Goal: Task Accomplishment & Management: Use online tool/utility

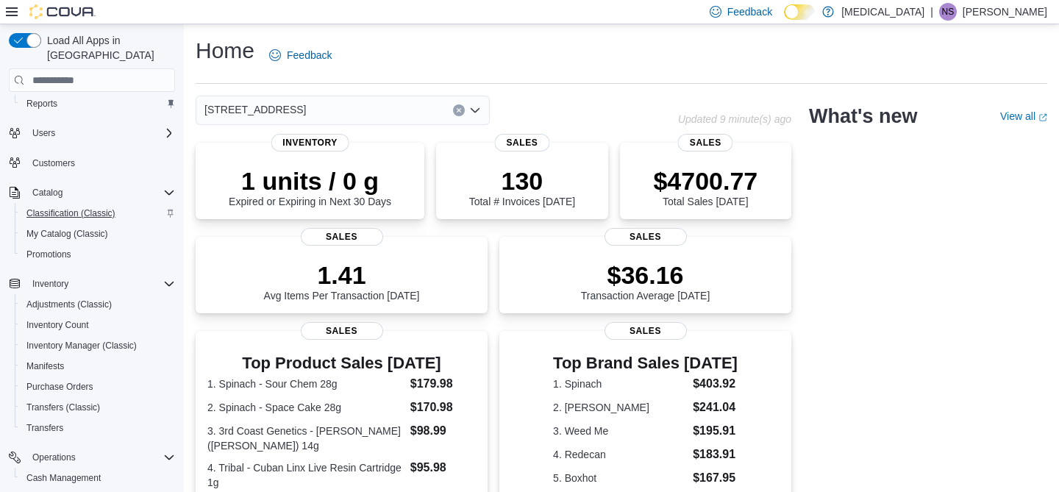
scroll to position [31, 0]
click at [77, 318] on span "Inventory Count" at bounding box center [57, 324] width 63 height 12
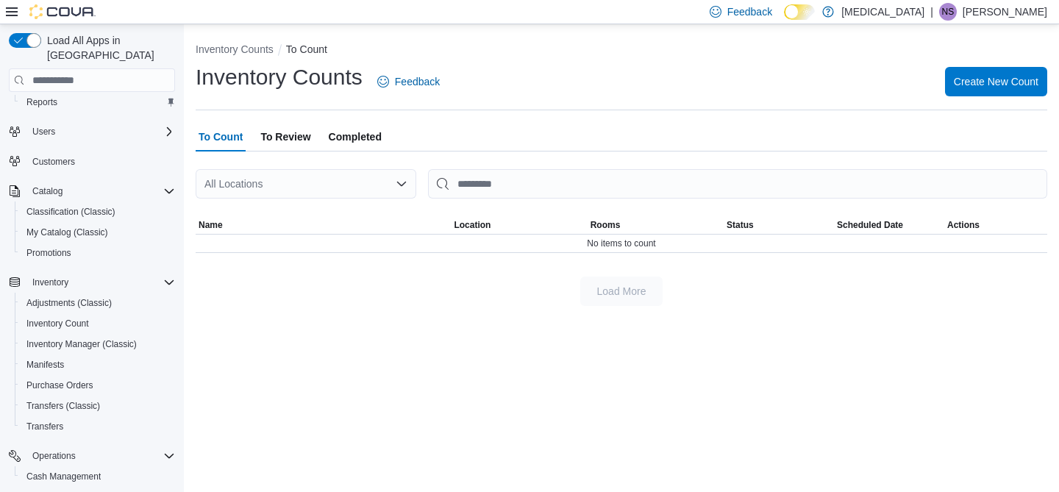
click at [354, 182] on div "All Locations" at bounding box center [306, 183] width 221 height 29
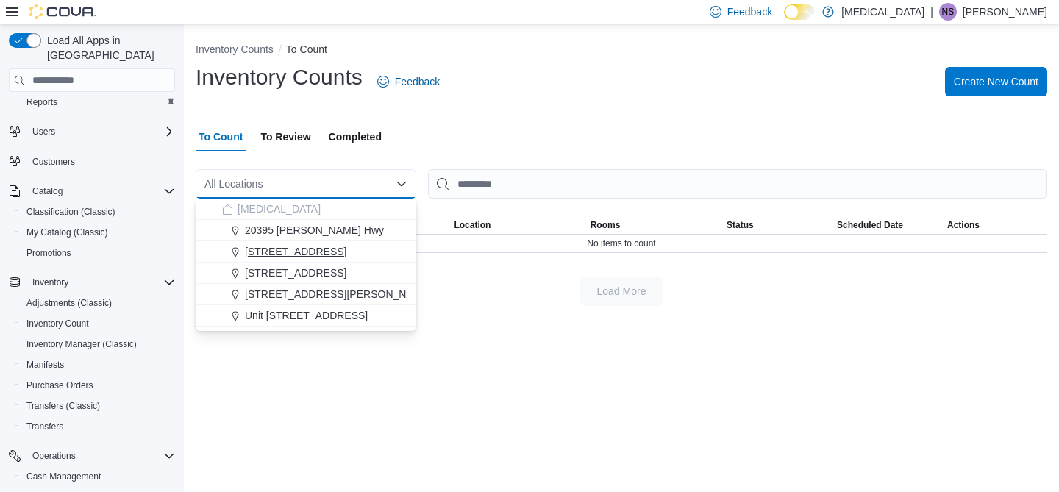
click at [343, 252] on span "[STREET_ADDRESS]" at bounding box center [295, 251] width 101 height 15
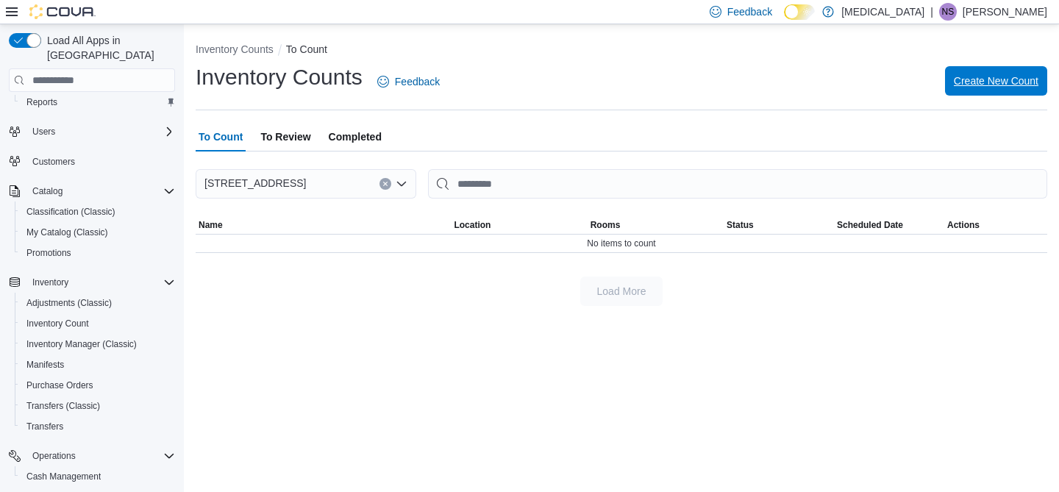
click at [979, 78] on span "Create New Count" at bounding box center [996, 81] width 85 height 15
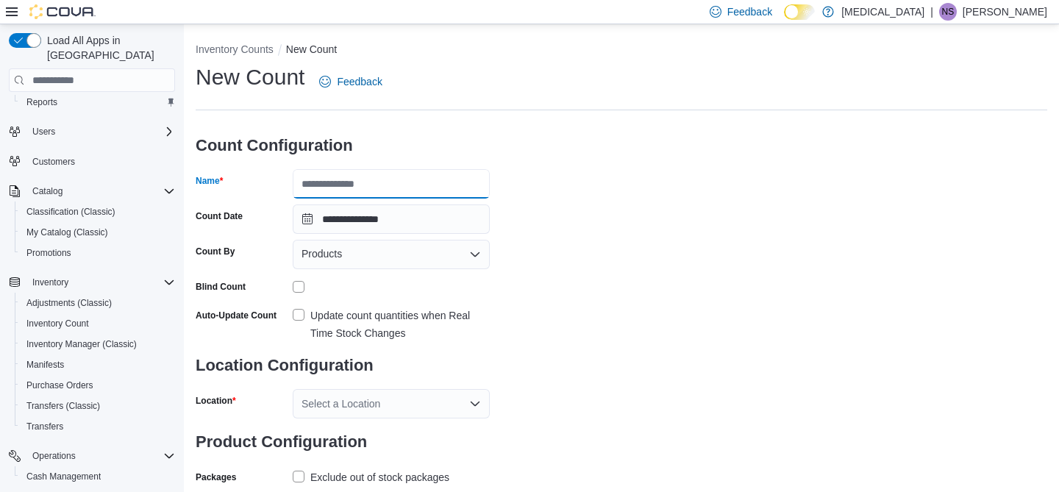
click at [449, 191] on input "Name" at bounding box center [391, 183] width 197 height 29
type input "**********"
click at [466, 257] on div "Products" at bounding box center [391, 254] width 197 height 29
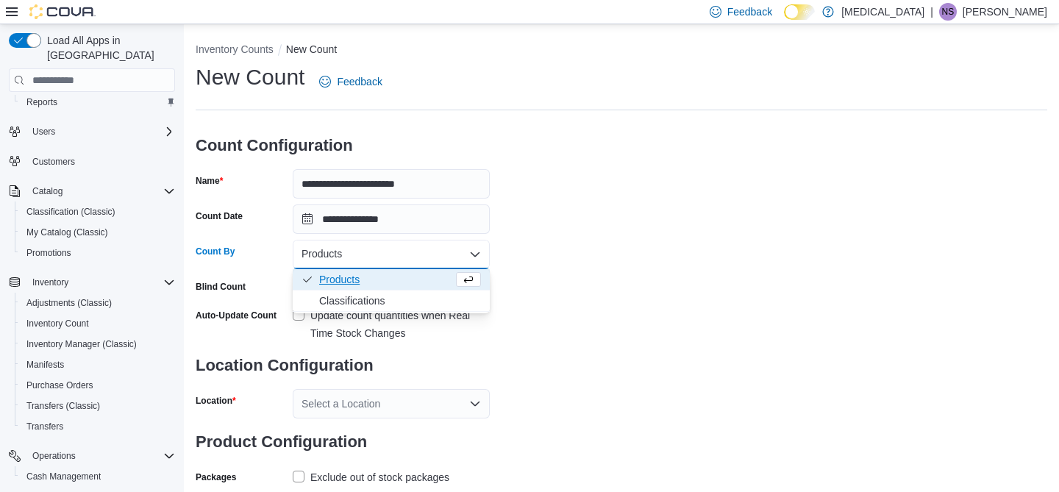
click at [519, 255] on div "**********" at bounding box center [622, 276] width 852 height 426
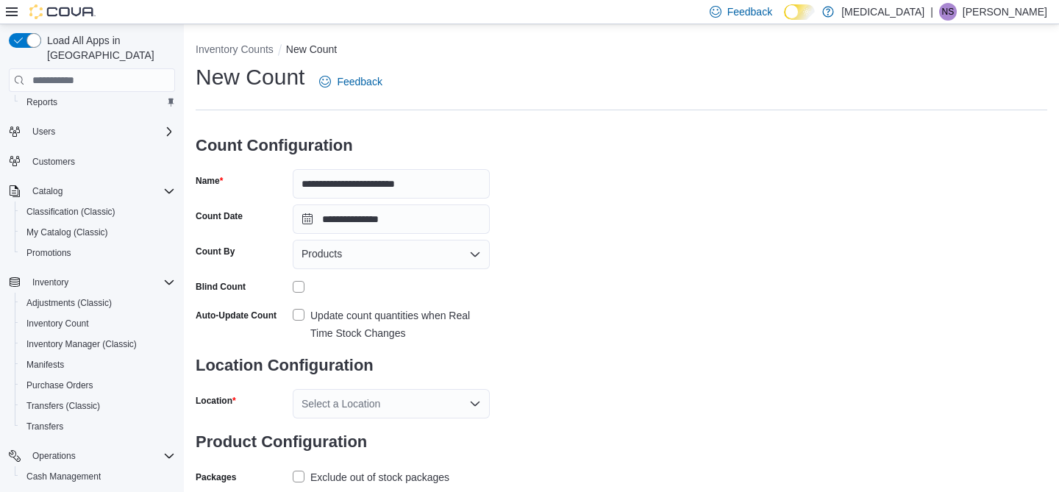
scroll to position [38, 0]
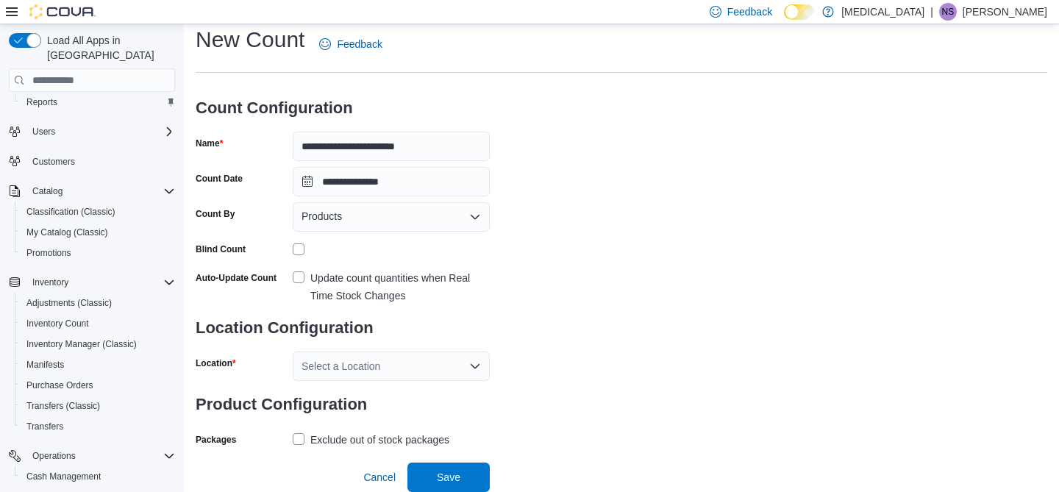
click at [296, 277] on label "Update count quantities when Real Time Stock Changes" at bounding box center [391, 286] width 197 height 35
click at [449, 366] on div "Select a Location" at bounding box center [391, 366] width 197 height 29
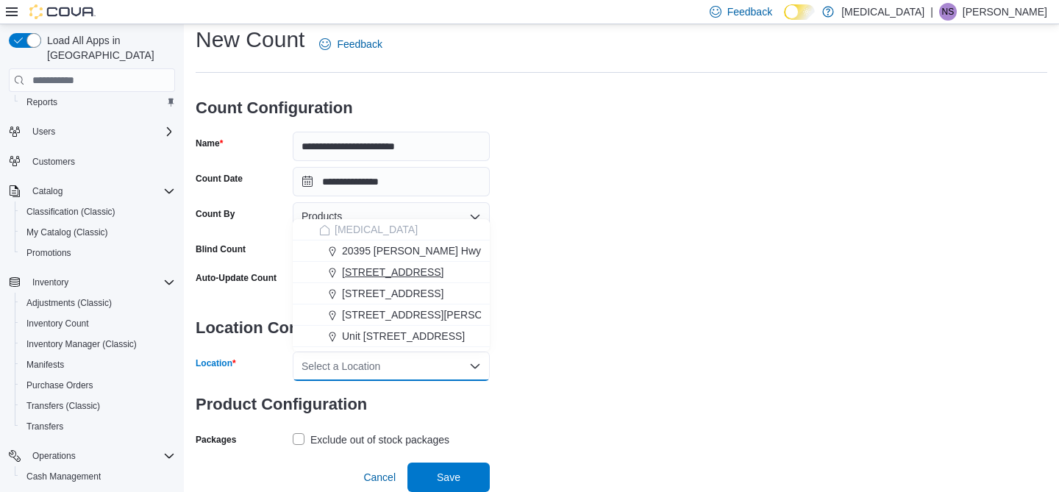
click at [421, 268] on span "[STREET_ADDRESS]" at bounding box center [392, 272] width 101 height 15
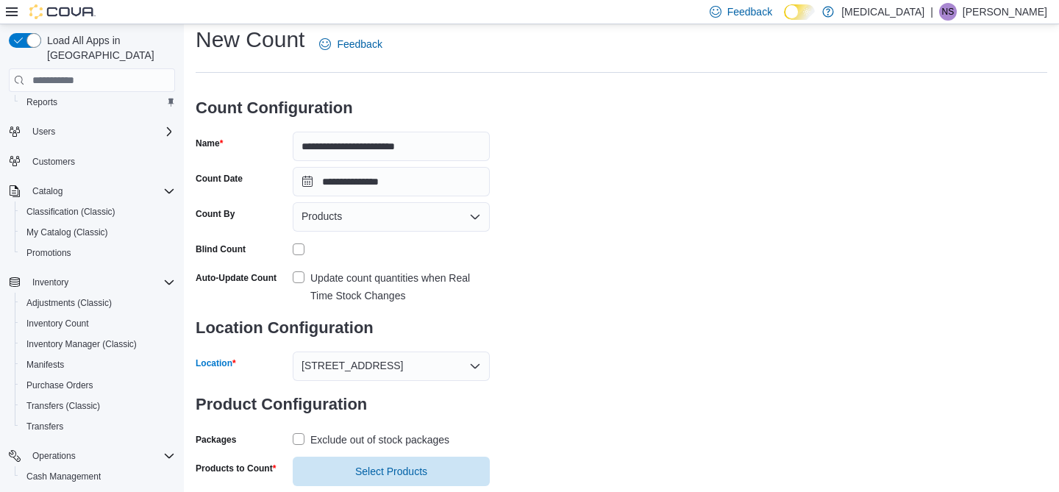
scroll to position [73, 0]
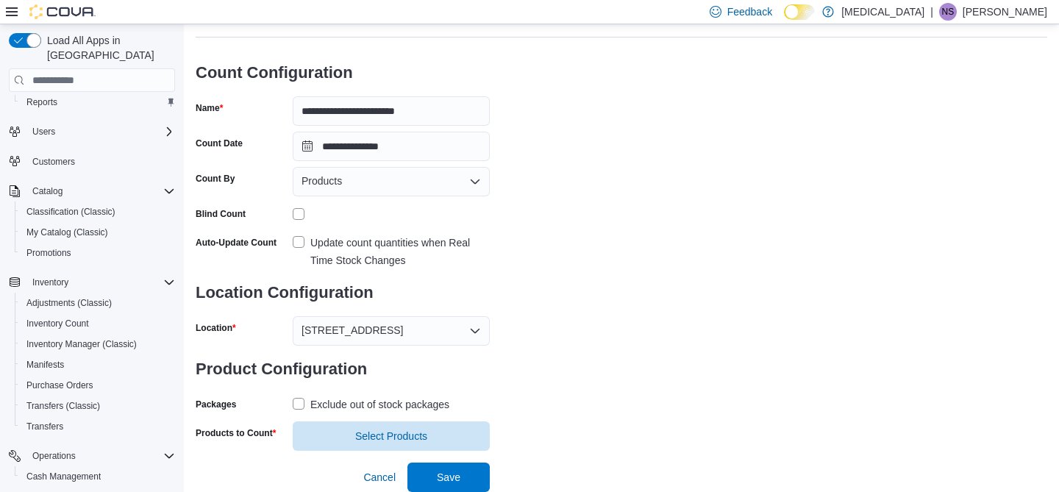
click at [299, 407] on label "Exclude out of stock packages" at bounding box center [371, 405] width 157 height 18
click at [451, 433] on span "Select Products" at bounding box center [391, 435] width 179 height 29
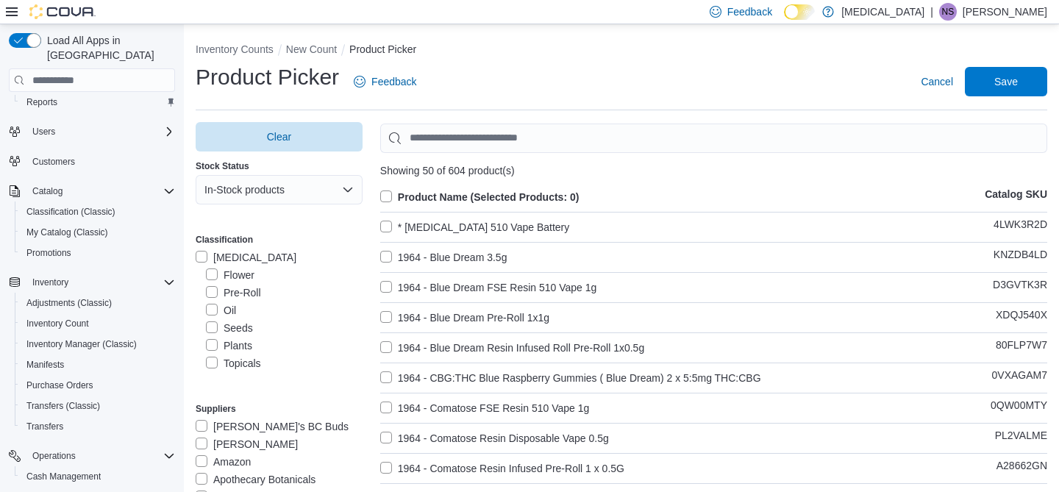
click at [217, 274] on label "Flower" at bounding box center [230, 275] width 49 height 18
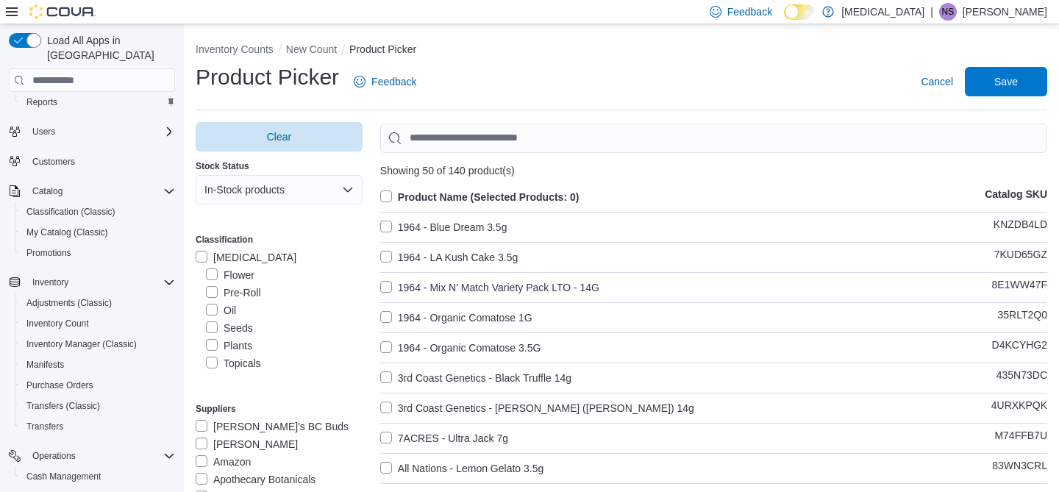
click at [384, 196] on label "Product Name (Selected Products: 0)" at bounding box center [479, 197] width 199 height 18
click at [1018, 84] on span "Save" at bounding box center [1006, 80] width 65 height 29
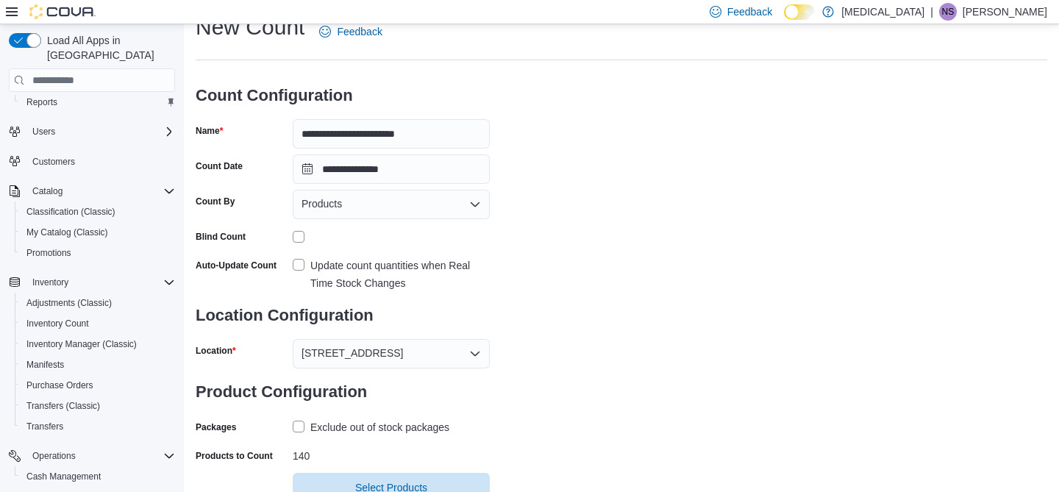
scroll to position [101, 0]
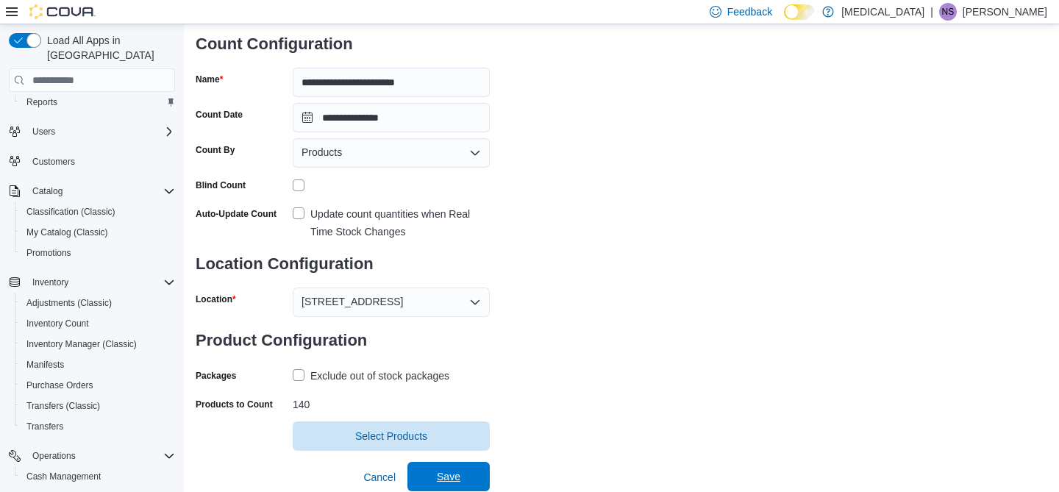
click at [477, 481] on span "Save" at bounding box center [448, 476] width 65 height 29
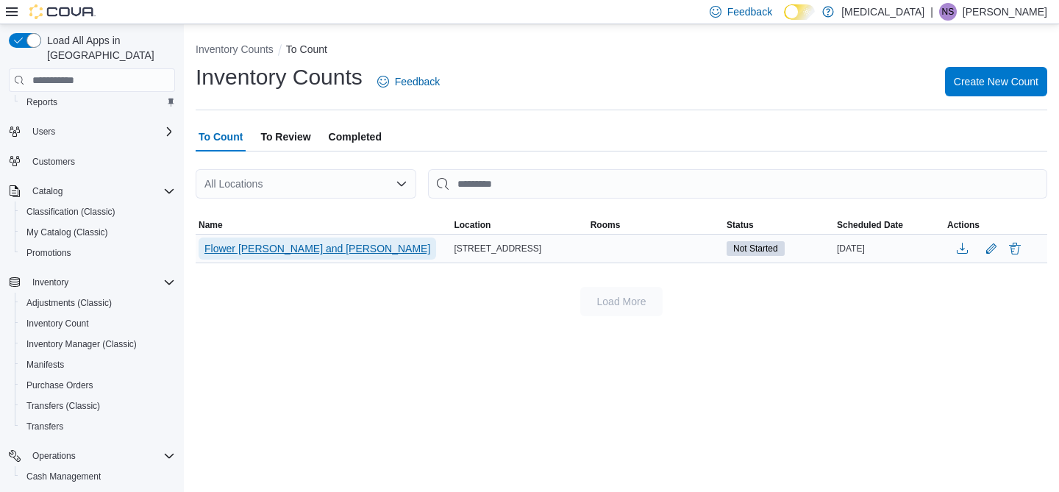
click at [277, 252] on span "Flower [PERSON_NAME] and [PERSON_NAME]" at bounding box center [317, 248] width 226 height 15
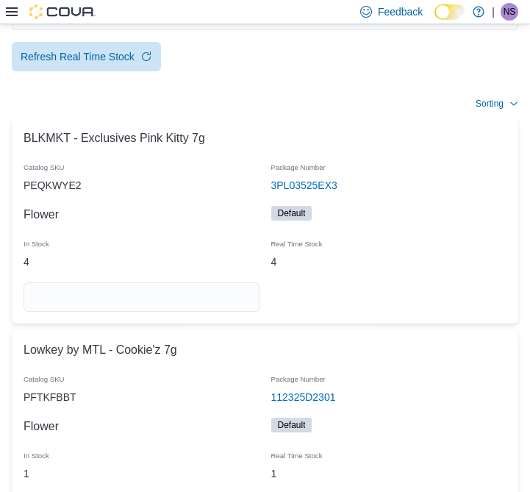
scroll to position [146, 0]
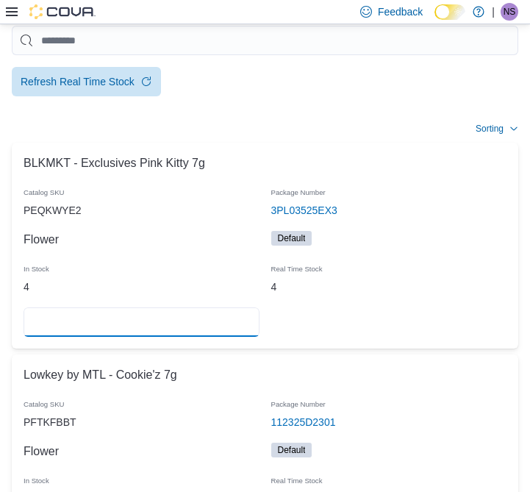
click at [218, 307] on input "number" at bounding box center [142, 321] width 236 height 29
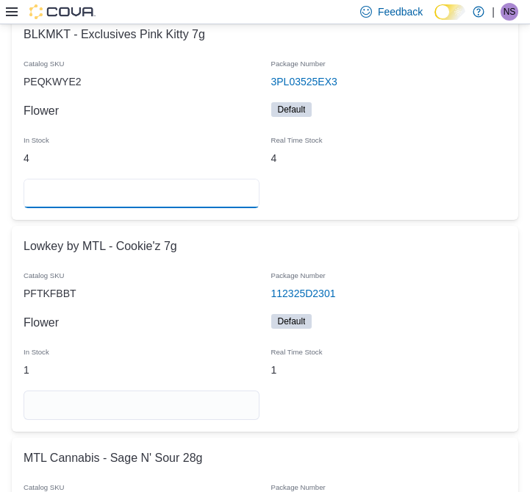
scroll to position [278, 0]
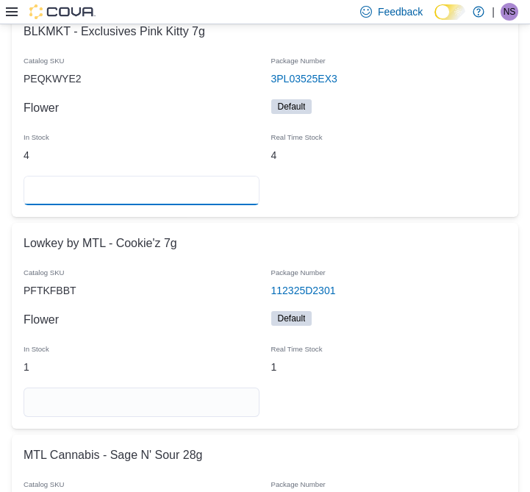
type input "*"
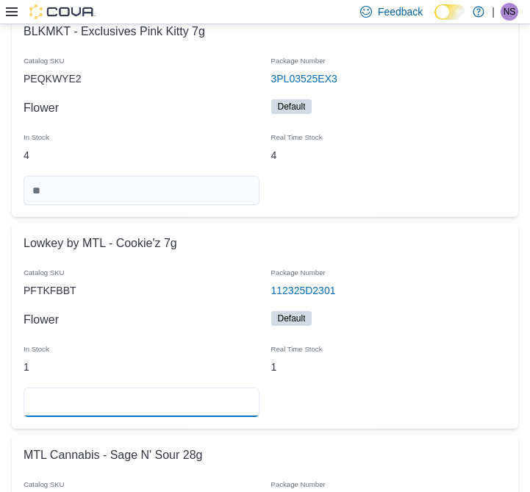
click at [171, 388] on input "number" at bounding box center [142, 402] width 236 height 29
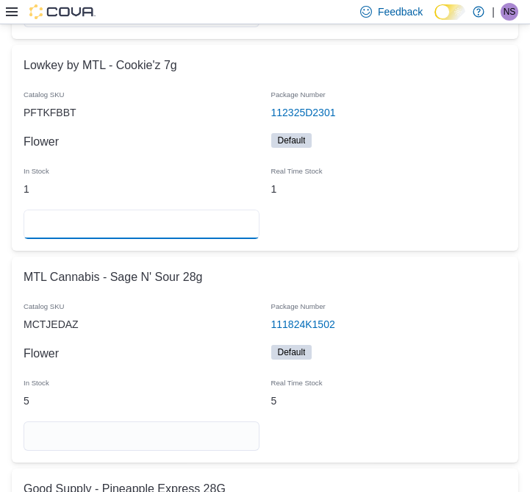
scroll to position [461, 0]
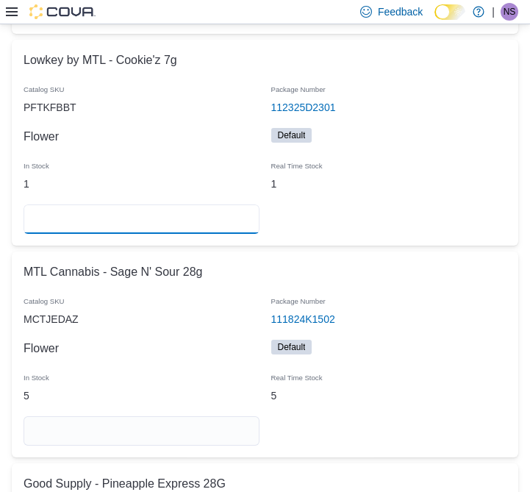
type input "*"
click at [202, 416] on input "number" at bounding box center [142, 430] width 236 height 29
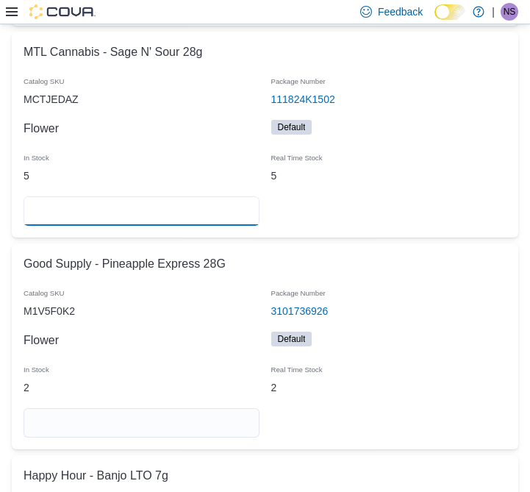
scroll to position [682, 0]
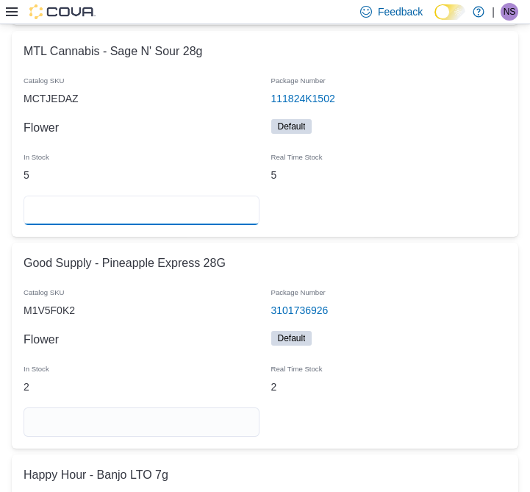
type input "*"
click at [145, 407] on input "number" at bounding box center [142, 421] width 236 height 29
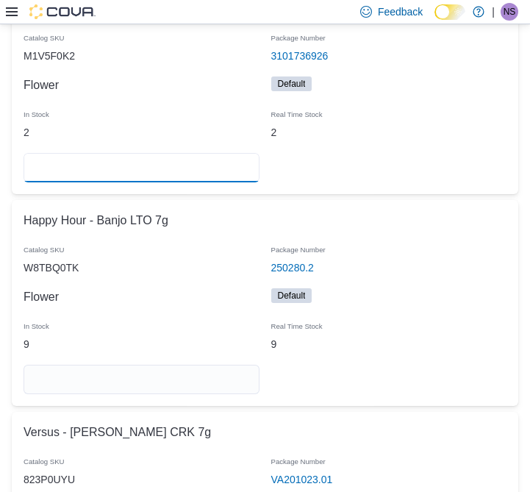
scroll to position [938, 0]
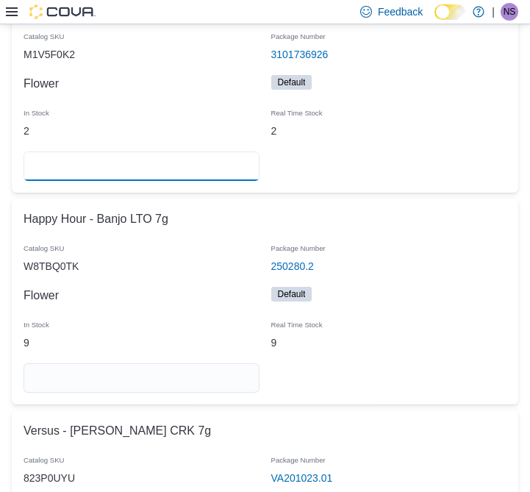
type input "*"
click at [181, 363] on input "number" at bounding box center [142, 377] width 236 height 29
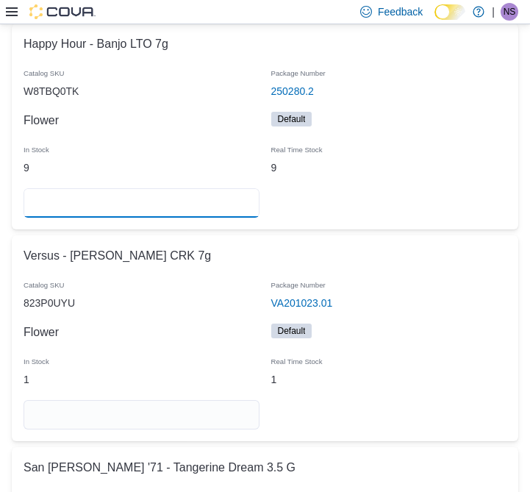
scroll to position [1123, 0]
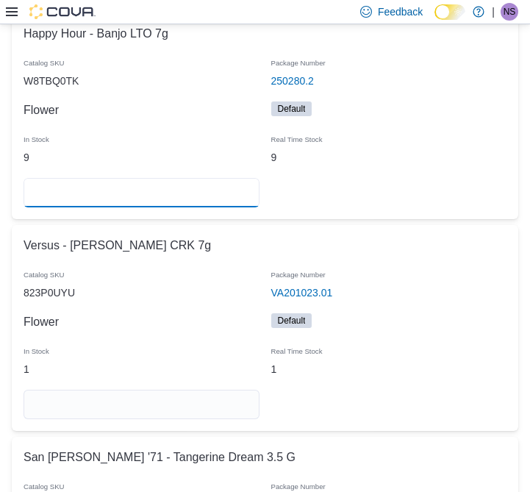
type input "*"
click at [197, 390] on input "number" at bounding box center [142, 404] width 236 height 29
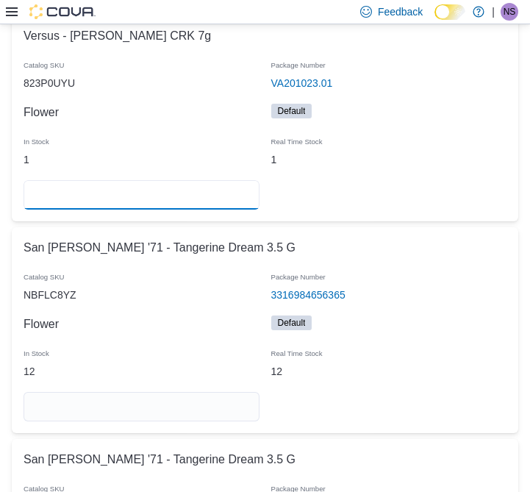
scroll to position [1337, 0]
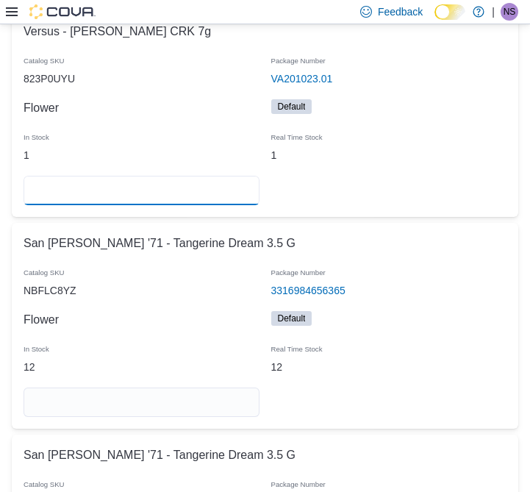
type input "*"
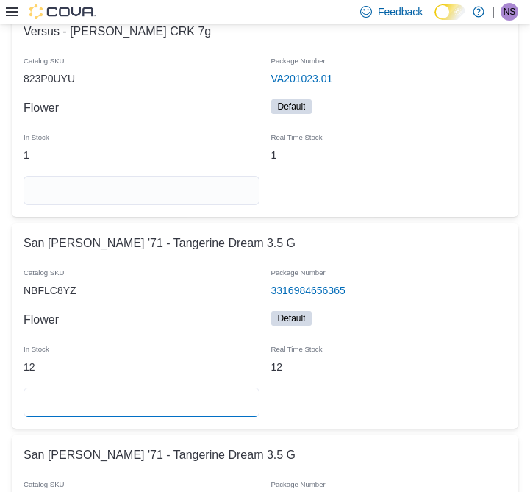
click at [197, 388] on input "number" at bounding box center [142, 402] width 236 height 29
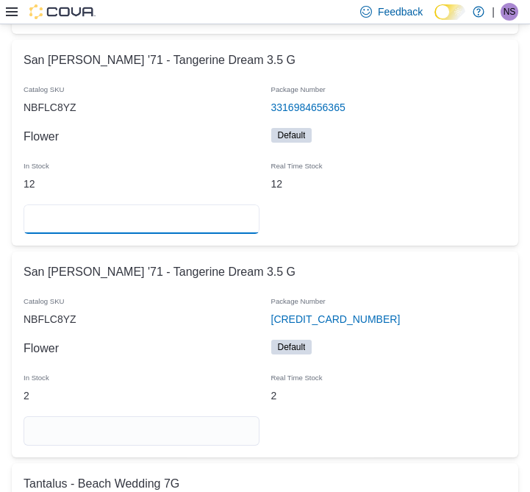
scroll to position [1522, 0]
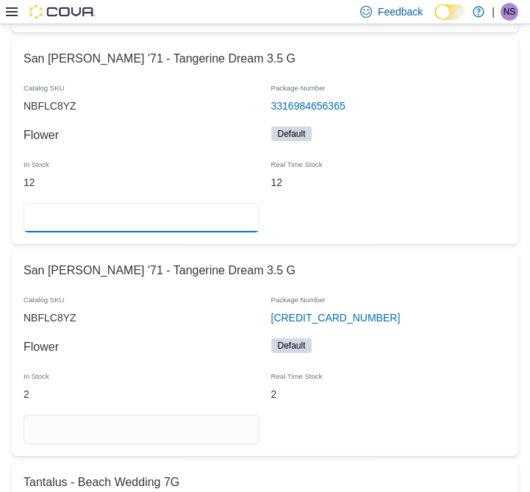
type input "**"
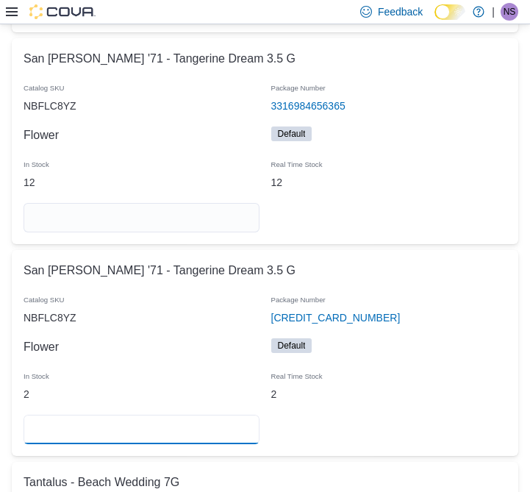
click at [210, 415] on input "number" at bounding box center [142, 429] width 236 height 29
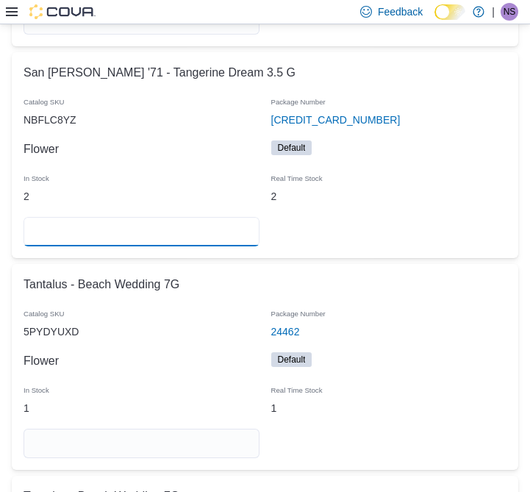
scroll to position [1722, 0]
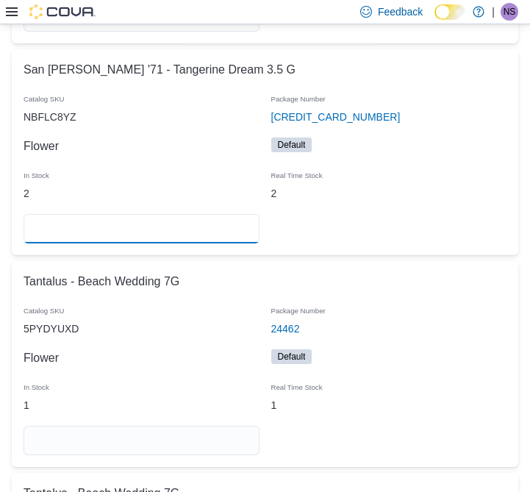
type input "*"
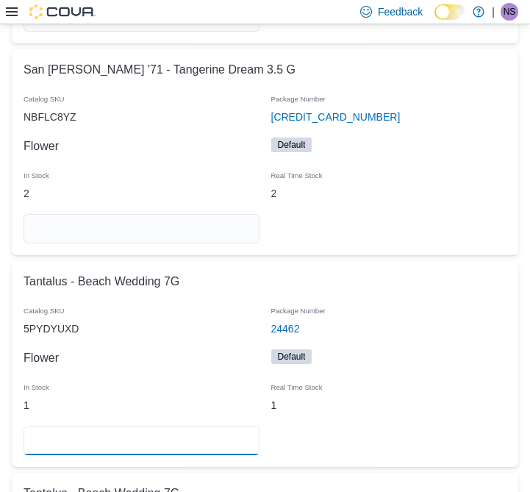
click at [187, 426] on input "number" at bounding box center [142, 440] width 236 height 29
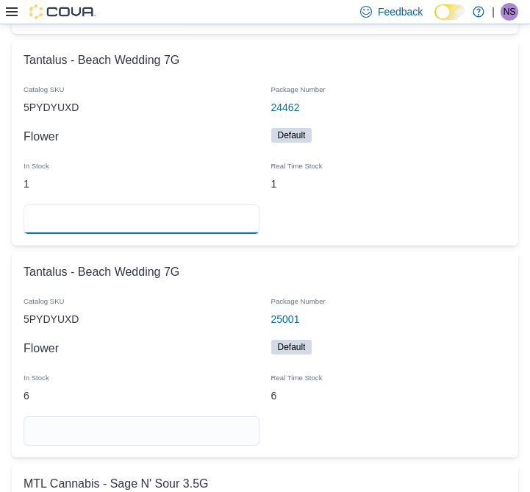
scroll to position [1975, 0]
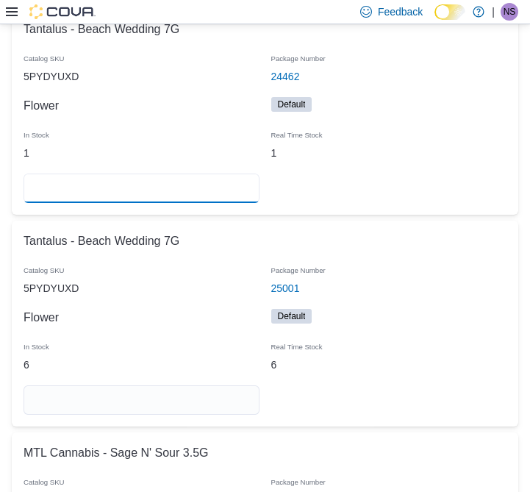
type input "*"
click at [198, 385] on input "number" at bounding box center [142, 399] width 236 height 29
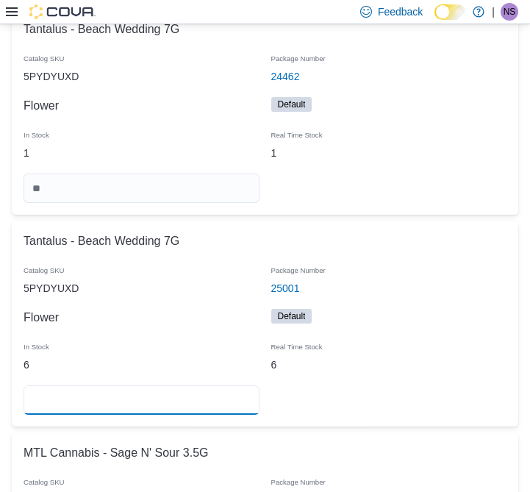
type input "*"
click at [357, 355] on tr "Tantalus - Beach Wedding 7G Catalog SKU 5PYDYUXD Package Number 25001 (opens in…" at bounding box center [265, 324] width 507 height 206
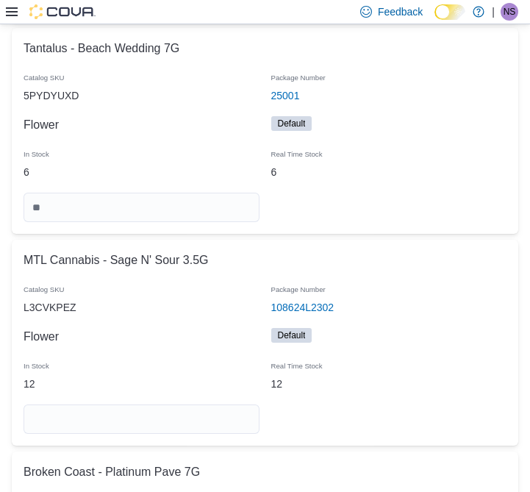
scroll to position [2208, 0]
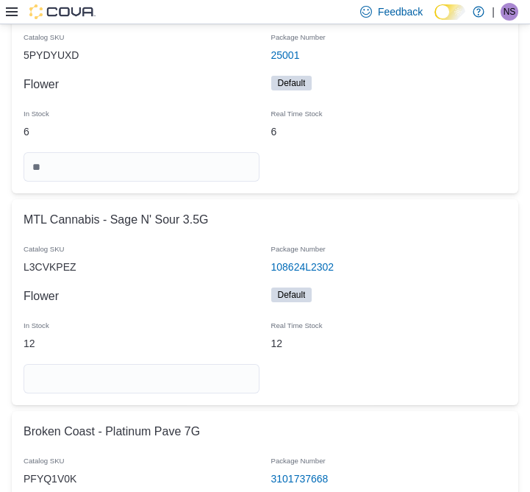
click at [195, 364] on input "number" at bounding box center [142, 378] width 236 height 29
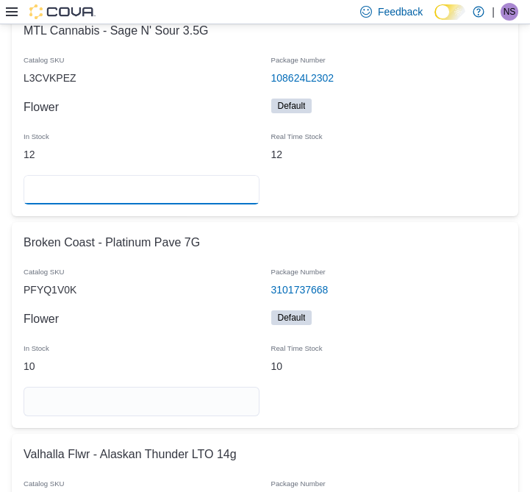
scroll to position [2398, 0]
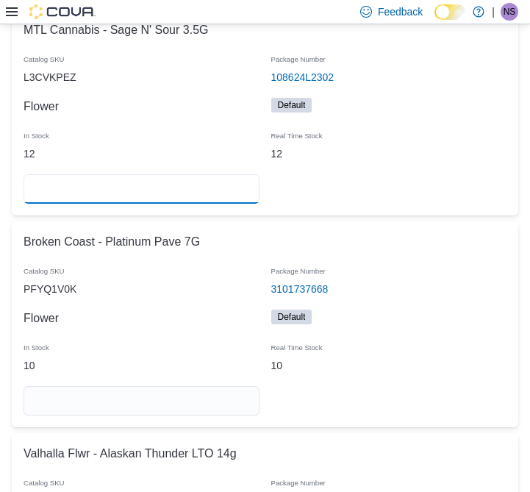
type input "**"
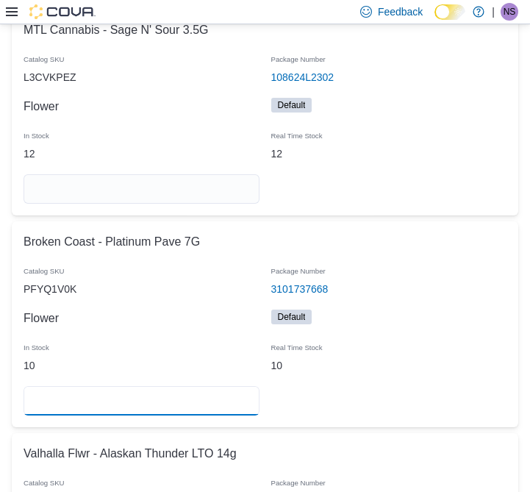
click at [183, 386] on input "number" at bounding box center [142, 400] width 236 height 29
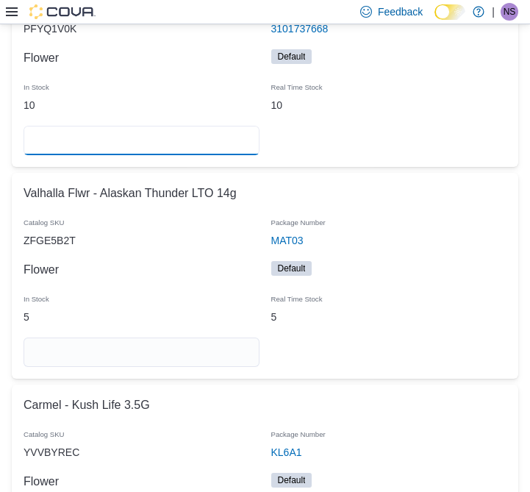
scroll to position [2661, 0]
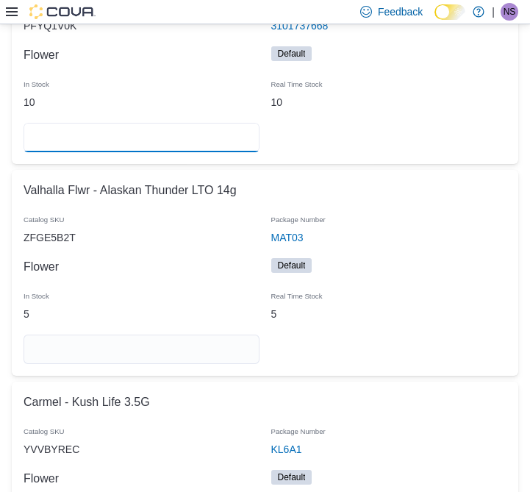
type input "**"
click at [221, 335] on input "number" at bounding box center [142, 349] width 236 height 29
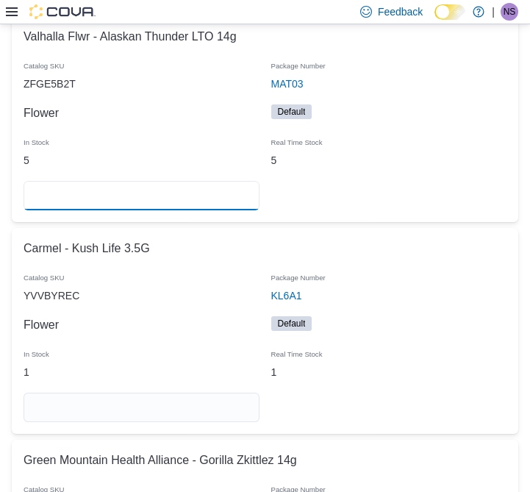
scroll to position [2834, 0]
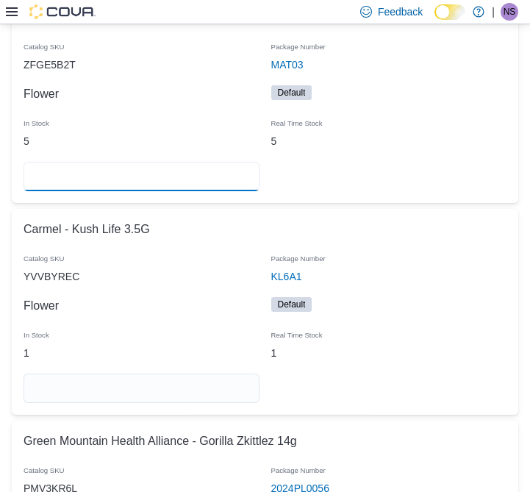
type input "*"
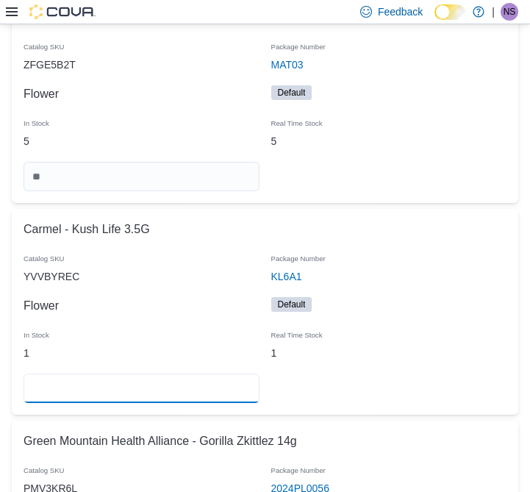
click at [212, 374] on input "number" at bounding box center [142, 388] width 236 height 29
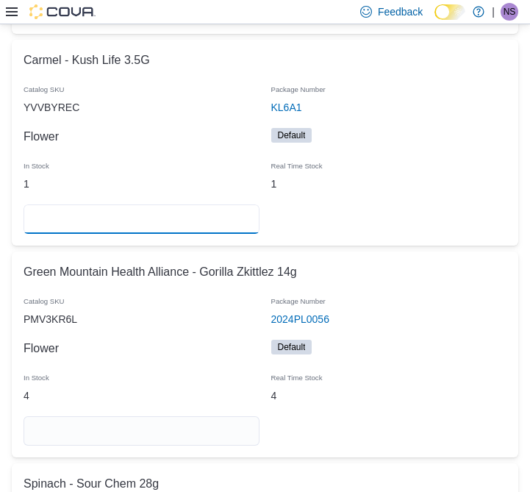
scroll to position [3024, 0]
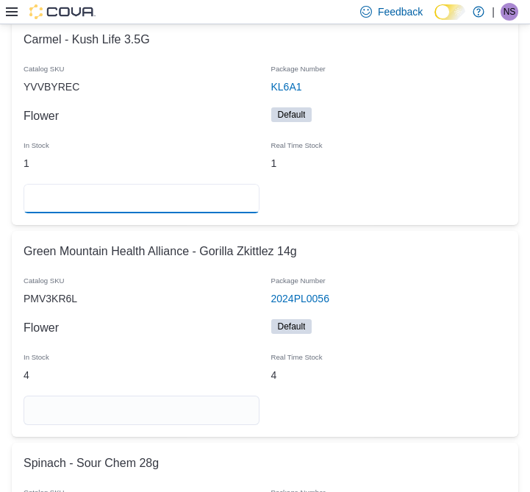
type input "*"
click at [177, 396] on input "number" at bounding box center [142, 410] width 236 height 29
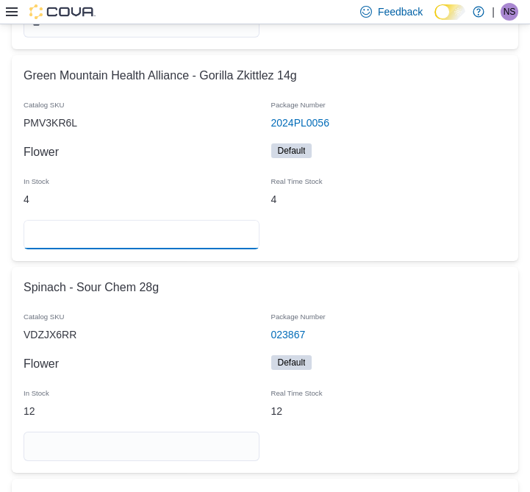
scroll to position [3224, 0]
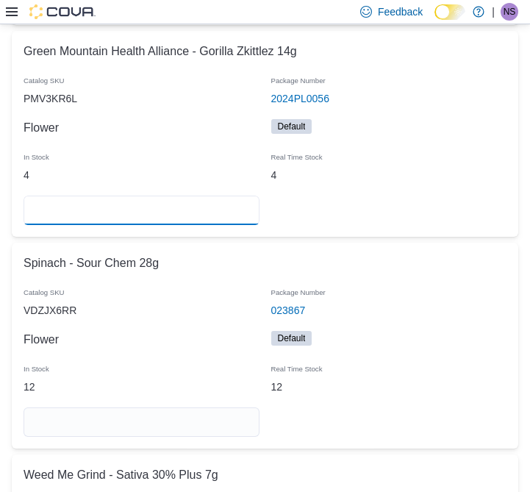
type input "*"
click at [215, 407] on input "number" at bounding box center [142, 421] width 236 height 29
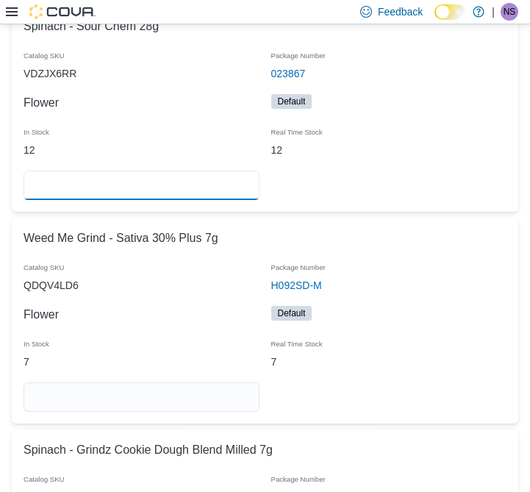
scroll to position [3461, 0]
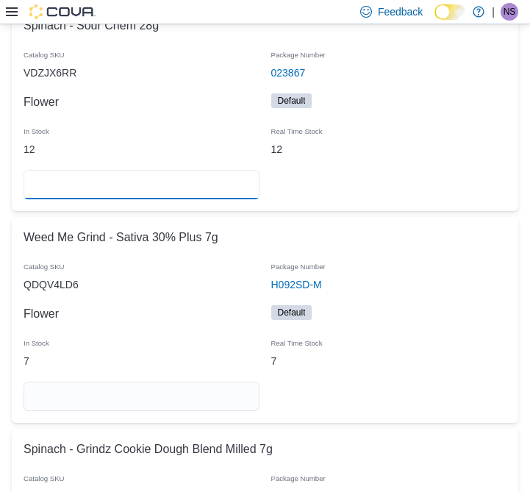
type input "**"
click at [220, 383] on div at bounding box center [142, 396] width 248 height 41
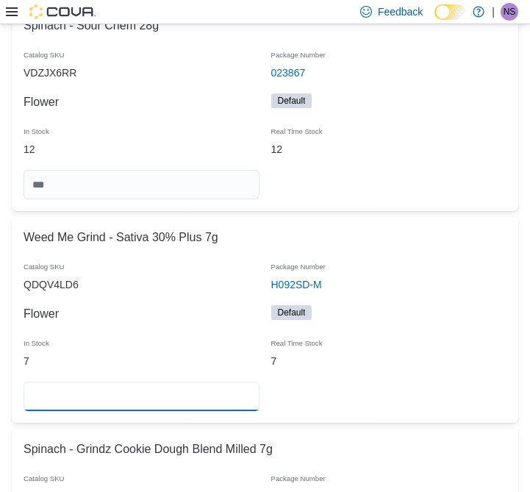
click at [224, 382] on input "number" at bounding box center [142, 396] width 236 height 29
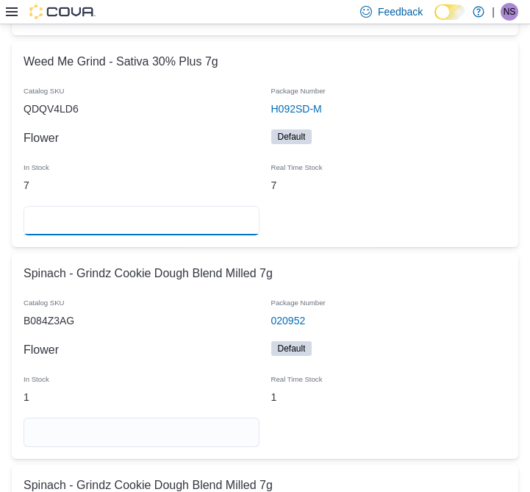
scroll to position [3646, 0]
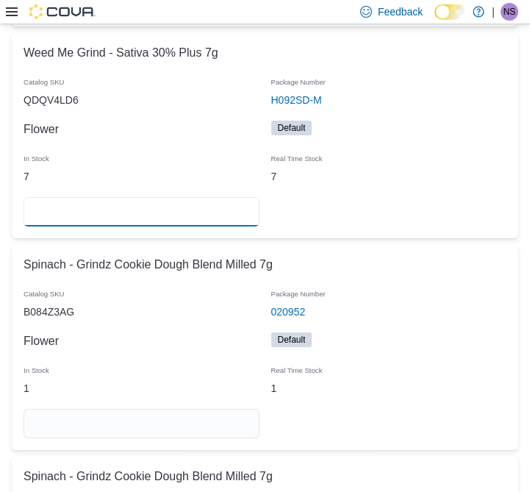
type input "*"
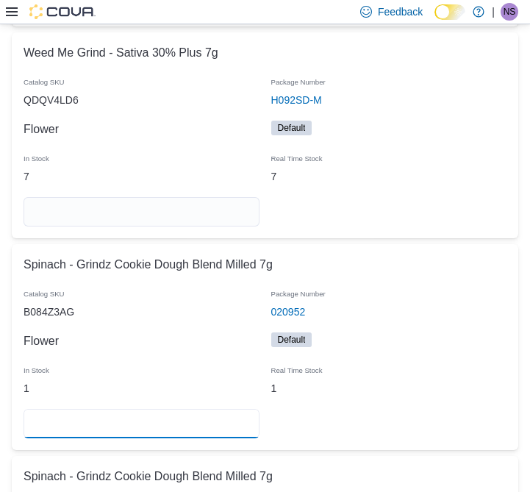
click at [215, 409] on input "number" at bounding box center [142, 423] width 236 height 29
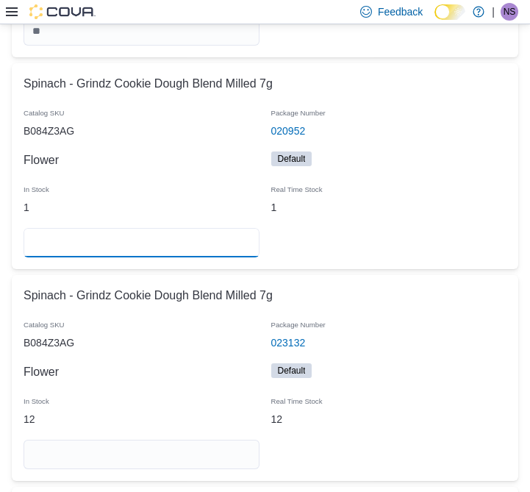
scroll to position [3829, 0]
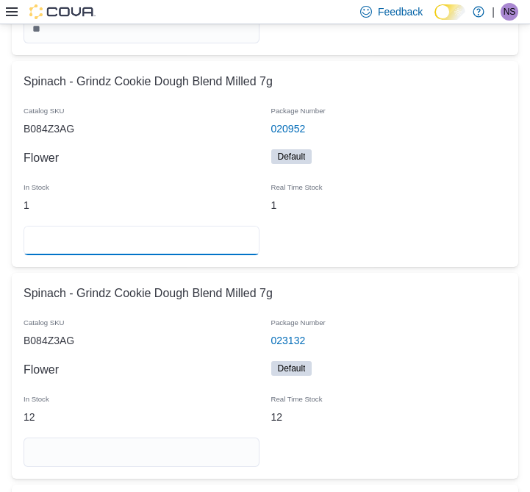
type input "*"
click at [182, 438] on input "number" at bounding box center [142, 452] width 236 height 29
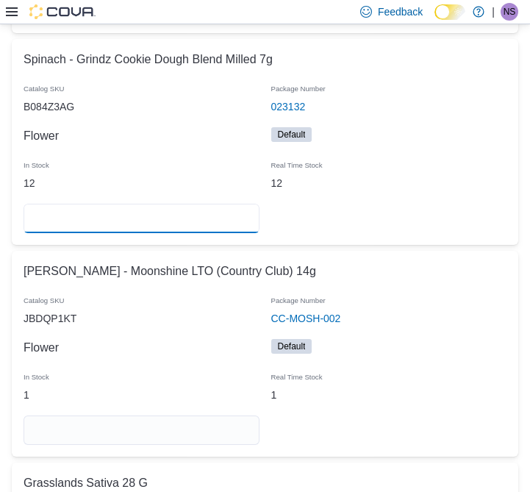
scroll to position [4089, 0]
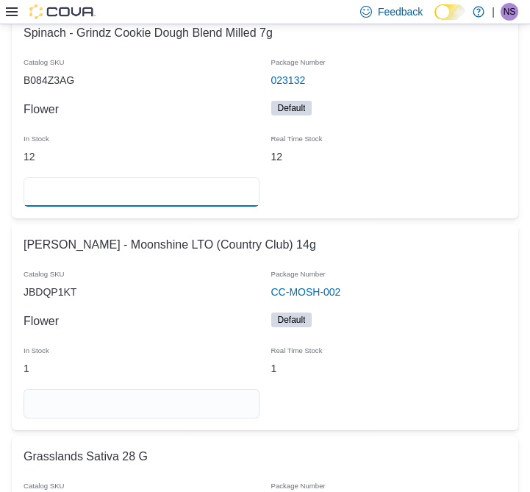
type input "**"
click at [210, 389] on input "number" at bounding box center [142, 403] width 236 height 29
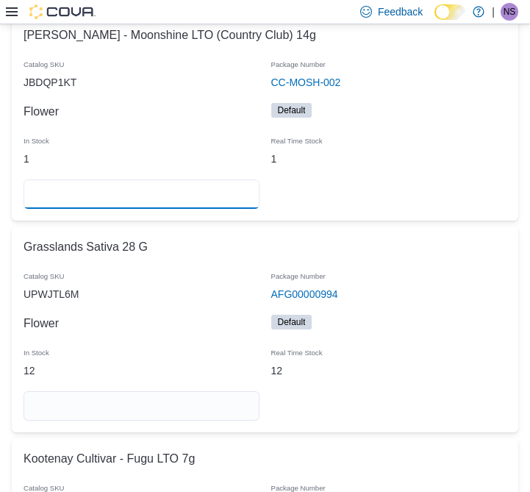
scroll to position [4335, 0]
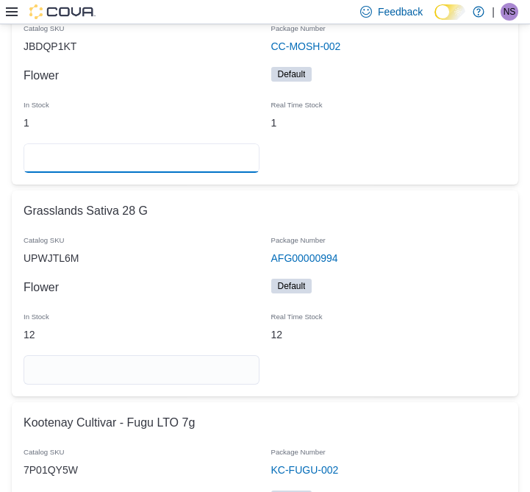
type input "*"
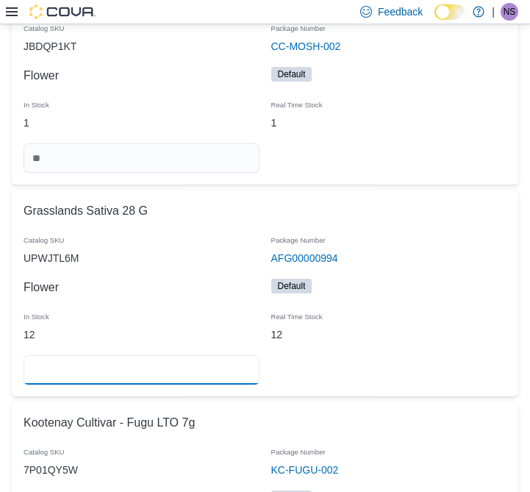
click at [202, 355] on input "number" at bounding box center [142, 369] width 236 height 29
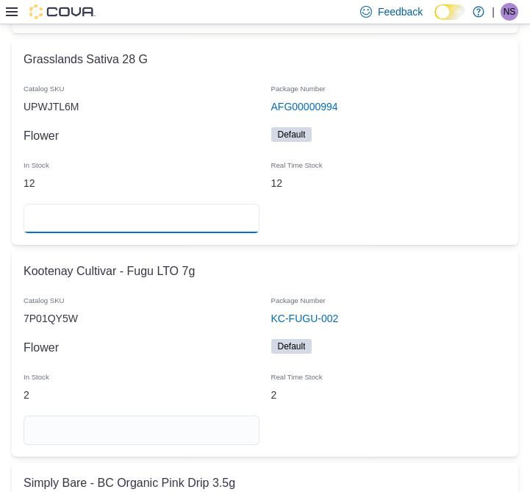
scroll to position [4487, 0]
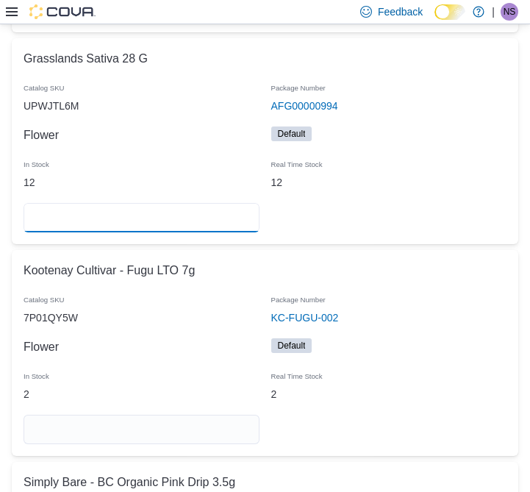
type input "**"
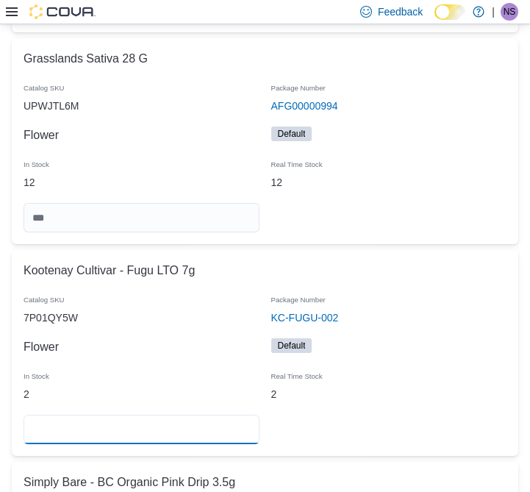
click at [201, 415] on input "number" at bounding box center [142, 429] width 236 height 29
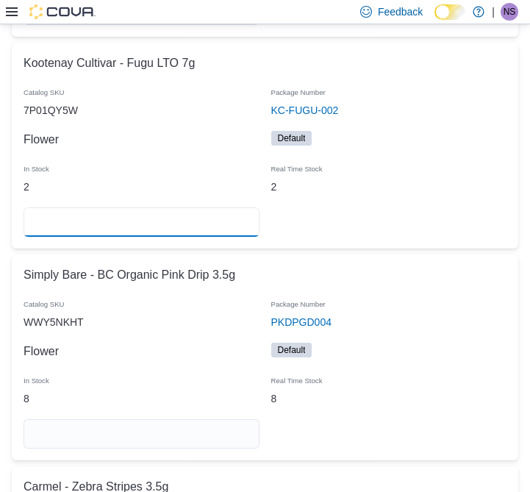
scroll to position [4711, 0]
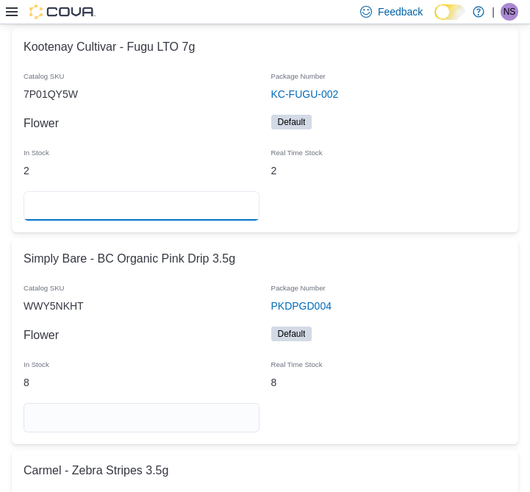
type input "*"
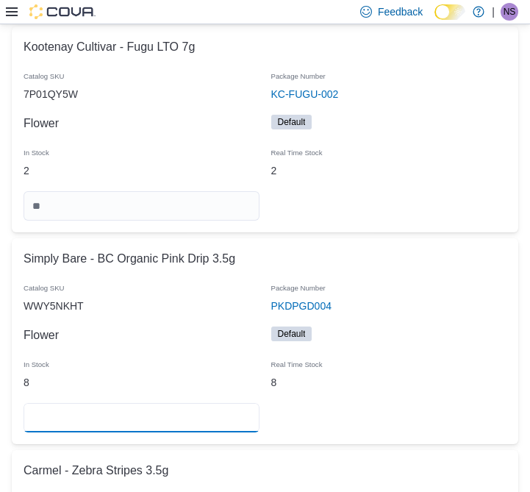
click at [169, 403] on input "number" at bounding box center [142, 417] width 236 height 29
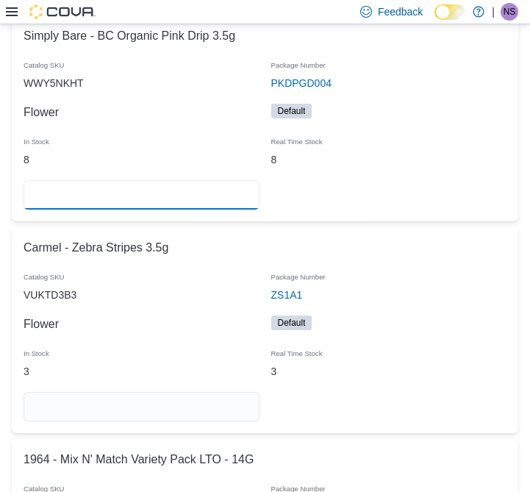
scroll to position [4934, 0]
type input "*"
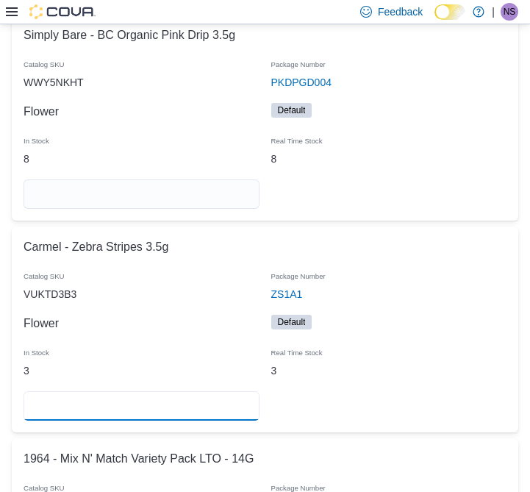
click at [237, 391] on input "number" at bounding box center [142, 405] width 236 height 29
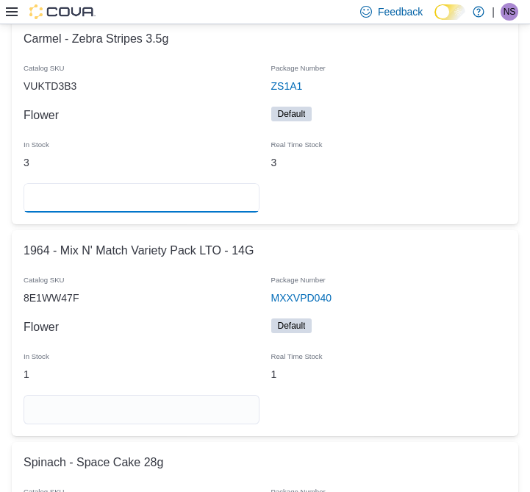
scroll to position [5143, 0]
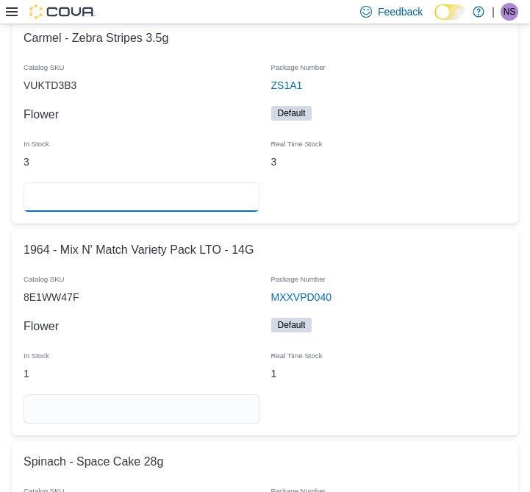
type input "*"
click at [201, 394] on input "number" at bounding box center [142, 408] width 236 height 29
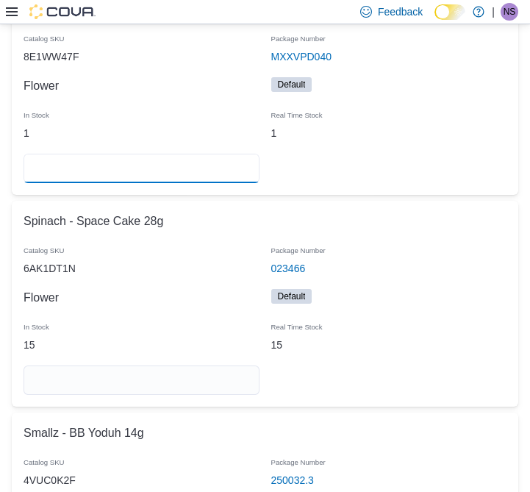
scroll to position [5389, 0]
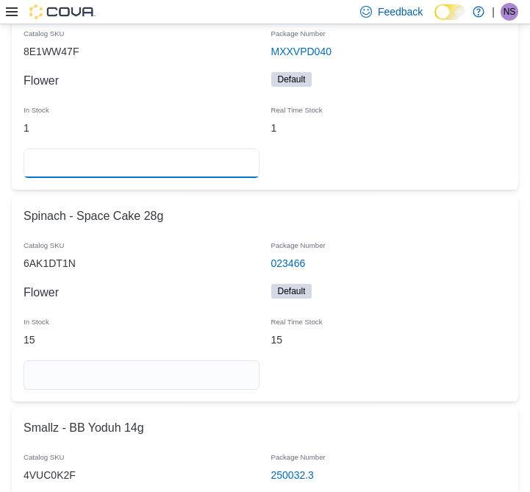
type input "*"
click at [218, 360] on input "number" at bounding box center [142, 374] width 236 height 29
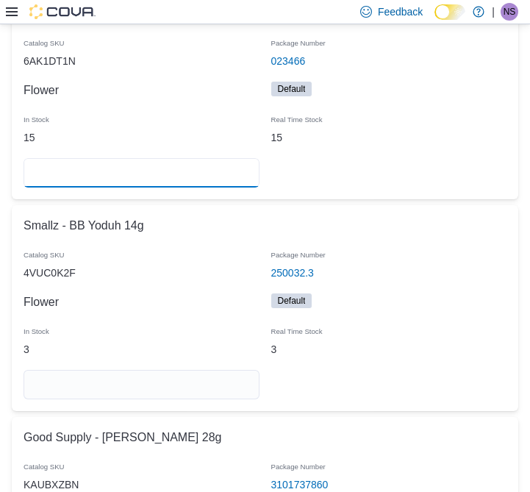
scroll to position [5592, 0]
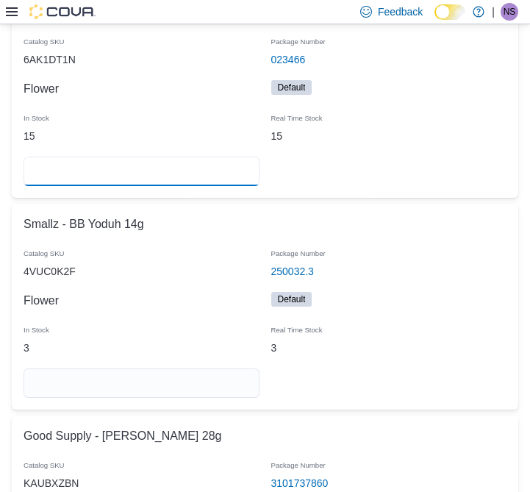
type input "**"
click at [195, 368] on input "number" at bounding box center [142, 382] width 236 height 29
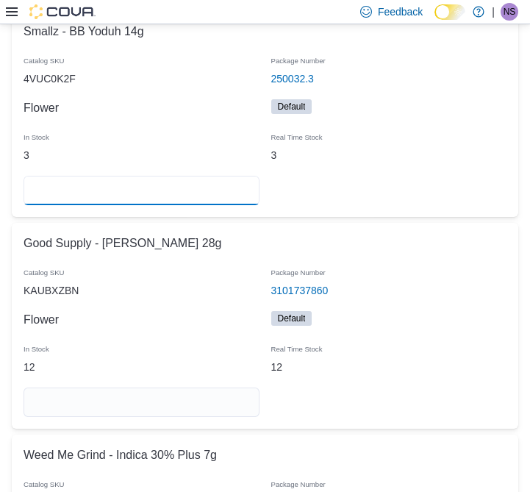
scroll to position [5786, 0]
type input "*"
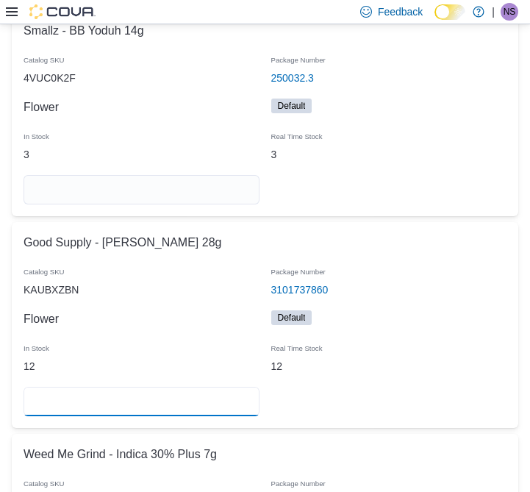
click at [214, 387] on input "number" at bounding box center [142, 401] width 236 height 29
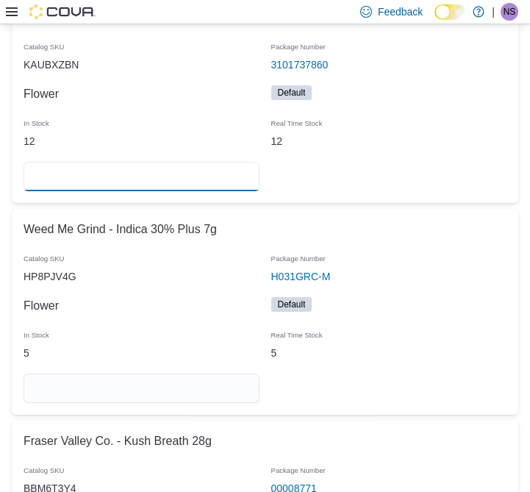
scroll to position [6040, 0]
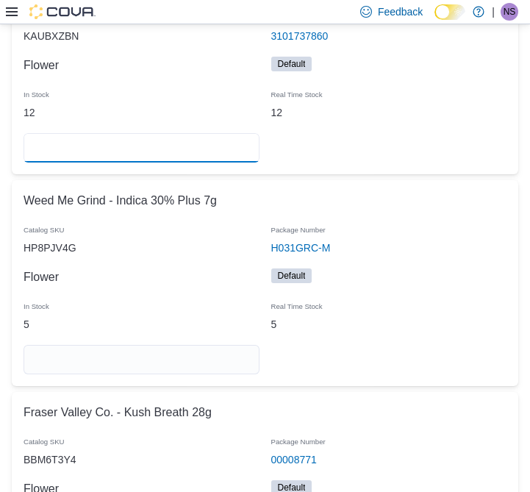
type input "**"
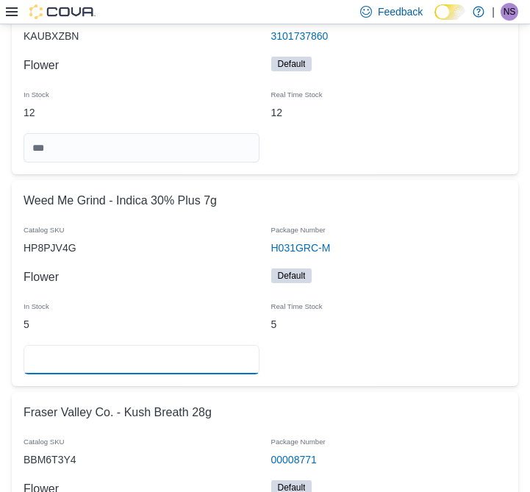
click at [192, 345] on input "number" at bounding box center [142, 359] width 236 height 29
type input "*"
click at [409, 325] on tr "Weed Me Grind - Indica 30% Plus 7g Catalog SKU HP8PJV4G Package Number H031GRC-…" at bounding box center [265, 283] width 507 height 206
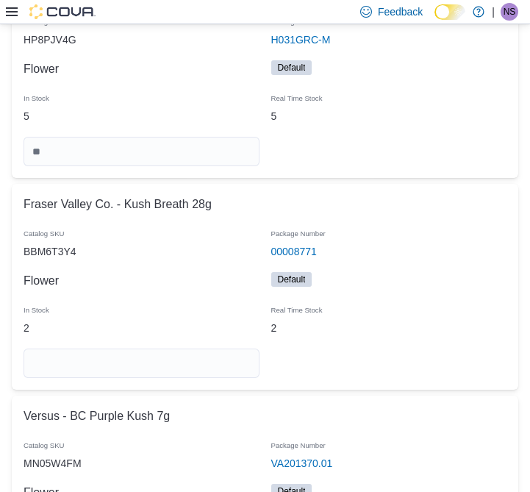
scroll to position [6251, 0]
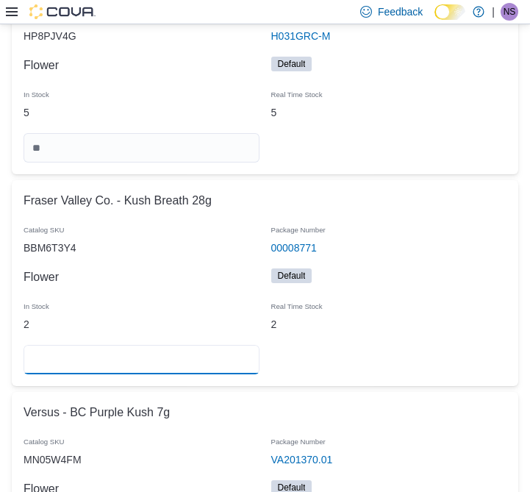
click at [209, 345] on input "number" at bounding box center [142, 359] width 236 height 29
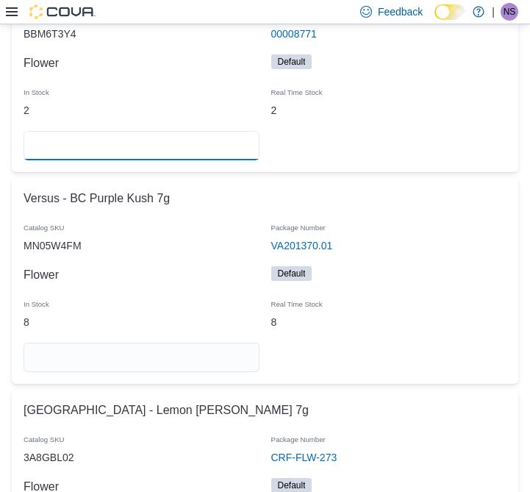
scroll to position [6474, 0]
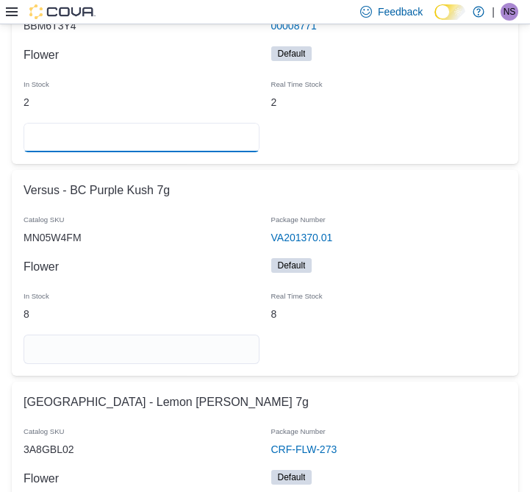
type input "*"
click at [189, 335] on input "number" at bounding box center [142, 349] width 236 height 29
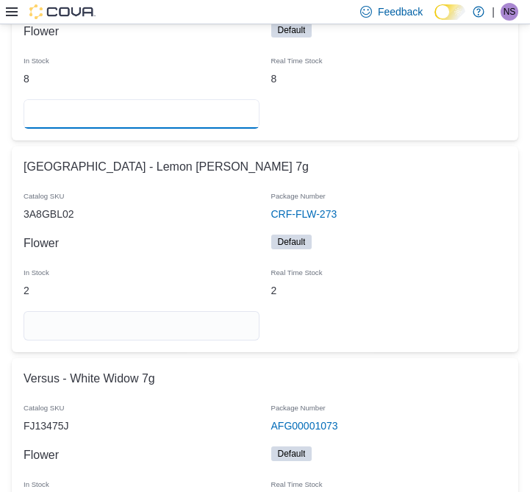
scroll to position [6724, 0]
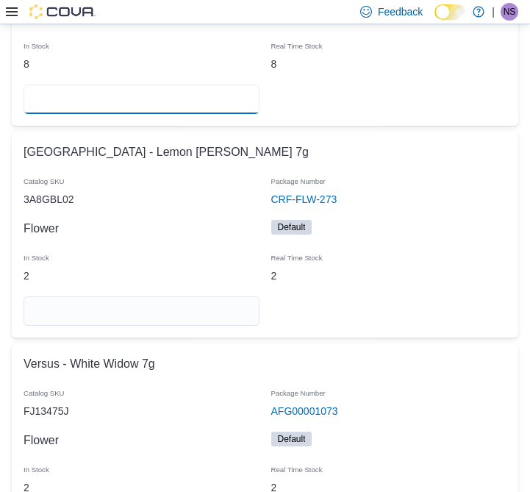
type input "*"
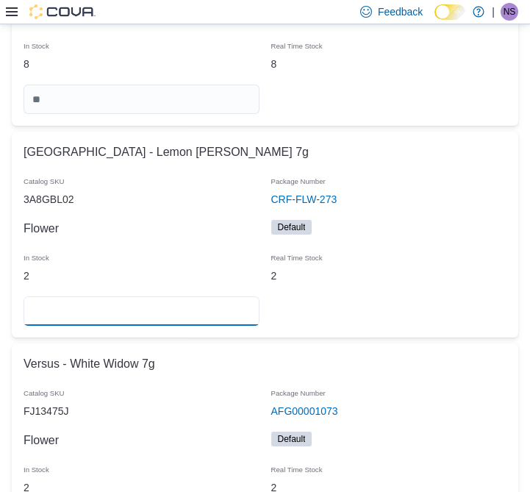
click at [216, 296] on input "number" at bounding box center [142, 310] width 236 height 29
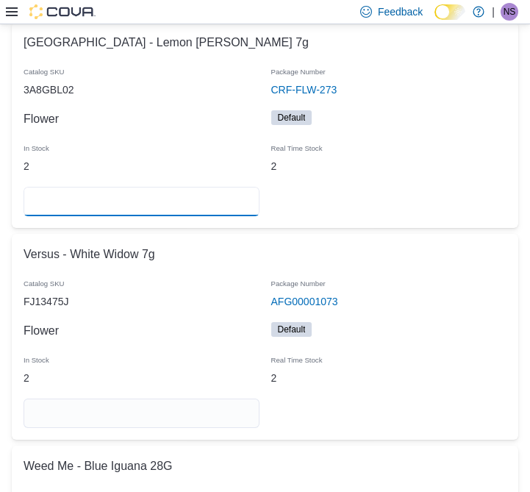
scroll to position [6879, 0]
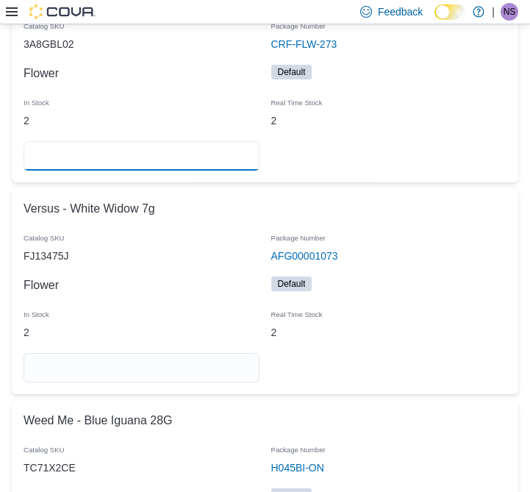
type input "*"
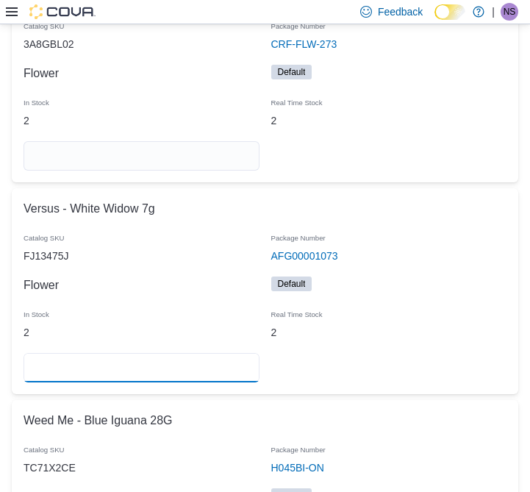
click at [110, 353] on input "number" at bounding box center [142, 367] width 236 height 29
type input "*"
click at [437, 332] on tr "Versus - White Widow 7g Catalog SKU FJ13475J Package Number AFG00001073 (opens …" at bounding box center [265, 291] width 507 height 206
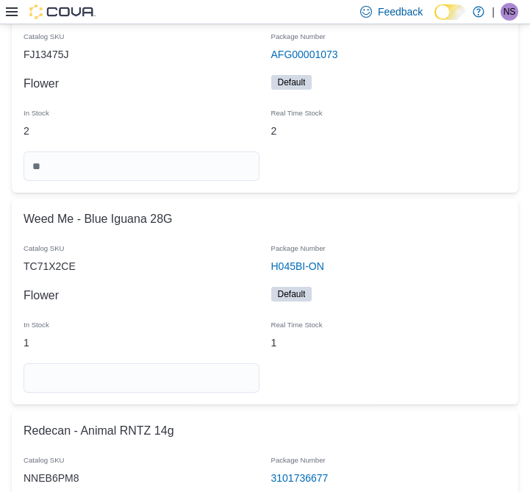
scroll to position [7113, 0]
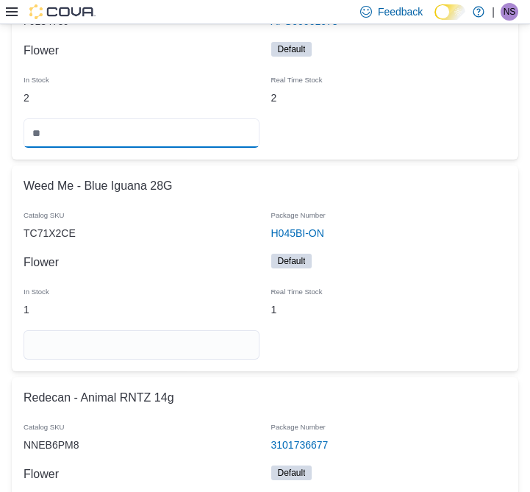
click at [251, 118] on input "number" at bounding box center [142, 132] width 236 height 29
type input "*"
click at [348, 171] on div "Weed Me - Blue Iguana 28G" at bounding box center [265, 185] width 495 height 29
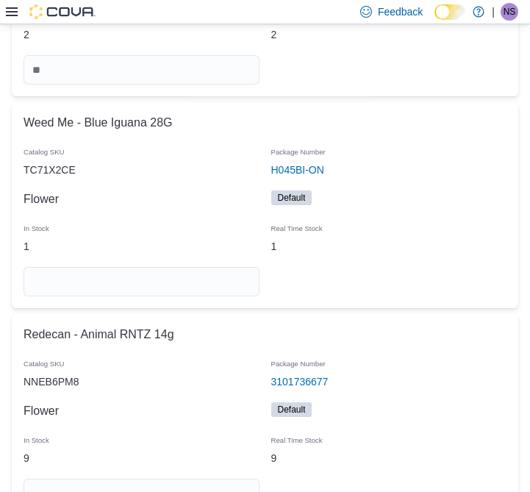
scroll to position [7179, 0]
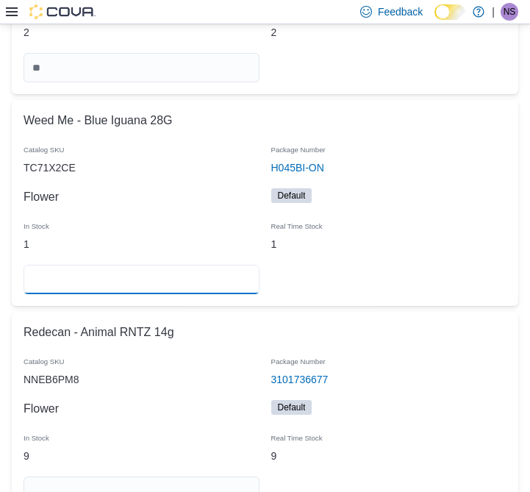
click at [194, 265] on input "number" at bounding box center [142, 279] width 236 height 29
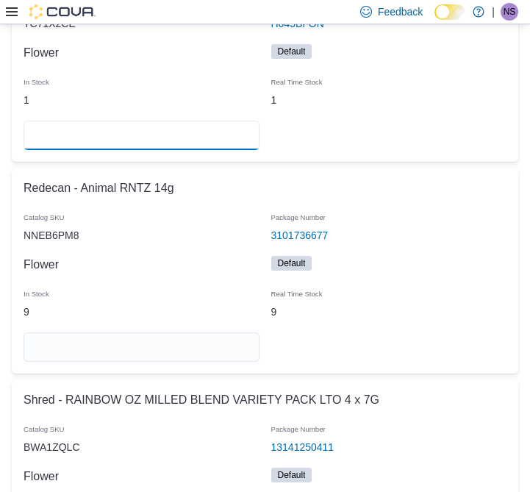
scroll to position [7328, 0]
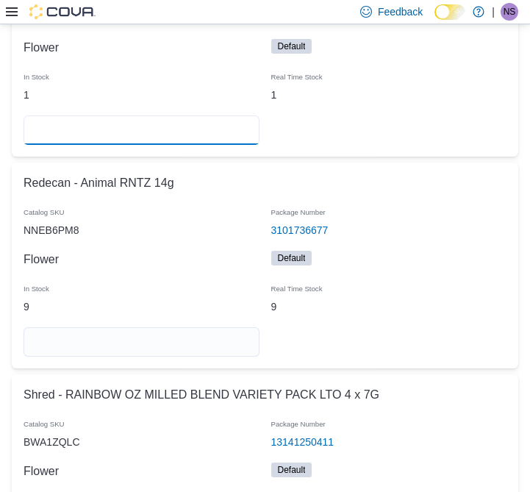
type input "*"
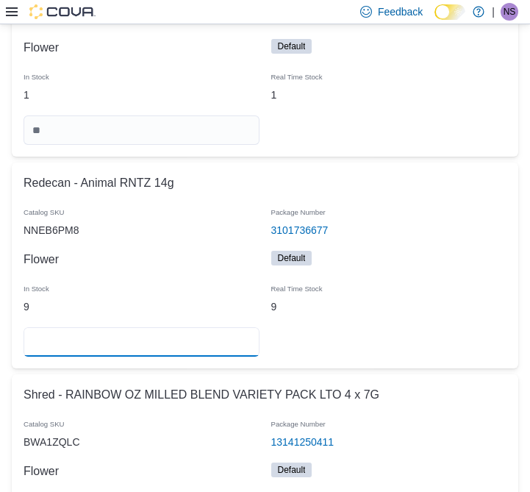
click at [200, 327] on input "number" at bounding box center [142, 341] width 236 height 29
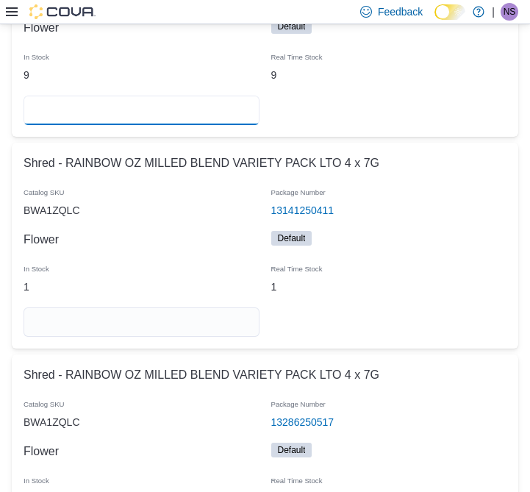
scroll to position [7561, 0]
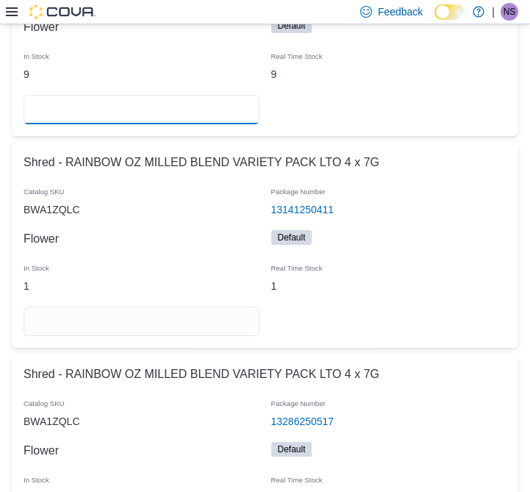
type input "*"
click at [197, 307] on input "number" at bounding box center [142, 321] width 236 height 29
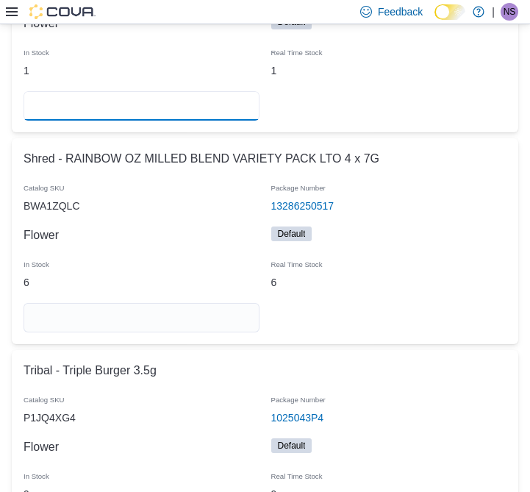
scroll to position [7792, 0]
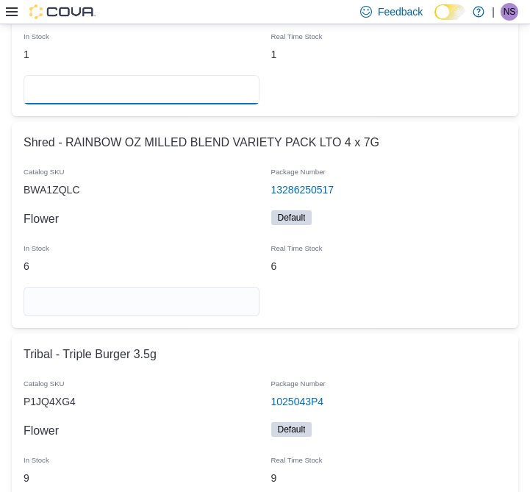
type input "*"
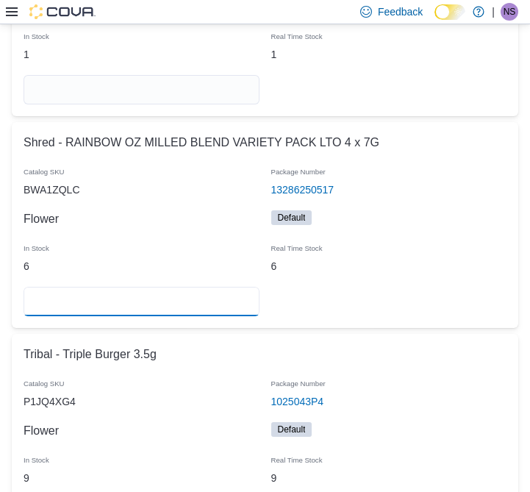
click at [229, 287] on input "number" at bounding box center [142, 301] width 236 height 29
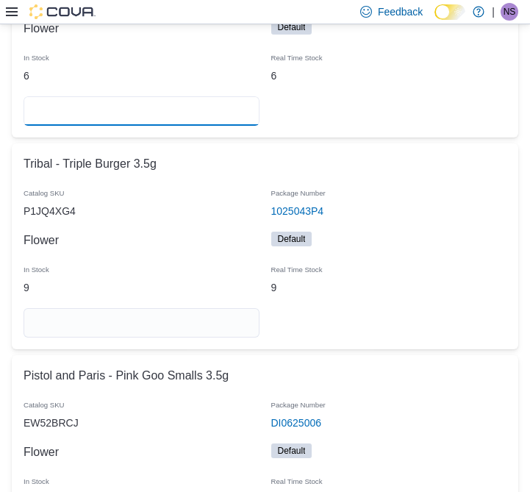
scroll to position [7983, 0]
type input "*"
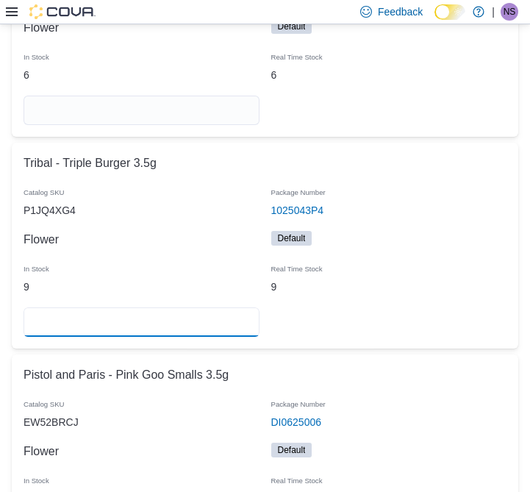
click at [202, 307] on input "number" at bounding box center [142, 321] width 236 height 29
type input "*"
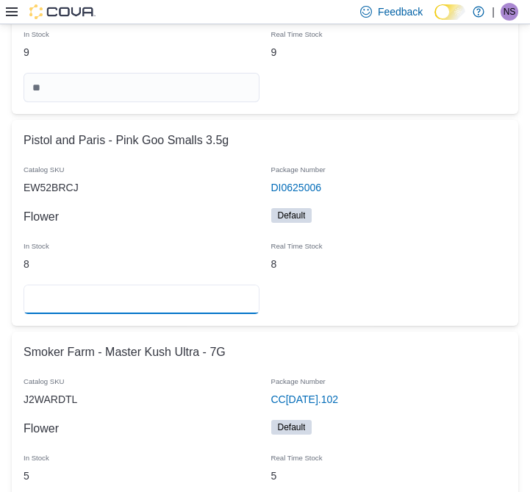
click at [194, 285] on input "number" at bounding box center [142, 299] width 236 height 29
type input "*"
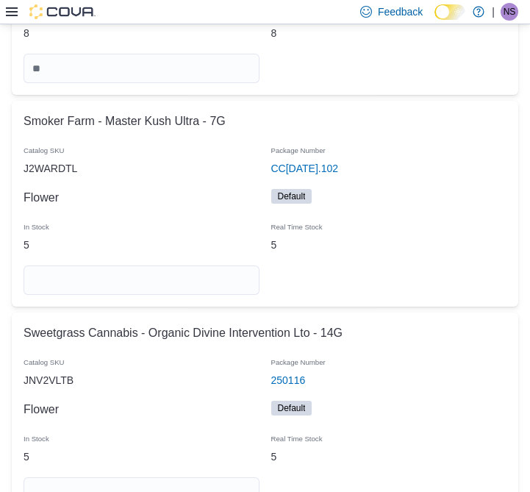
scroll to position [8451, 0]
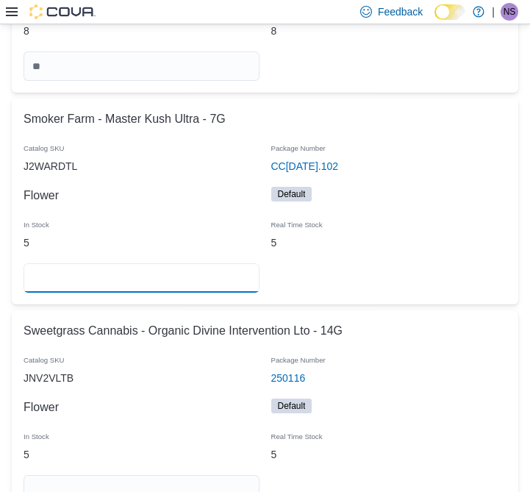
click at [160, 263] on input "number" at bounding box center [142, 277] width 236 height 29
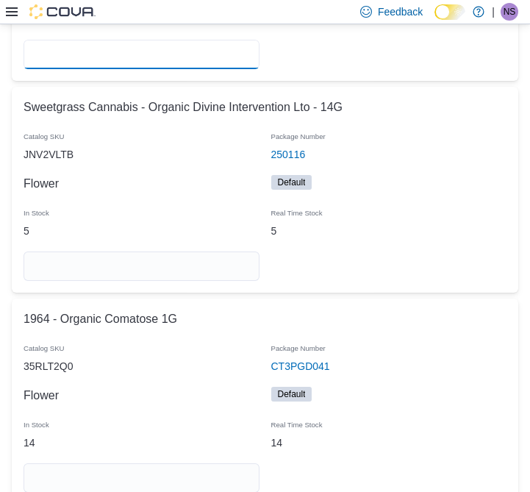
scroll to position [8678, 0]
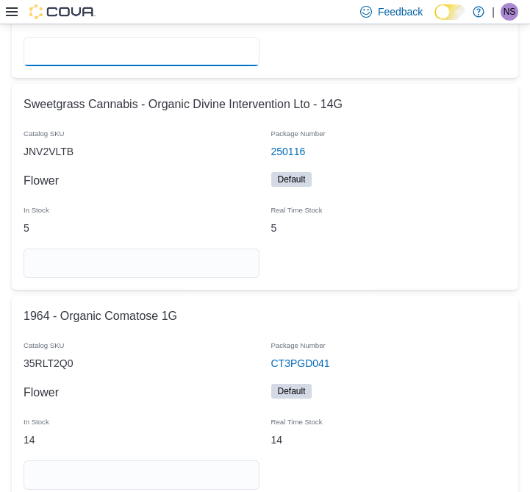
type input "*"
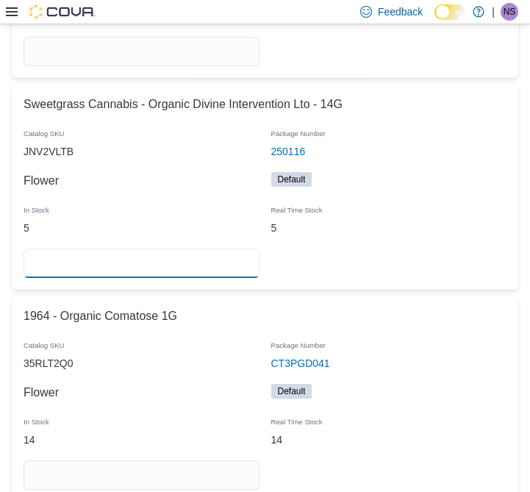
click at [221, 249] on input "number" at bounding box center [142, 263] width 236 height 29
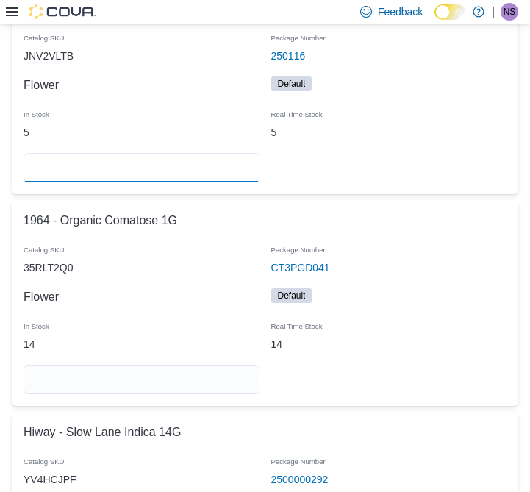
scroll to position [8776, 0]
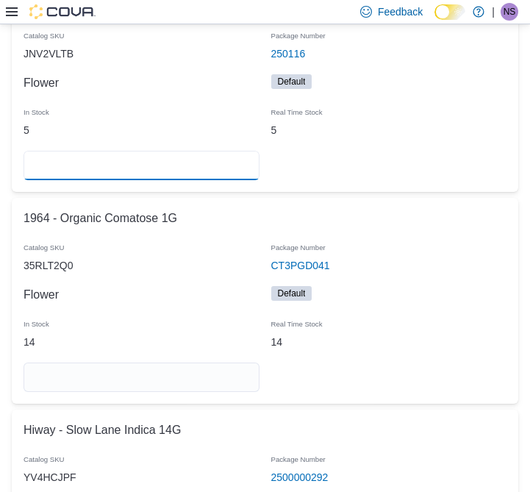
type input "*"
click at [197, 363] on input "number" at bounding box center [142, 377] width 236 height 29
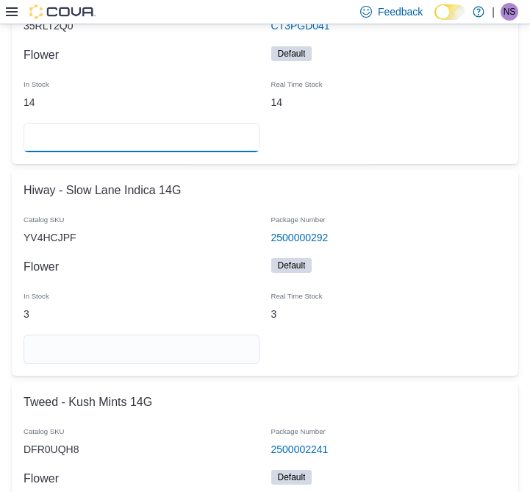
scroll to position [9018, 0]
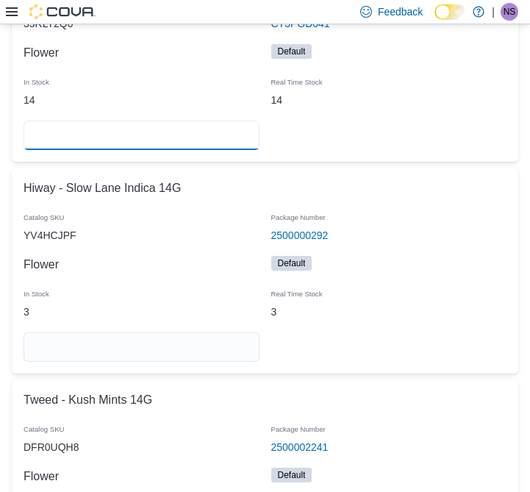
type input "**"
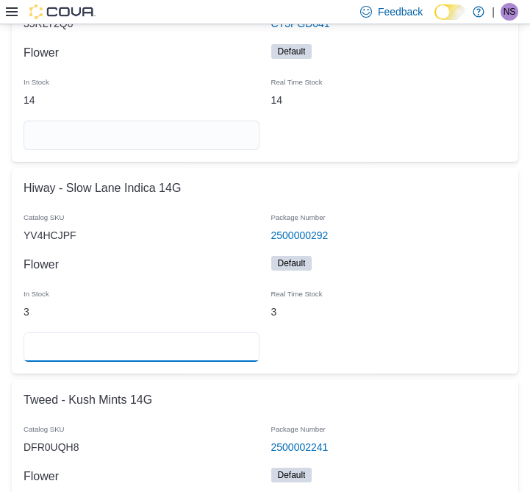
click at [209, 332] on input "number" at bounding box center [142, 346] width 236 height 29
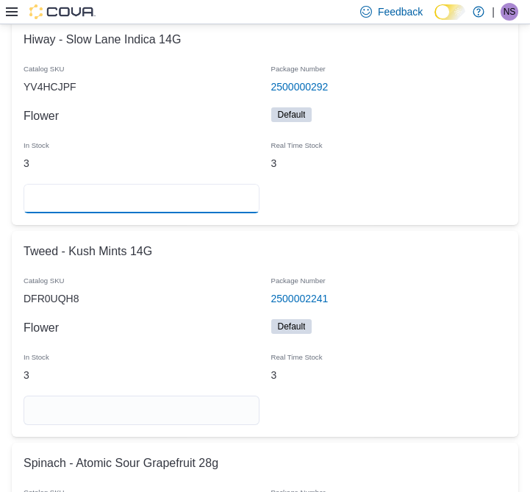
scroll to position [9172, 0]
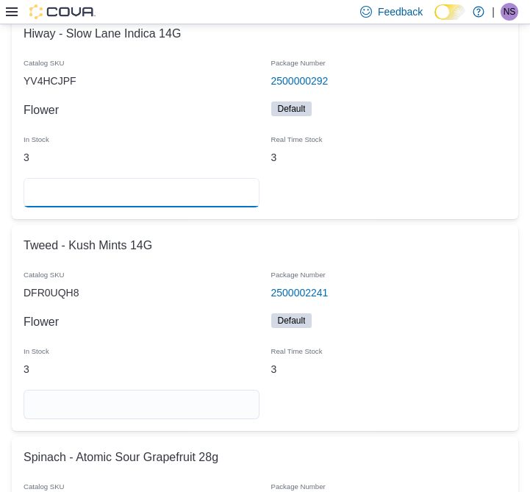
type input "*"
click at [188, 390] on input "number" at bounding box center [142, 404] width 236 height 29
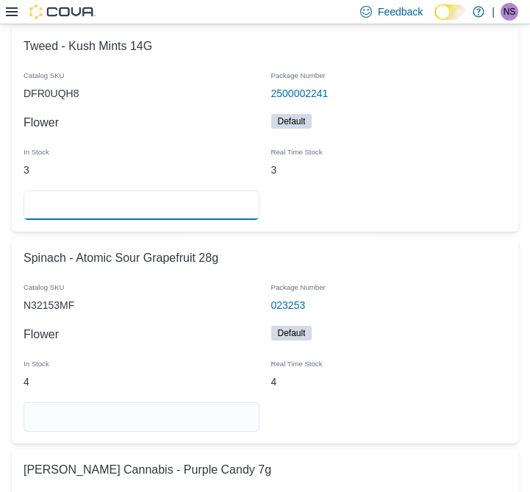
scroll to position [9414, 0]
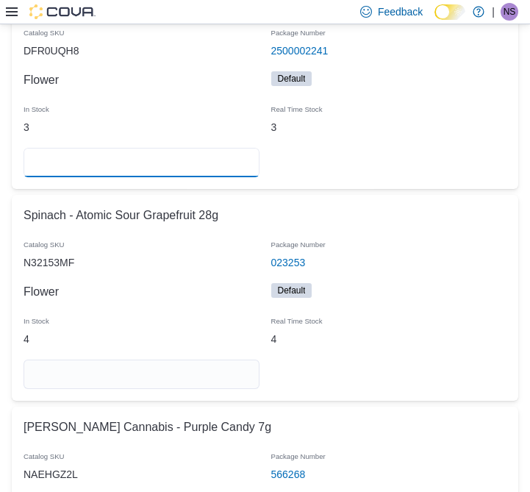
type input "*"
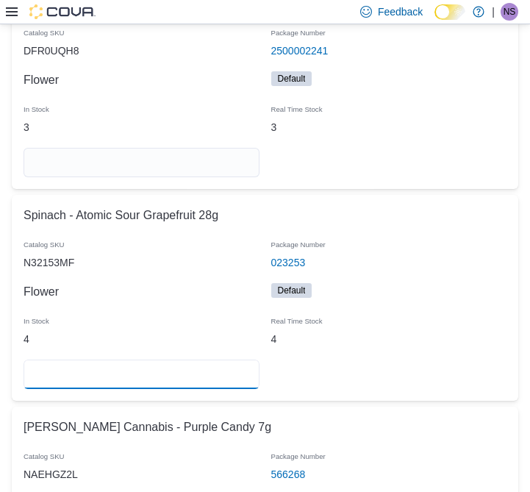
click at [194, 360] on input "number" at bounding box center [142, 374] width 236 height 29
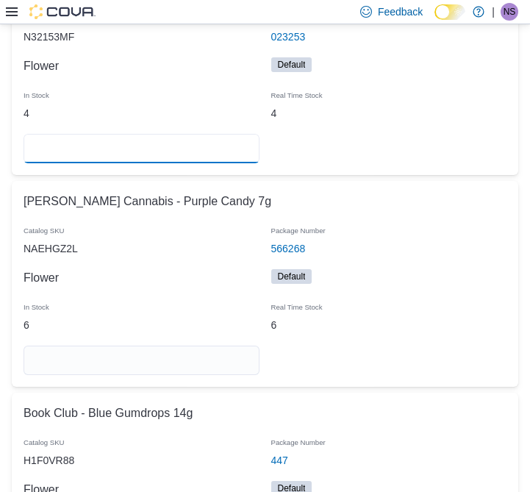
scroll to position [9645, 0]
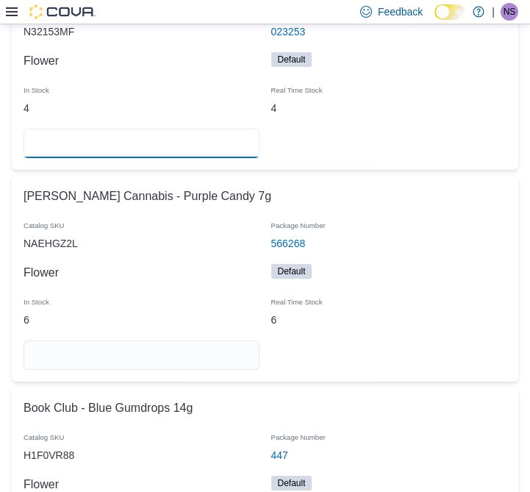
type input "*"
click at [225, 341] on input "number" at bounding box center [142, 355] width 236 height 29
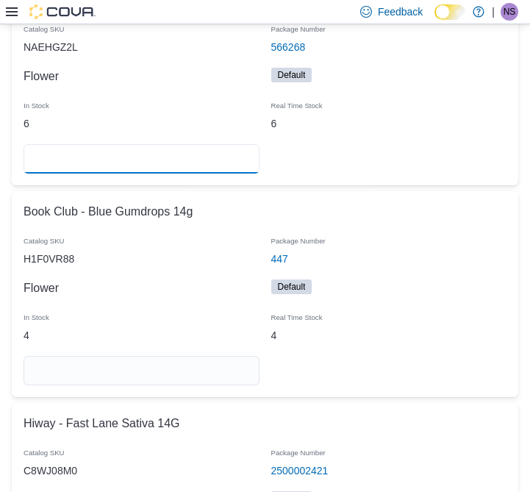
scroll to position [9850, 0]
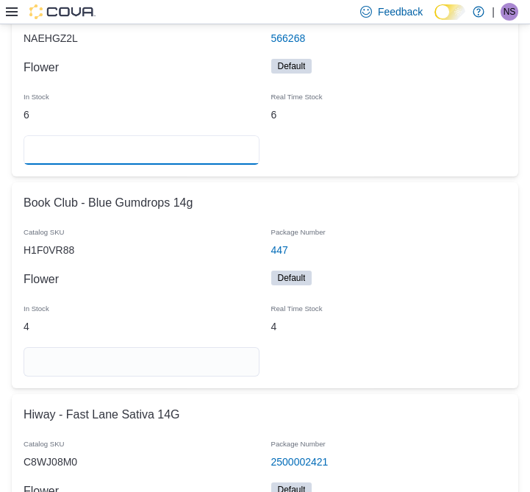
type input "*"
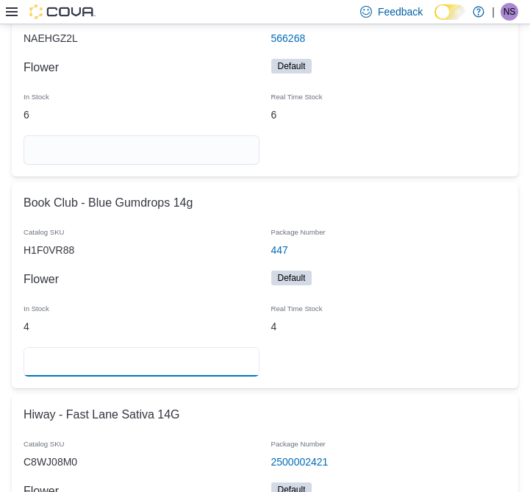
click at [220, 347] on input "number" at bounding box center [142, 361] width 236 height 29
type input "*"
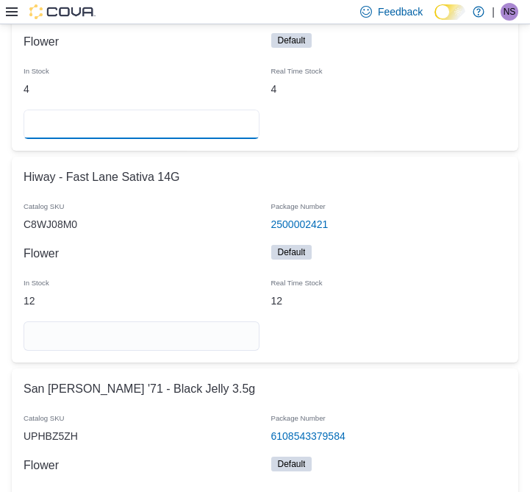
scroll to position [10090, 0]
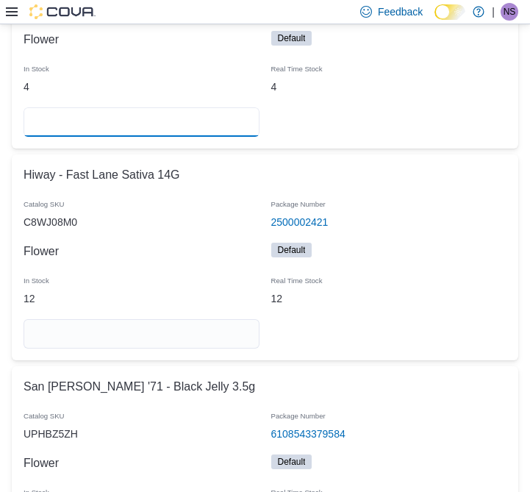
type input "*"
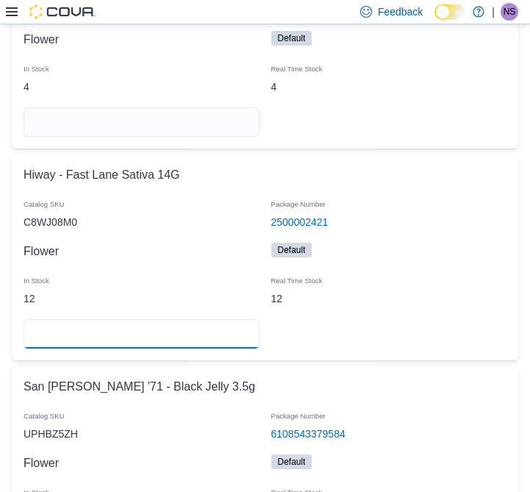
click at [223, 319] on input "number" at bounding box center [142, 333] width 236 height 29
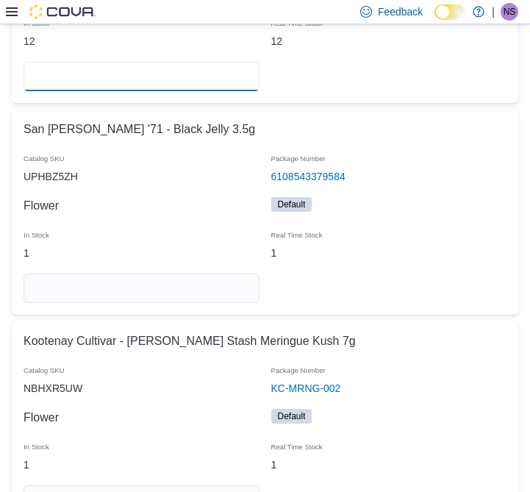
scroll to position [10351, 0]
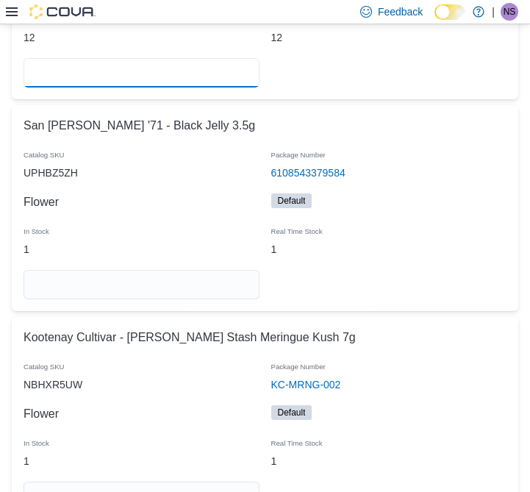
type input "**"
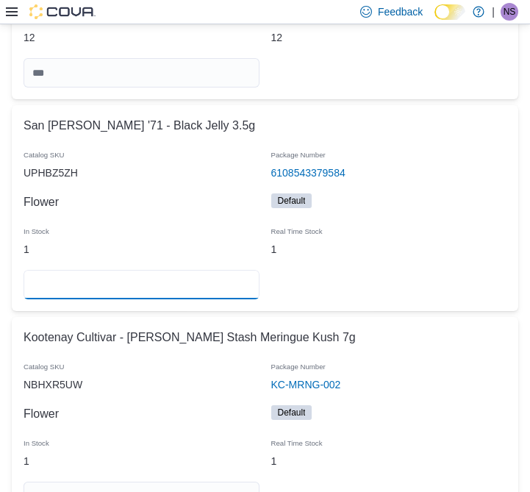
click at [213, 270] on input "number" at bounding box center [142, 284] width 236 height 29
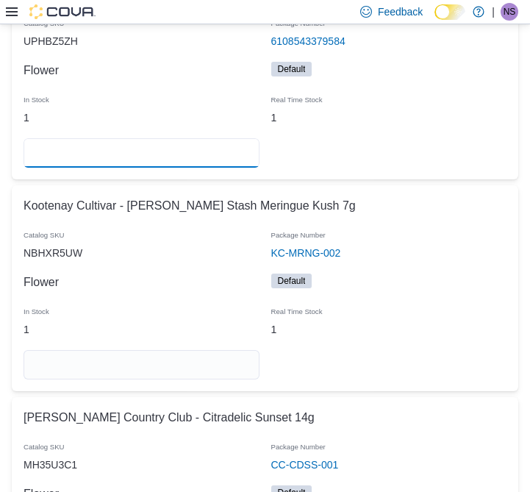
scroll to position [10505, 0]
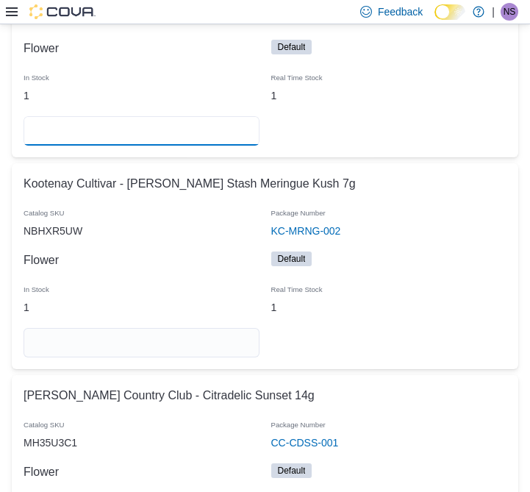
type input "*"
click at [207, 328] on input "number" at bounding box center [142, 342] width 236 height 29
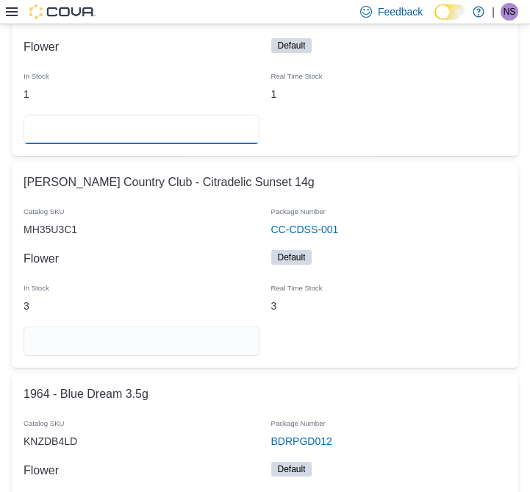
scroll to position [10719, 0]
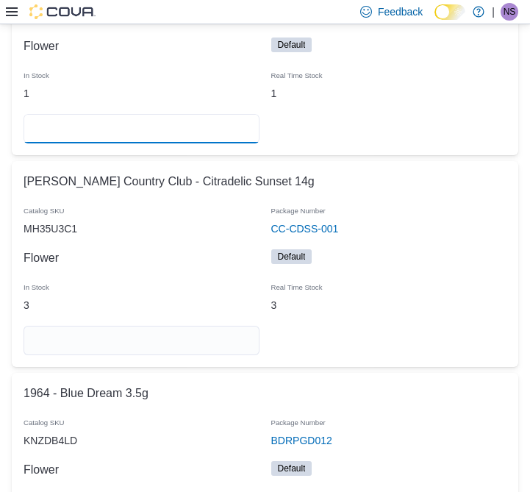
type input "*"
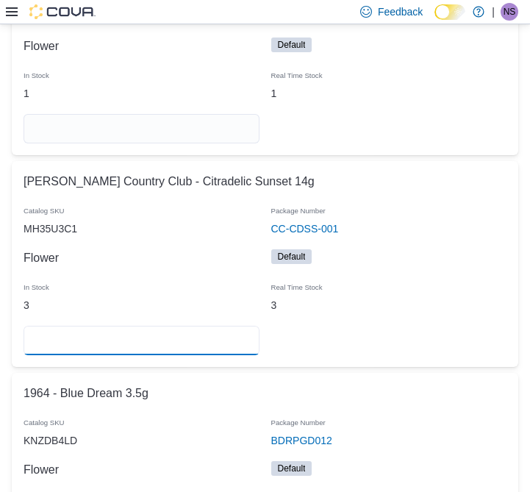
click at [207, 326] on input "number" at bounding box center [142, 340] width 236 height 29
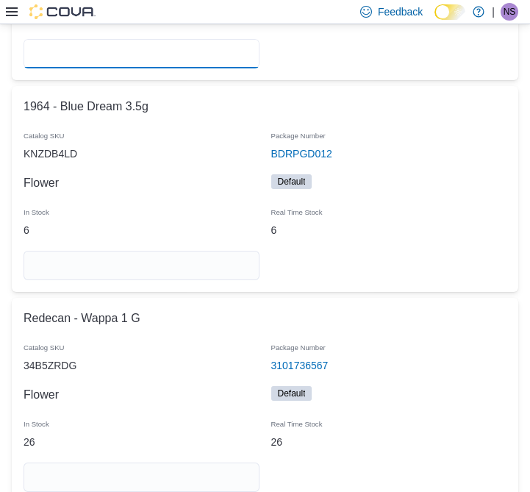
scroll to position [11004, 0]
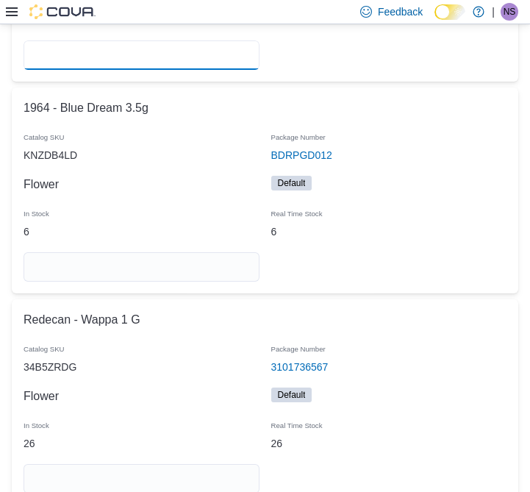
type input "*"
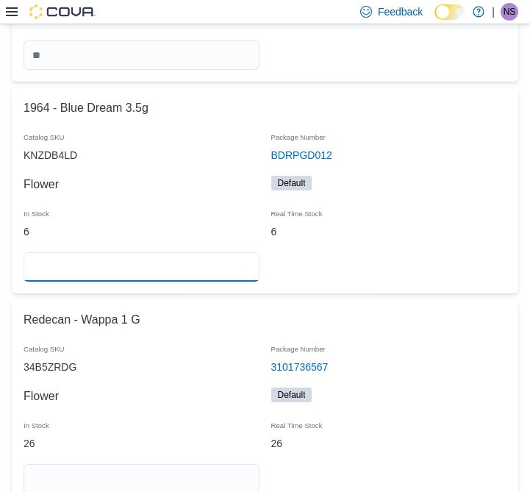
click at [206, 252] on input "number" at bounding box center [142, 266] width 236 height 29
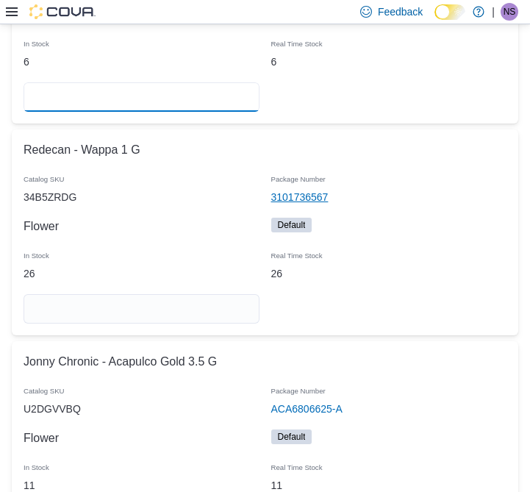
scroll to position [11177, 0]
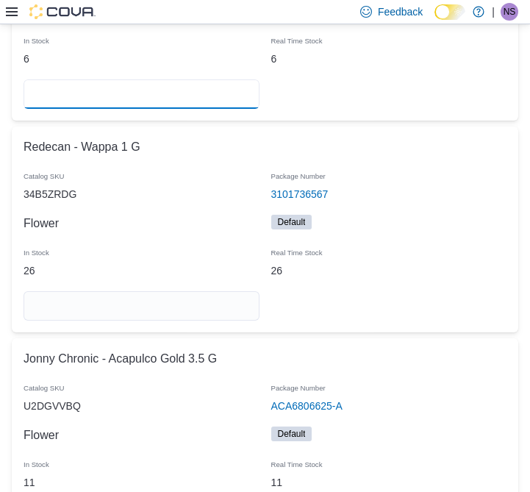
type input "*"
click at [195, 291] on input "number" at bounding box center [142, 305] width 236 height 29
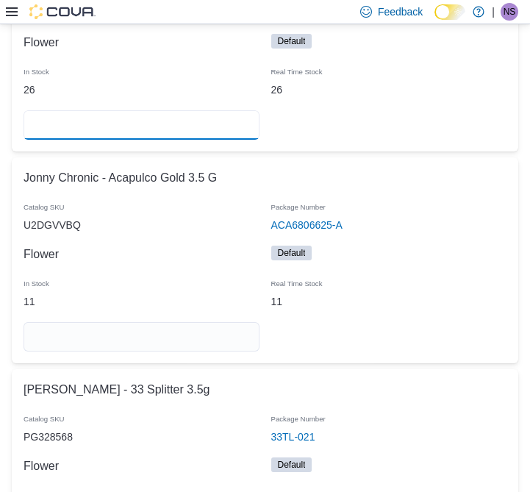
scroll to position [11362, 0]
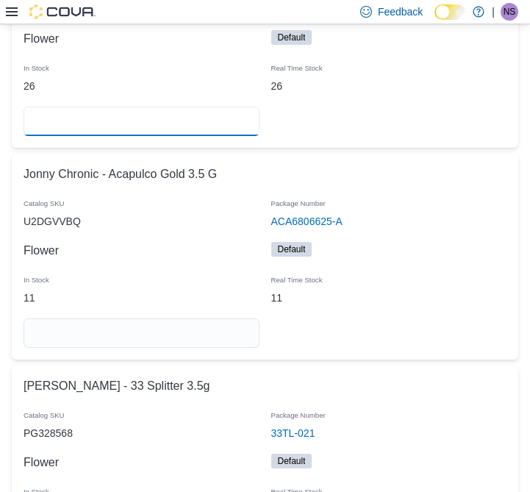
type input "**"
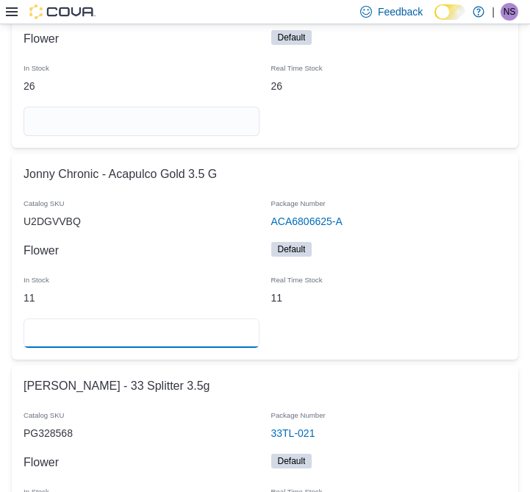
click at [229, 318] on input "number" at bounding box center [142, 332] width 236 height 29
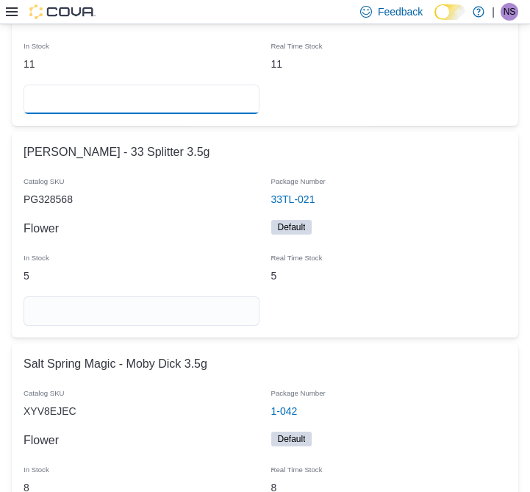
scroll to position [11601, 0]
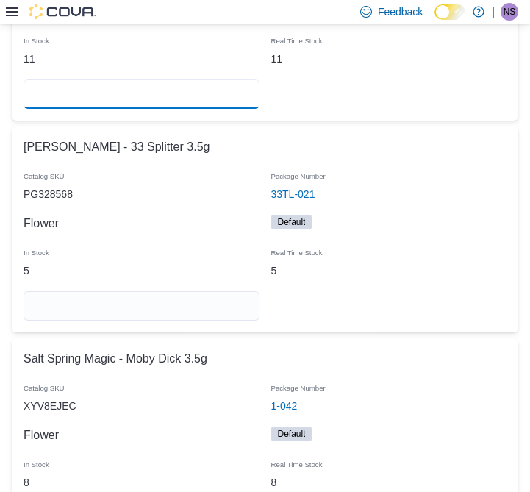
type input "**"
click at [213, 291] on input "number" at bounding box center [142, 305] width 236 height 29
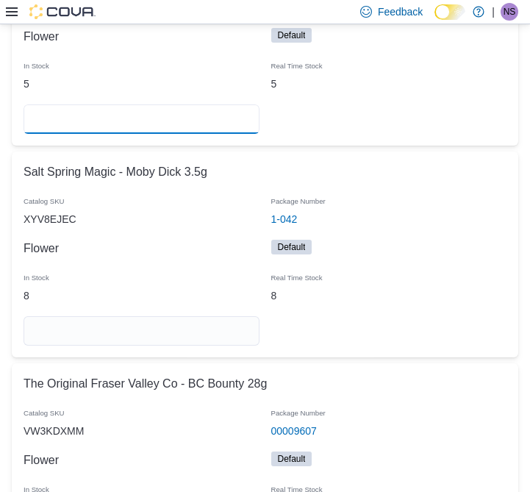
scroll to position [11803, 0]
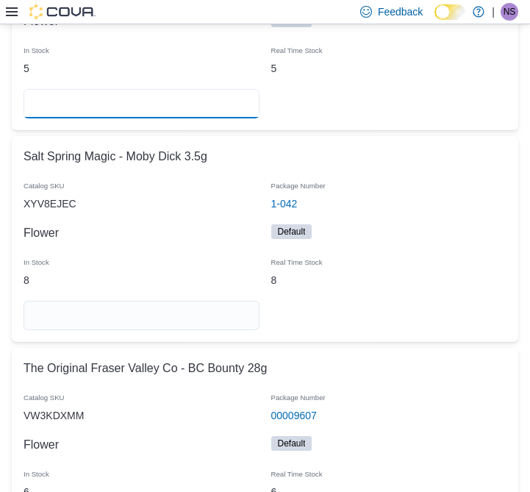
type input "*"
click at [182, 301] on input "number" at bounding box center [142, 315] width 236 height 29
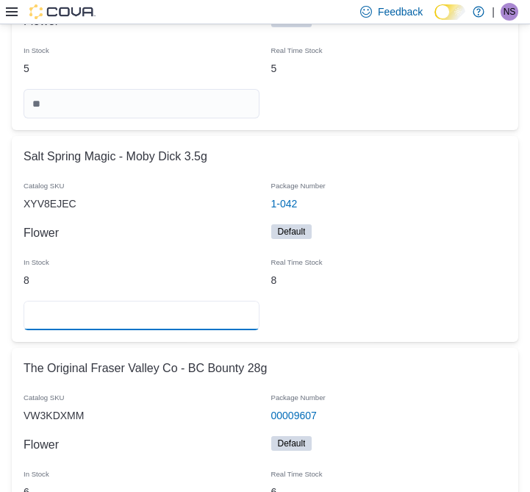
type input "*"
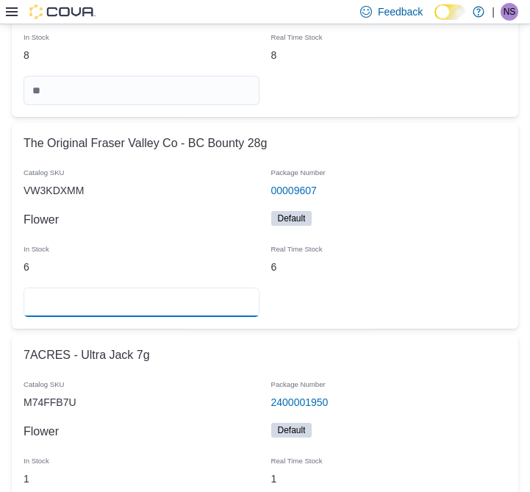
click at [148, 288] on input "number" at bounding box center [142, 302] width 236 height 29
type input "*"
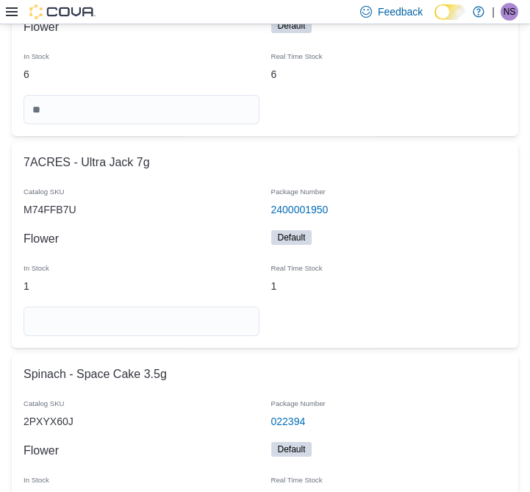
scroll to position [12235, 0]
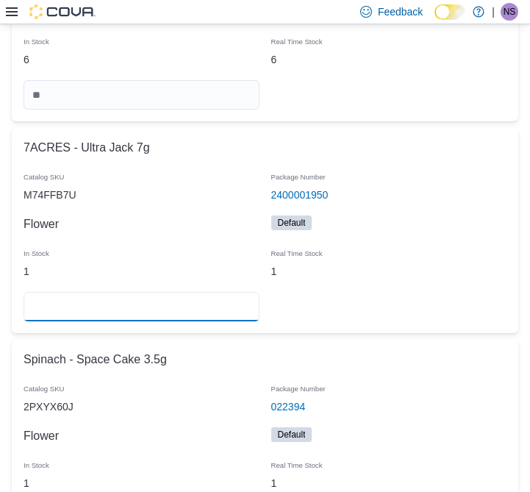
click at [125, 292] on input "number" at bounding box center [142, 306] width 236 height 29
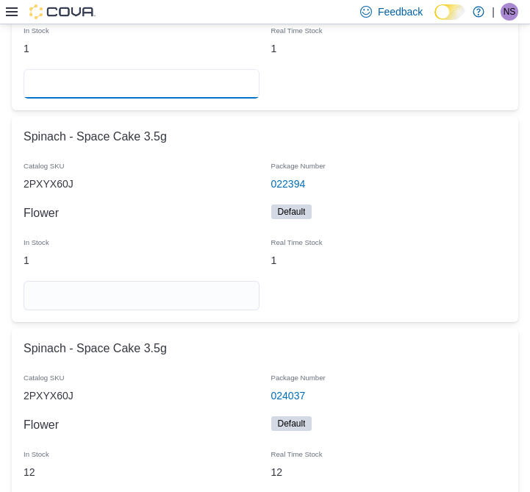
scroll to position [12459, 0]
type input "*"
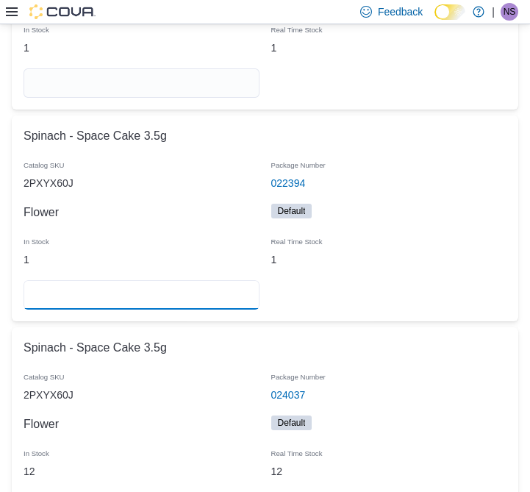
click at [232, 280] on input "number" at bounding box center [142, 294] width 236 height 29
type input "*"
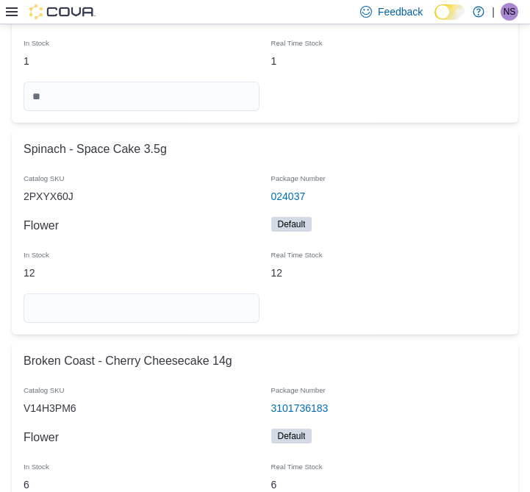
scroll to position [12675, 0]
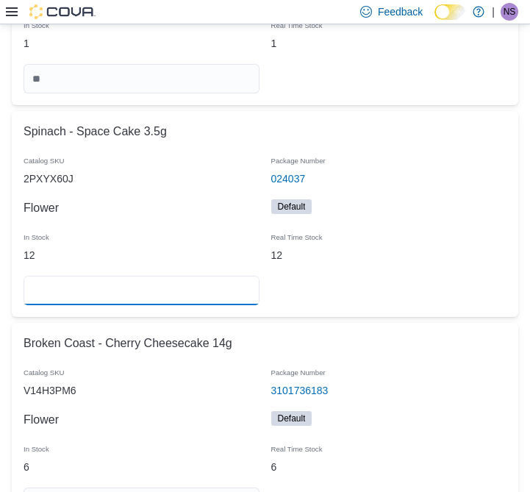
click at [181, 276] on input "*" at bounding box center [142, 290] width 236 height 29
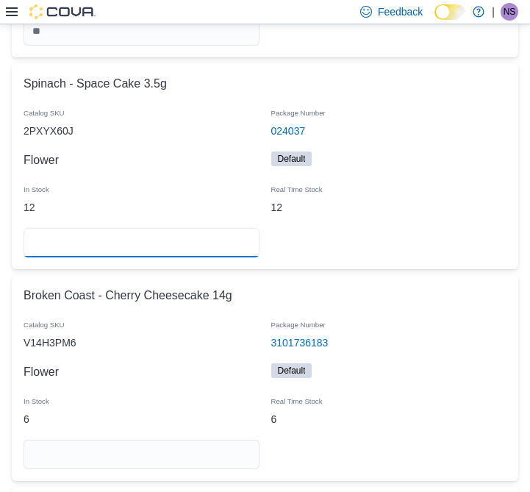
scroll to position [12774, 0]
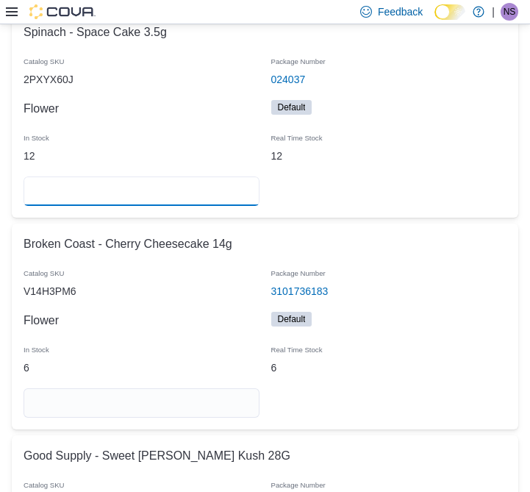
type input "**"
click at [159, 388] on input "number" at bounding box center [142, 402] width 236 height 29
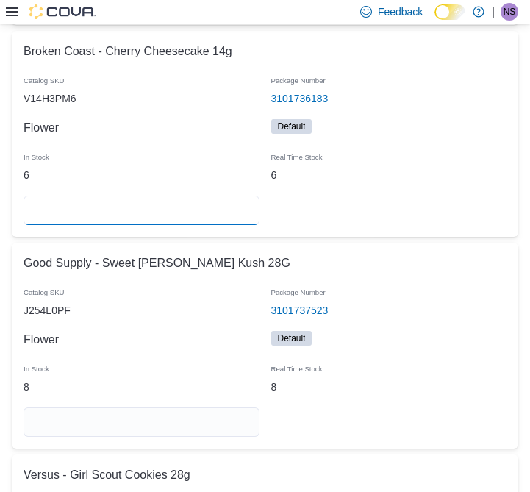
scroll to position [12978, 0]
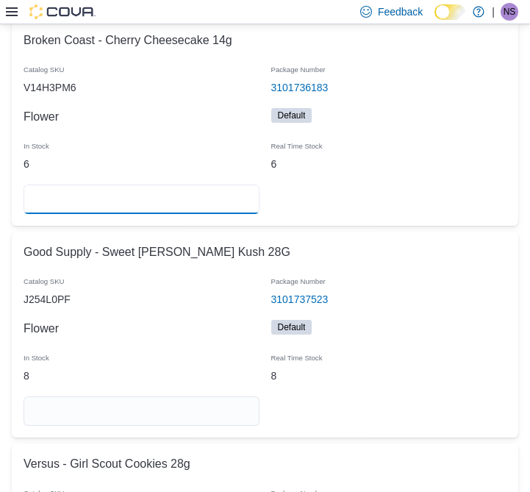
type input "*"
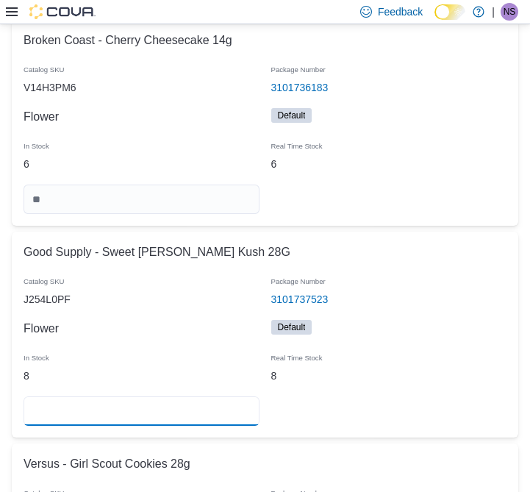
click at [152, 396] on input "number" at bounding box center [142, 410] width 236 height 29
type input "*"
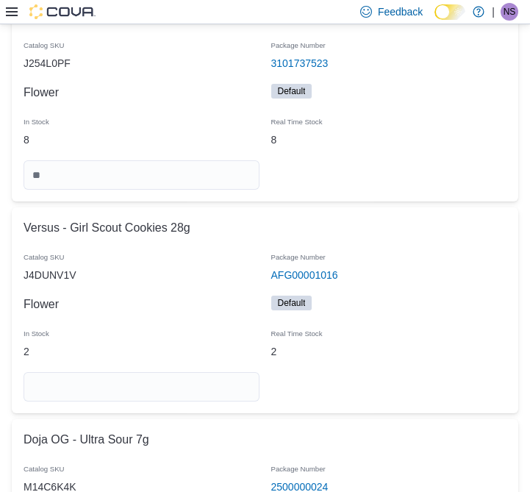
scroll to position [13216, 0]
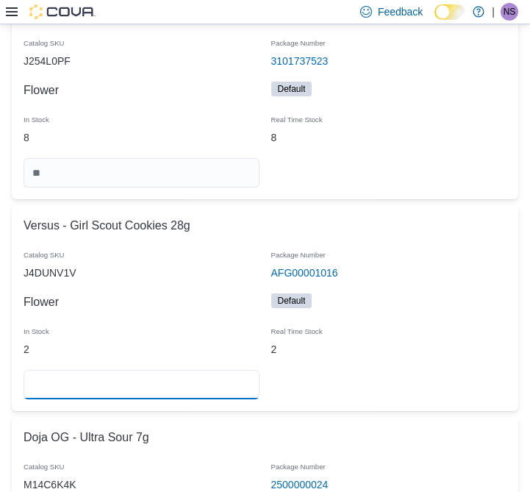
click at [114, 370] on input "number" at bounding box center [142, 384] width 236 height 29
type input "*"
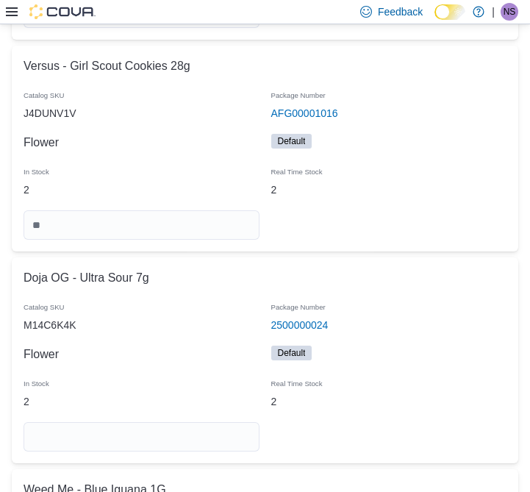
scroll to position [13380, 0]
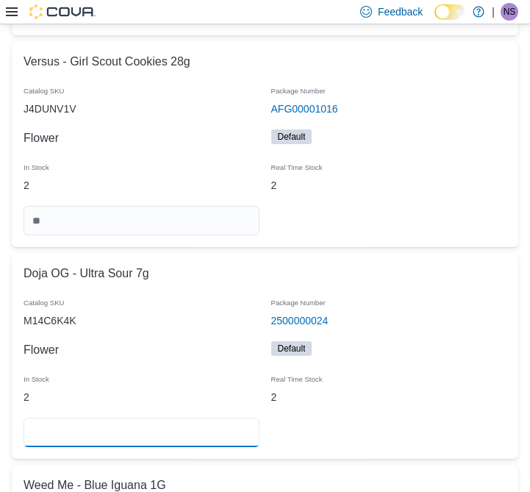
click at [162, 418] on input "number" at bounding box center [142, 432] width 236 height 29
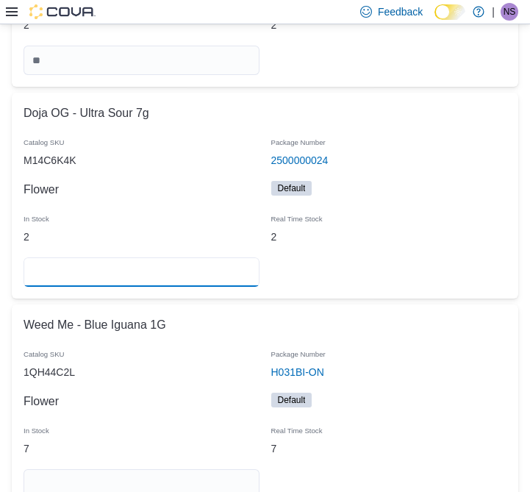
scroll to position [13542, 0]
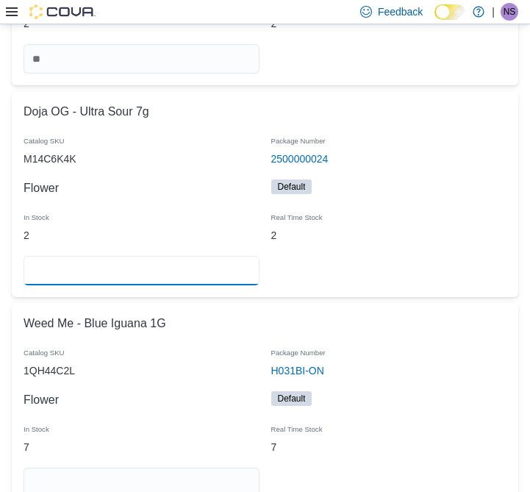
type input "*"
click at [138, 468] on input "number" at bounding box center [142, 482] width 236 height 29
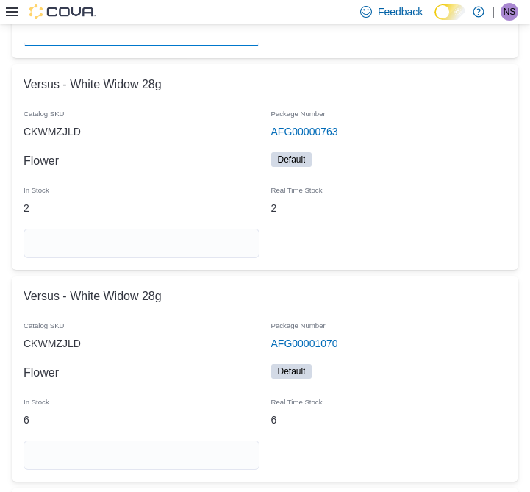
scroll to position [13999, 0]
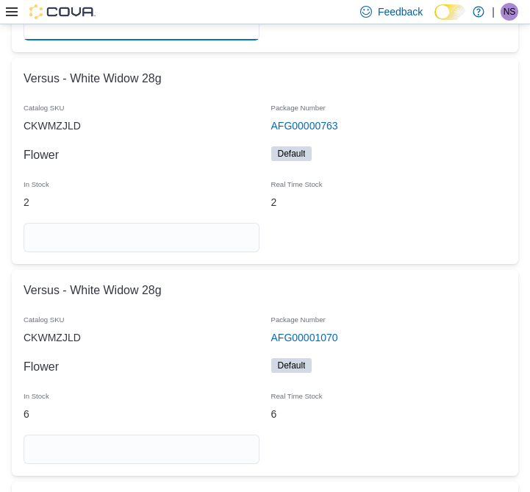
type input "*"
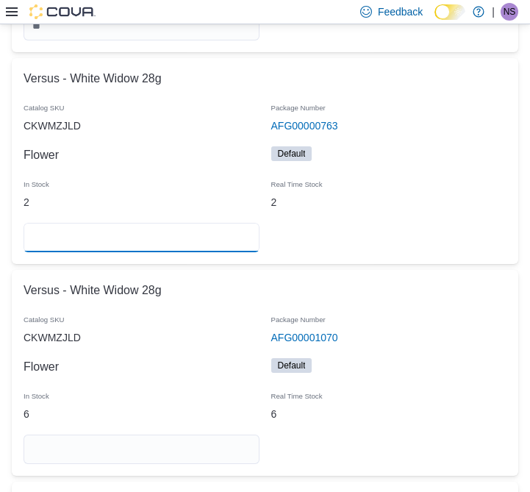
click at [177, 223] on input "number" at bounding box center [142, 237] width 236 height 29
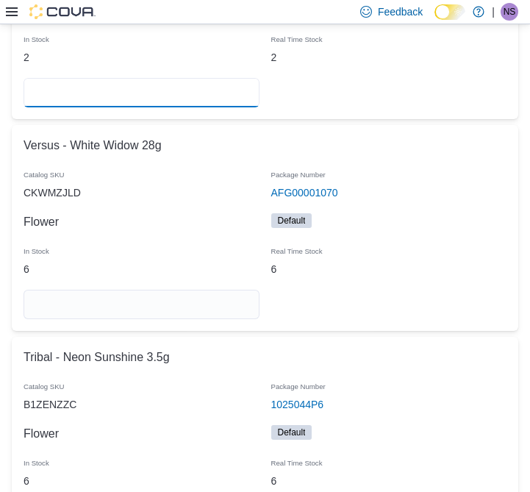
scroll to position [14145, 0]
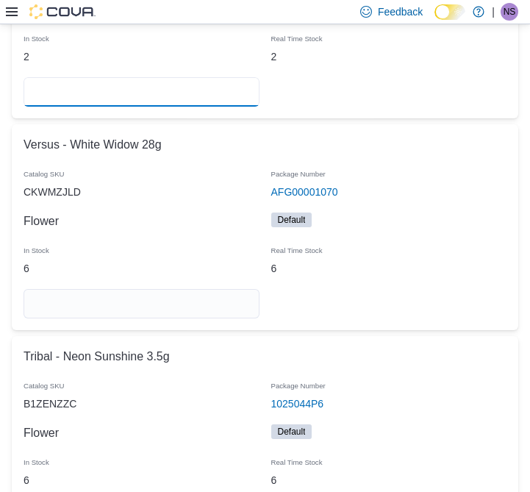
type input "*"
click at [220, 289] on input "number" at bounding box center [142, 303] width 236 height 29
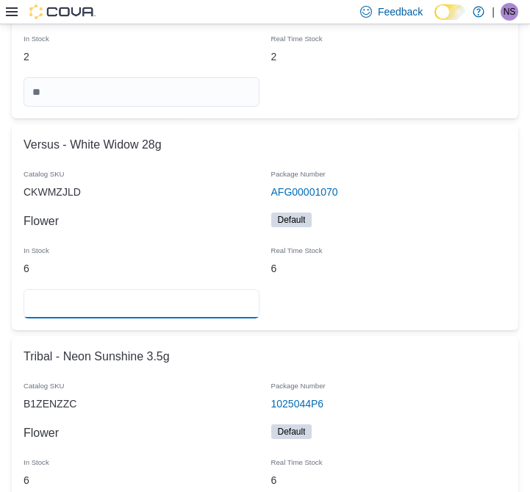
scroll to position [14373, 0]
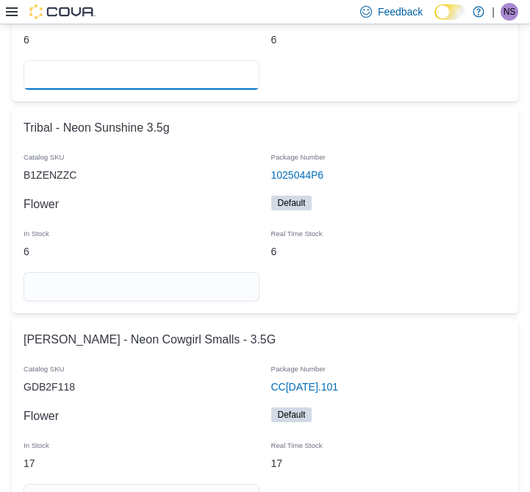
type input "*"
click at [218, 272] on input "number" at bounding box center [142, 286] width 236 height 29
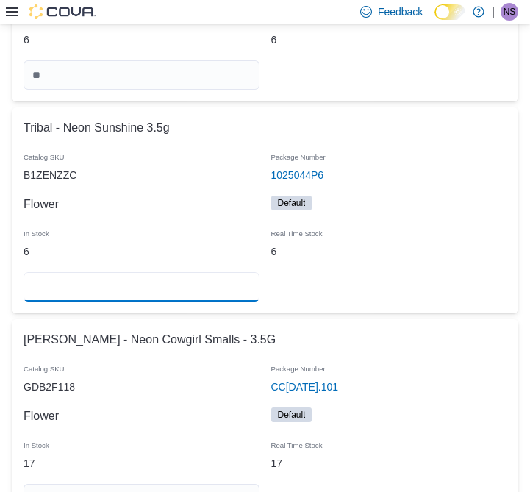
type input "*"
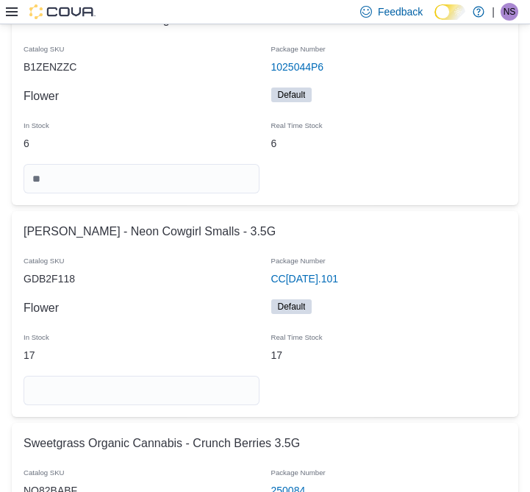
scroll to position [14491, 0]
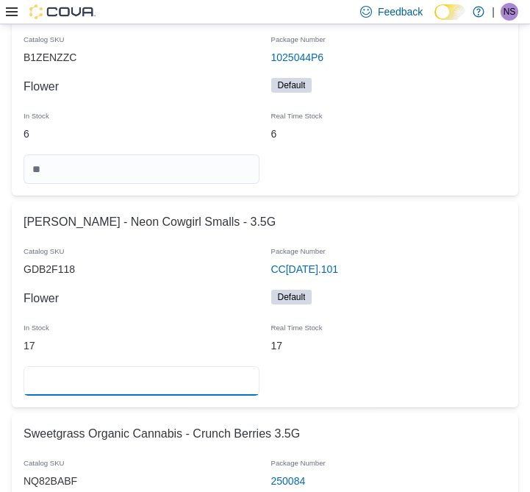
click at [167, 366] on input "number" at bounding box center [142, 380] width 236 height 29
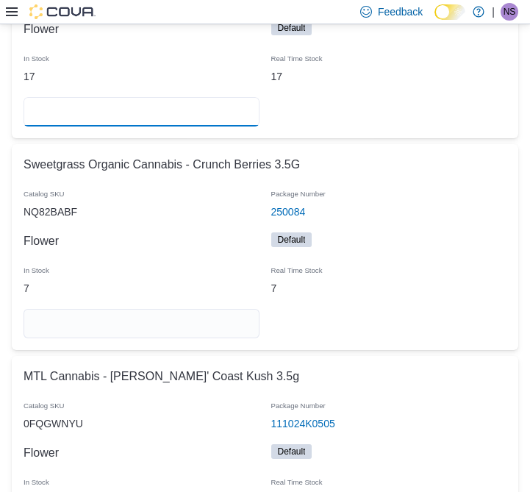
scroll to position [14764, 0]
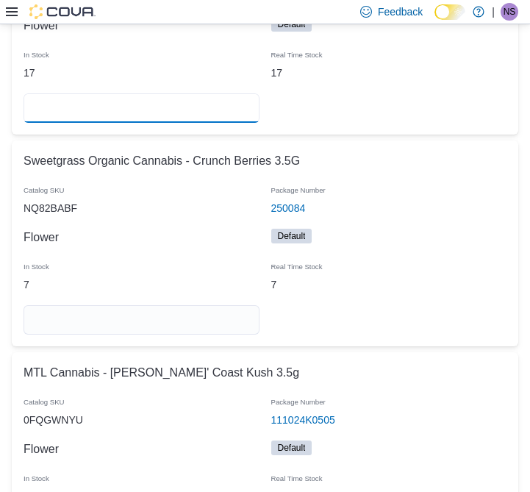
type input "**"
click at [220, 305] on input "number" at bounding box center [142, 319] width 236 height 29
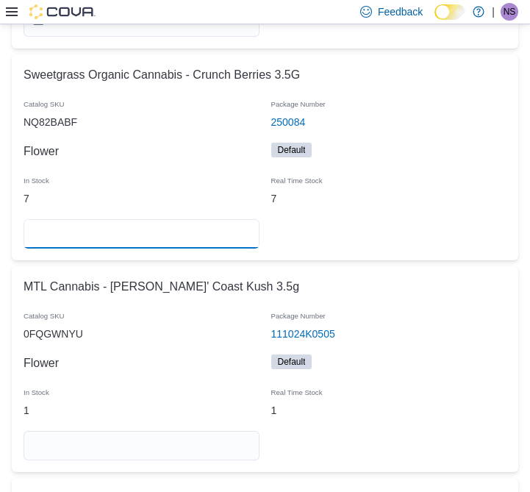
scroll to position [14890, 0]
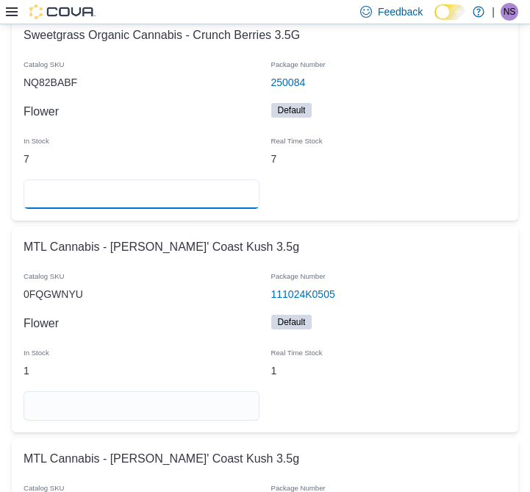
type input "*"
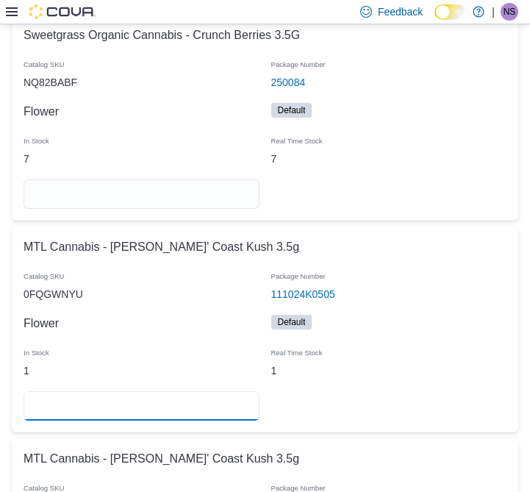
click at [185, 391] on input "number" at bounding box center [142, 405] width 236 height 29
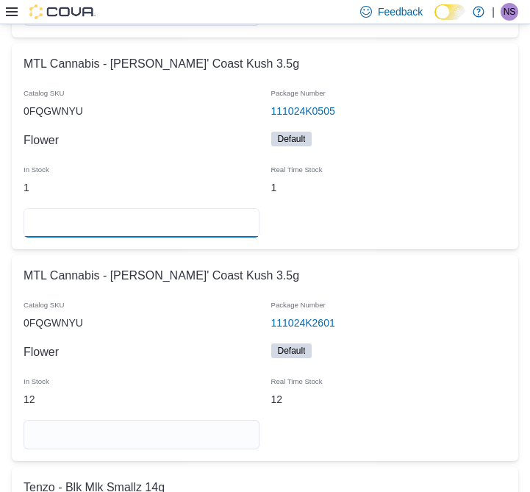
scroll to position [15073, 0]
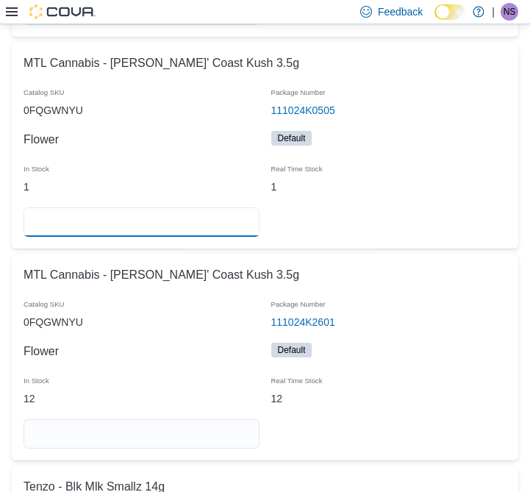
type input "*"
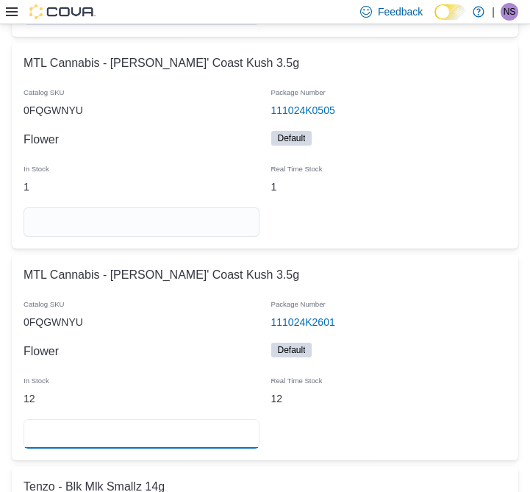
click at [180, 419] on input "number" at bounding box center [142, 433] width 236 height 29
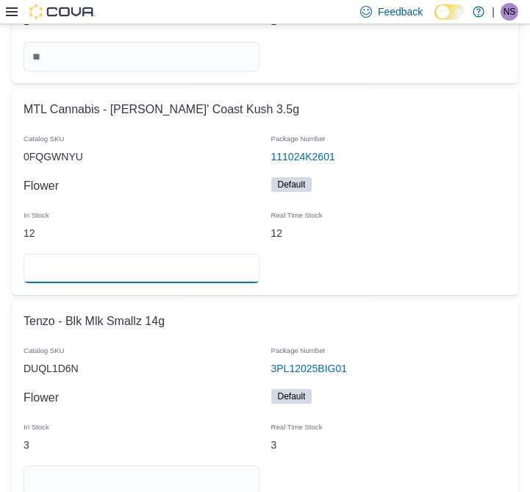
scroll to position [15240, 0]
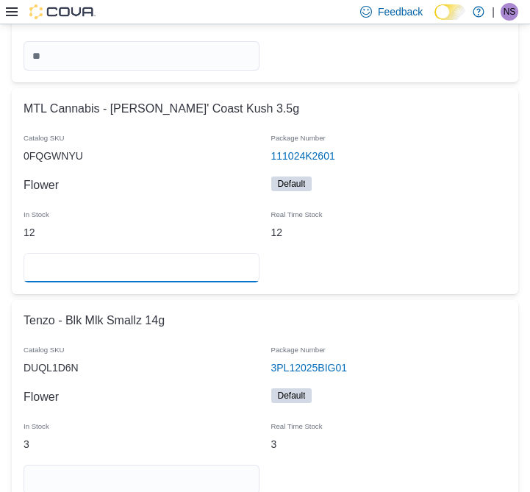
type input "**"
click at [200, 465] on input "number" at bounding box center [142, 479] width 236 height 29
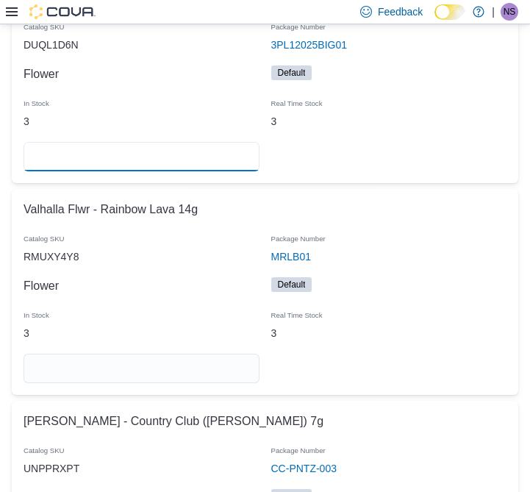
scroll to position [15562, 0]
type input "*"
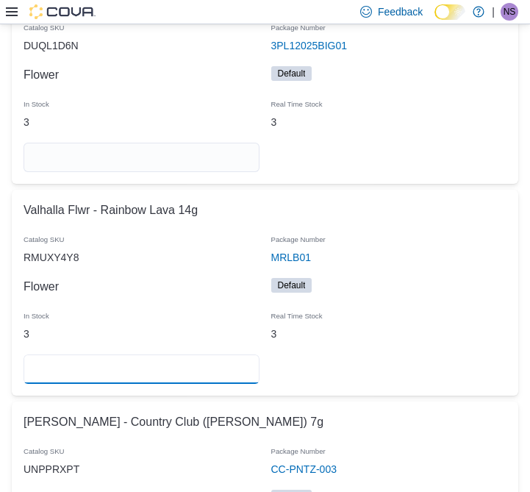
click at [218, 354] on input "number" at bounding box center [142, 368] width 236 height 29
type input "*"
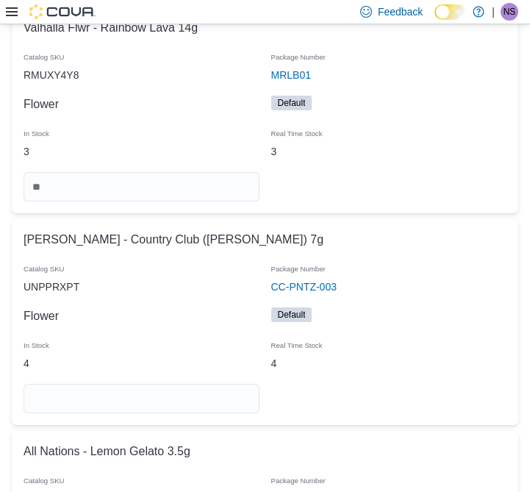
scroll to position [15772, 0]
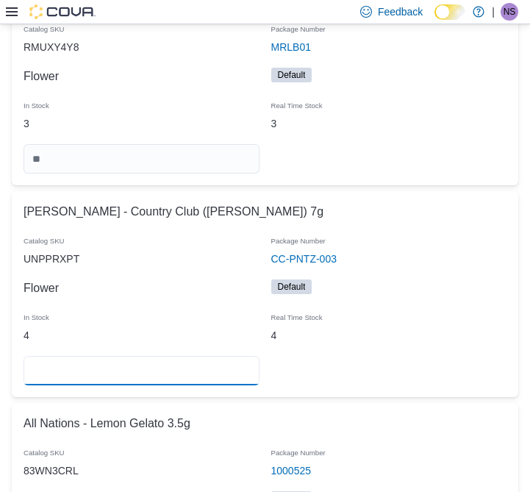
click at [154, 356] on input "number" at bounding box center [142, 370] width 236 height 29
type input "*"
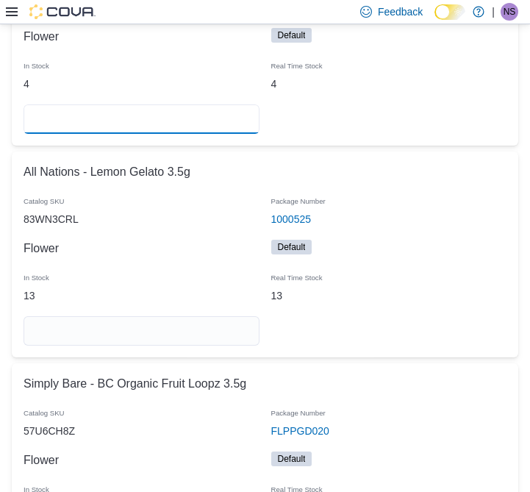
scroll to position [16038, 0]
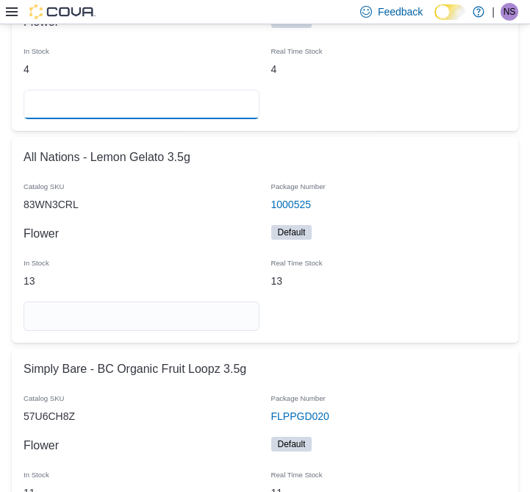
type input "*"
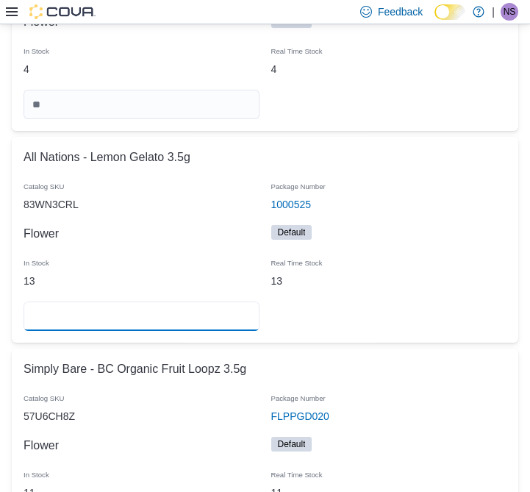
click at [216, 302] on input "number" at bounding box center [142, 316] width 236 height 29
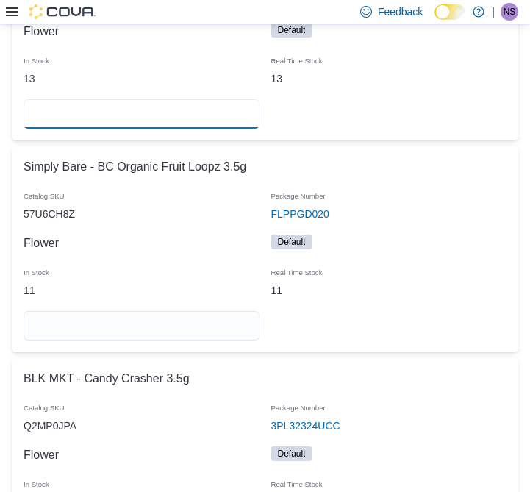
scroll to position [16263, 0]
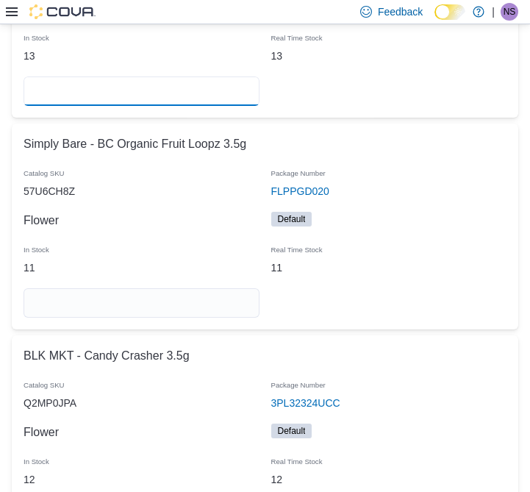
type input "**"
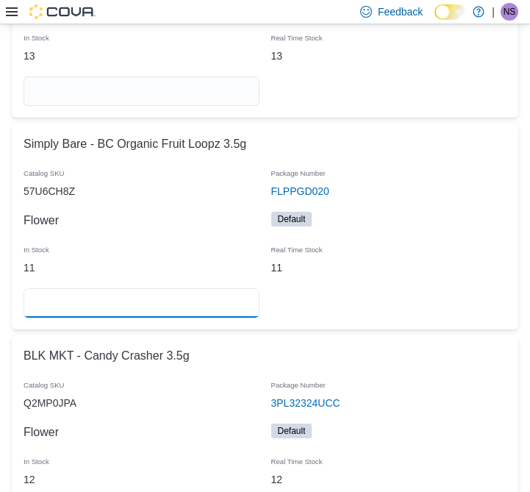
click at [217, 288] on input "number" at bounding box center [142, 302] width 236 height 29
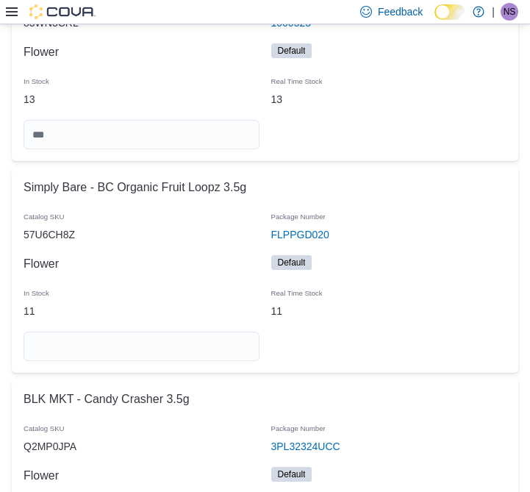
scroll to position [16232, 0]
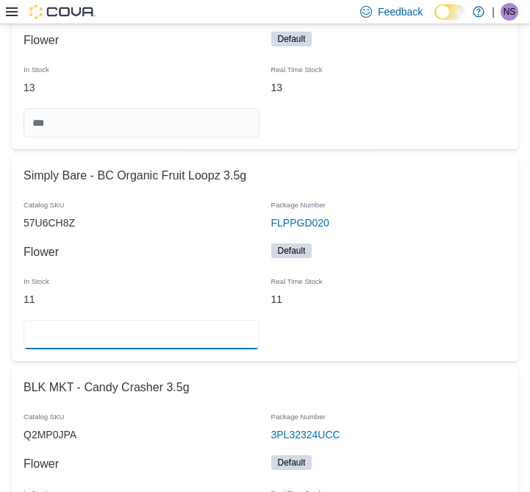
click at [210, 320] on input "number" at bounding box center [142, 334] width 236 height 29
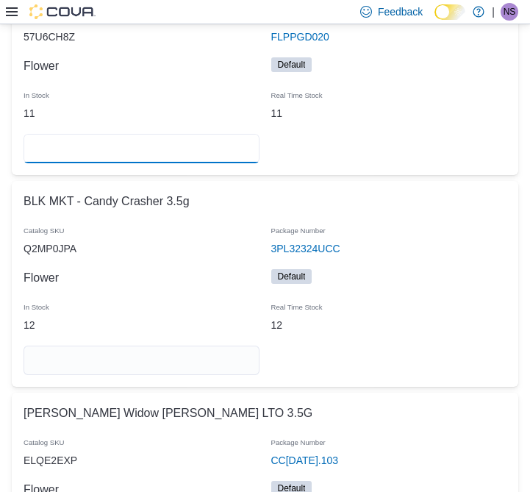
scroll to position [16434, 0]
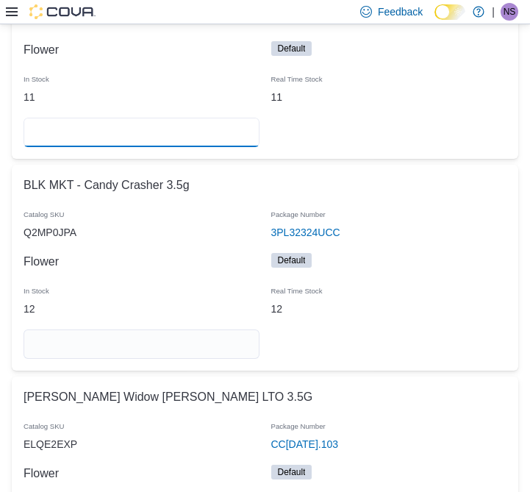
type input "**"
click at [226, 329] on input "number" at bounding box center [142, 343] width 236 height 29
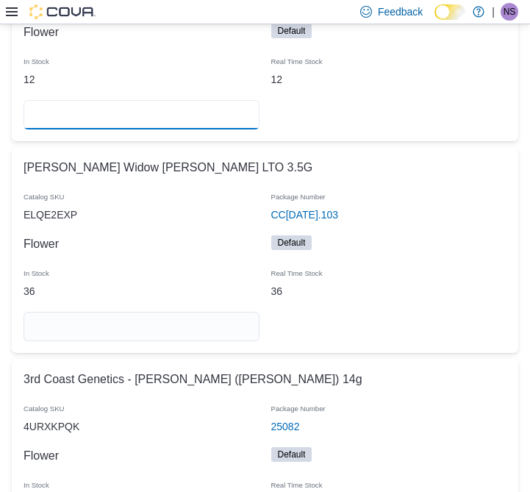
scroll to position [16675, 0]
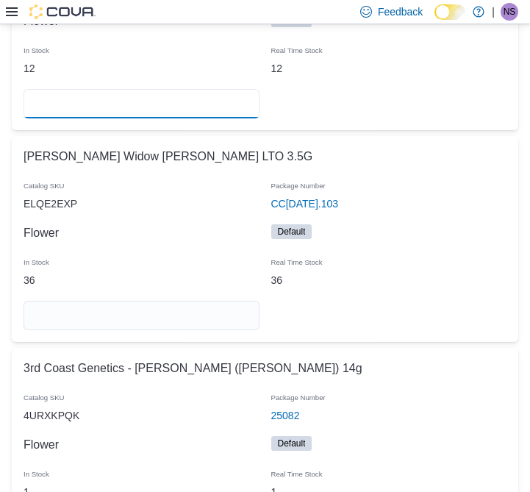
type input "**"
click at [227, 301] on input "number" at bounding box center [142, 315] width 236 height 29
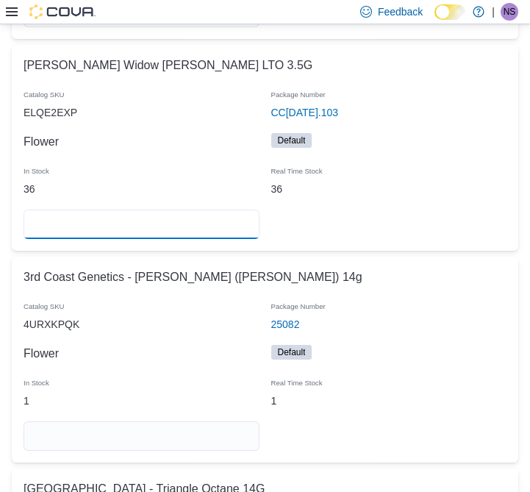
scroll to position [16766, 0]
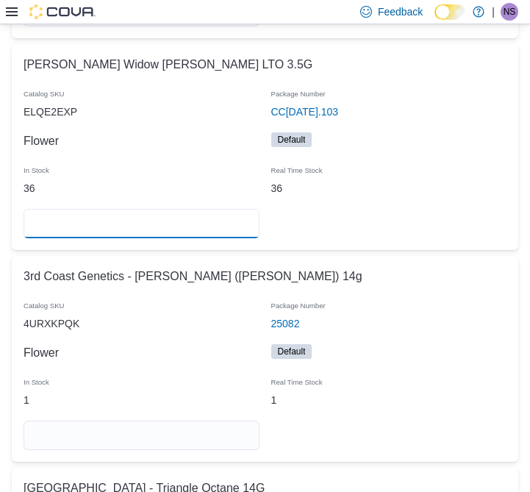
type input "**"
type input "*"
type input "**"
click at [220, 415] on div at bounding box center [142, 435] width 248 height 41
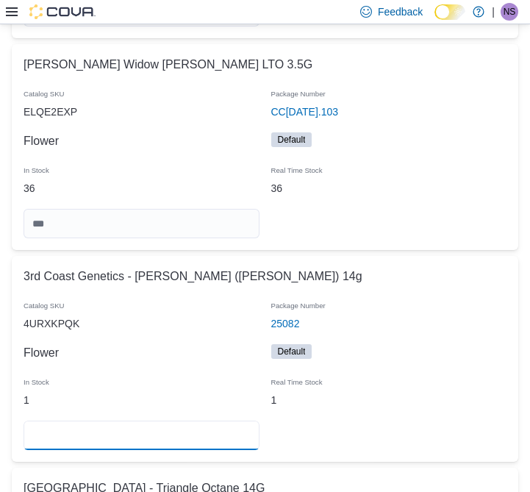
click at [221, 421] on input "number" at bounding box center [142, 435] width 236 height 29
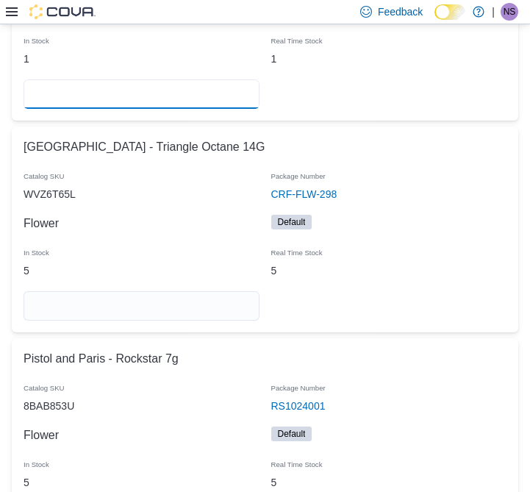
scroll to position [17124, 0]
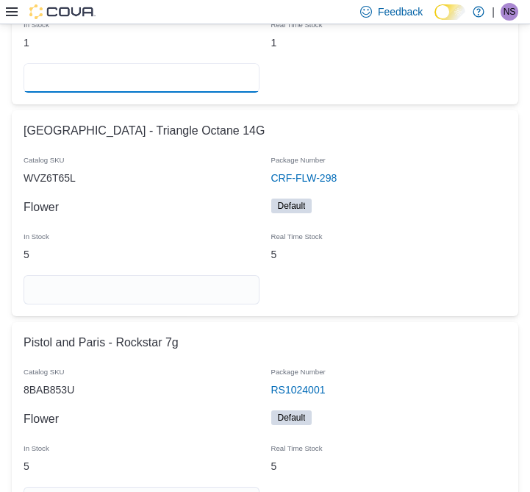
type input "*"
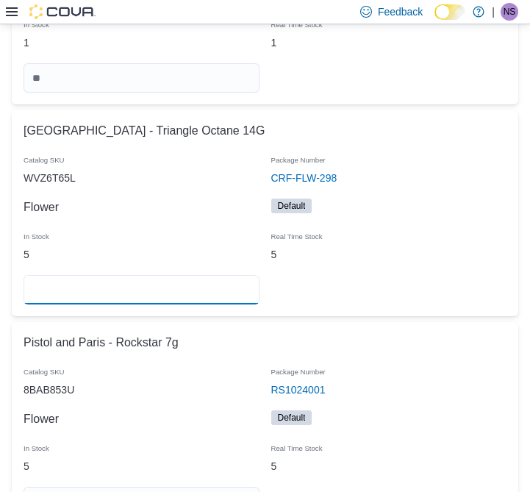
click at [200, 275] on input "number" at bounding box center [142, 289] width 236 height 29
type input "*"
click at [364, 328] on div "Pistol and Paris - Rockstar 7g" at bounding box center [265, 342] width 495 height 29
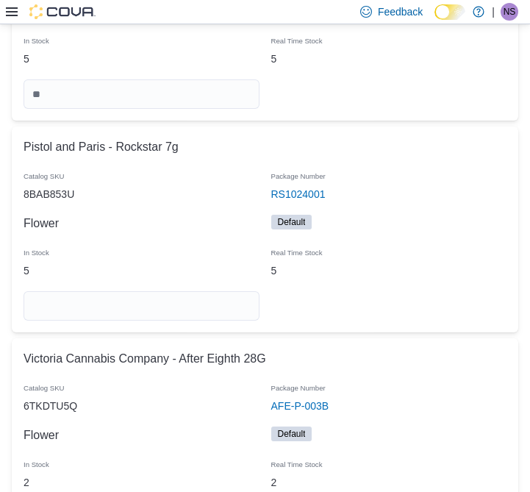
scroll to position [17320, 0]
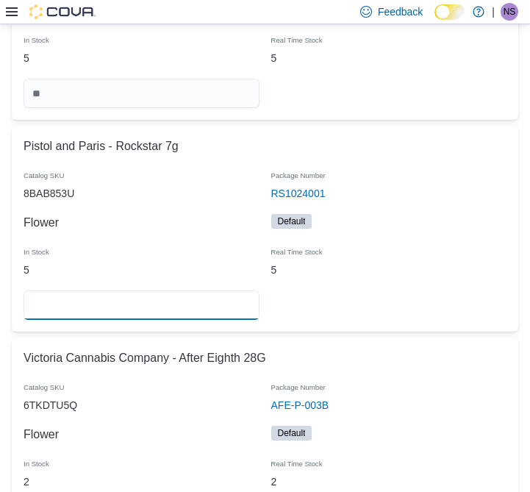
click at [215, 291] on input "number" at bounding box center [142, 305] width 236 height 29
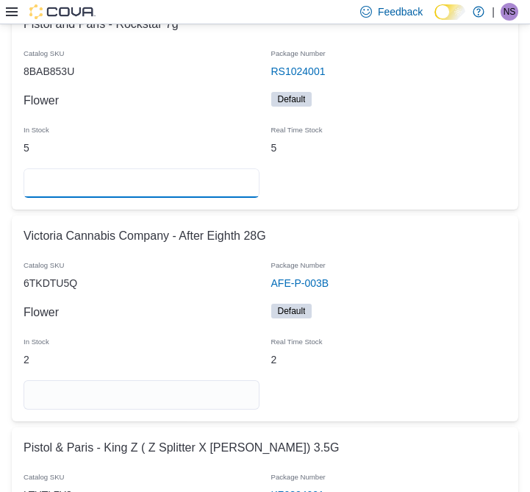
scroll to position [17514, 0]
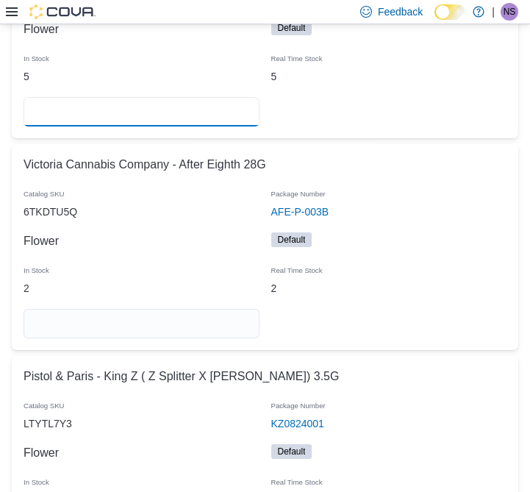
type input "*"
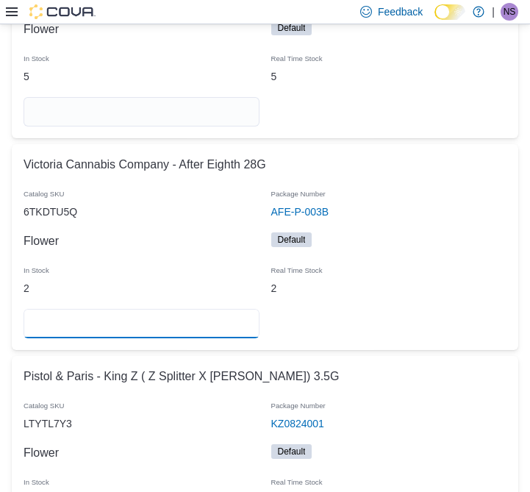
click at [202, 309] on input "number" at bounding box center [142, 323] width 236 height 29
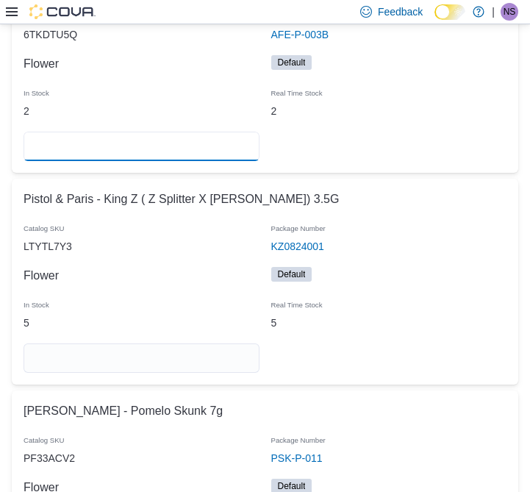
scroll to position [17692, 0]
type input "*"
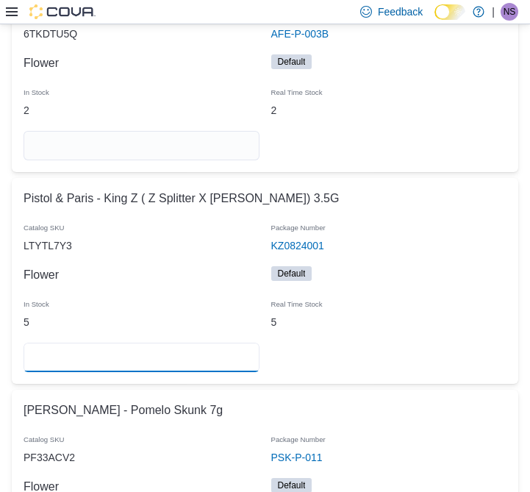
click at [222, 343] on input "number" at bounding box center [142, 357] width 236 height 29
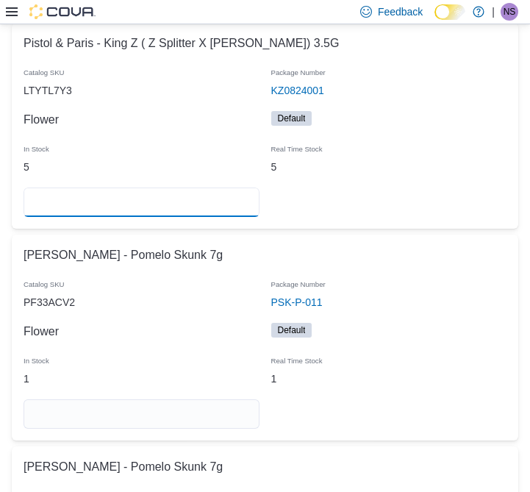
scroll to position [17848, 0]
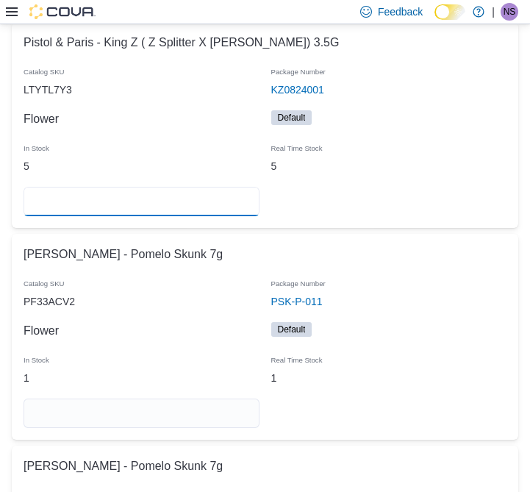
type input "*"
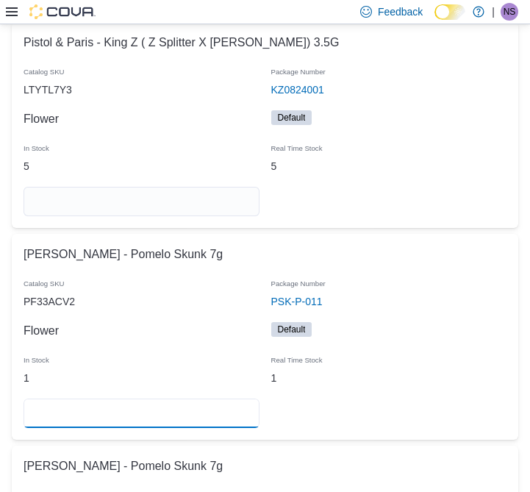
click at [206, 399] on input "number" at bounding box center [142, 413] width 236 height 29
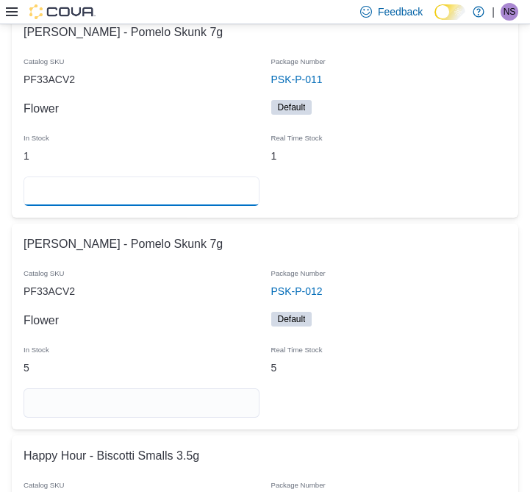
scroll to position [18073, 0]
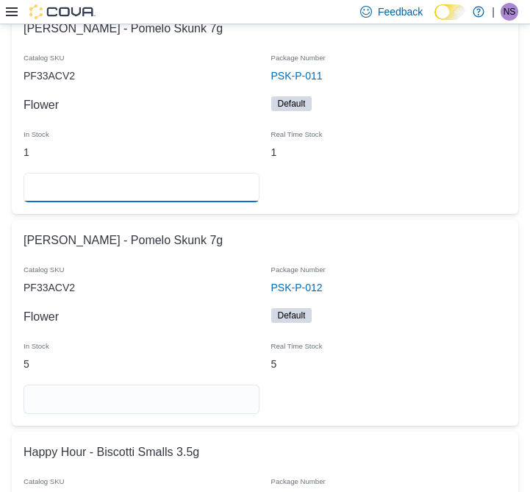
type input "*"
click at [194, 385] on input "number" at bounding box center [142, 399] width 236 height 29
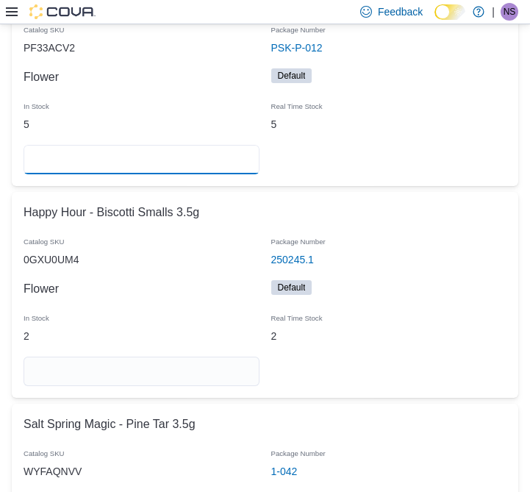
scroll to position [18315, 0]
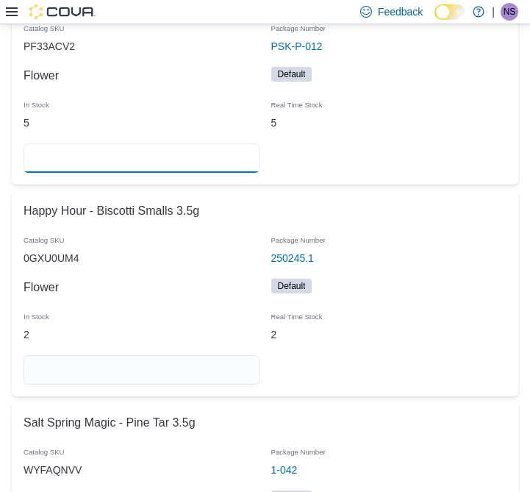
type input "*"
click at [213, 361] on div at bounding box center [142, 369] width 248 height 41
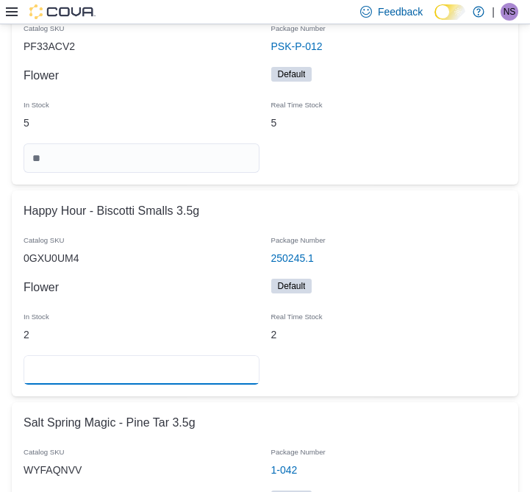
click at [213, 355] on input "number" at bounding box center [142, 369] width 236 height 29
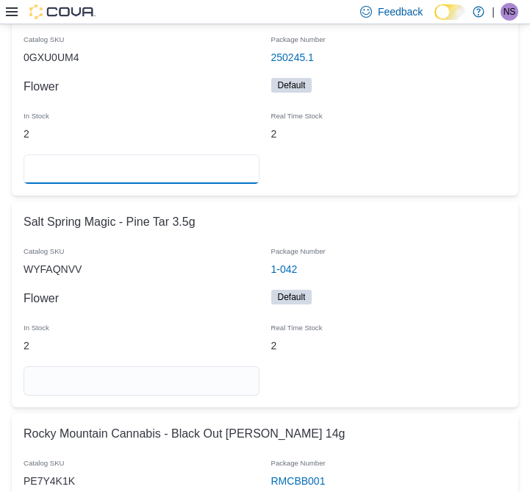
scroll to position [18518, 0]
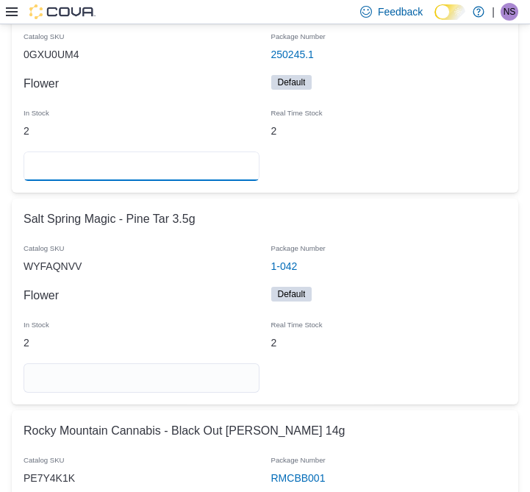
type input "*"
click at [193, 363] on input "number" at bounding box center [142, 377] width 236 height 29
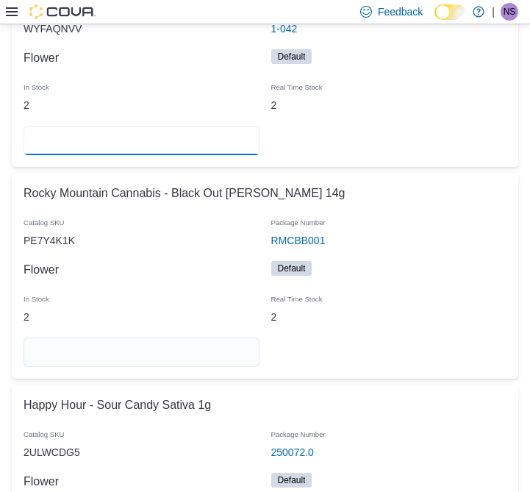
scroll to position [18758, 0]
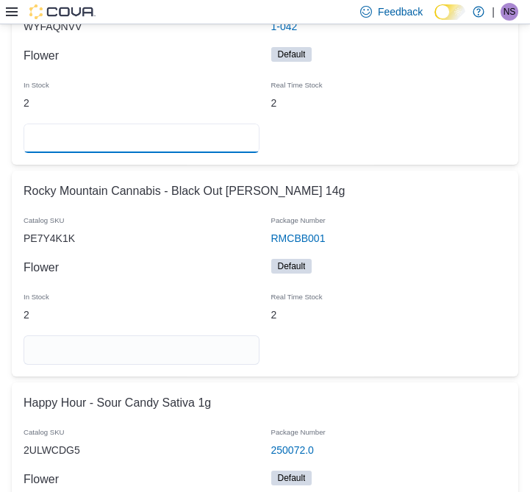
type input "*"
click at [193, 335] on input "number" at bounding box center [142, 349] width 236 height 29
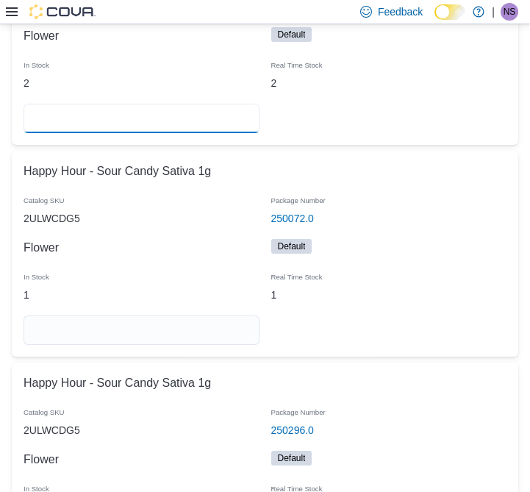
scroll to position [18992, 0]
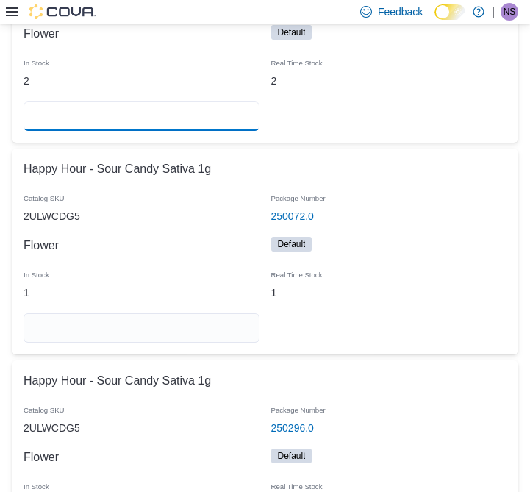
type input "*"
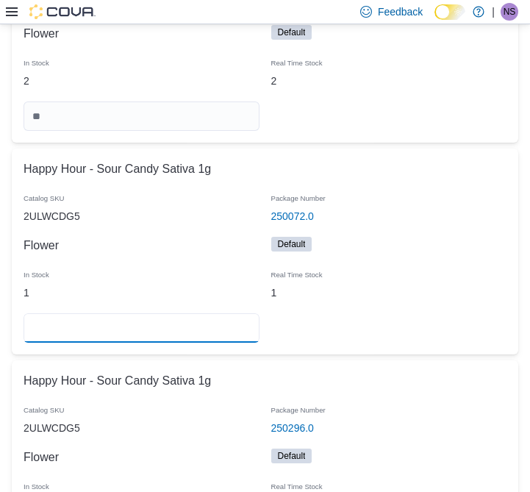
click at [205, 313] on input "number" at bounding box center [142, 327] width 236 height 29
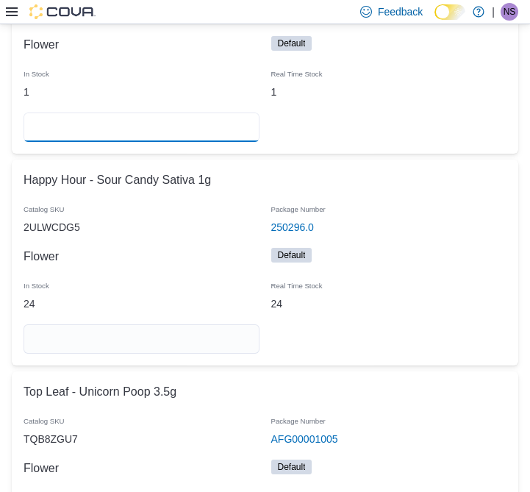
scroll to position [19196, 0]
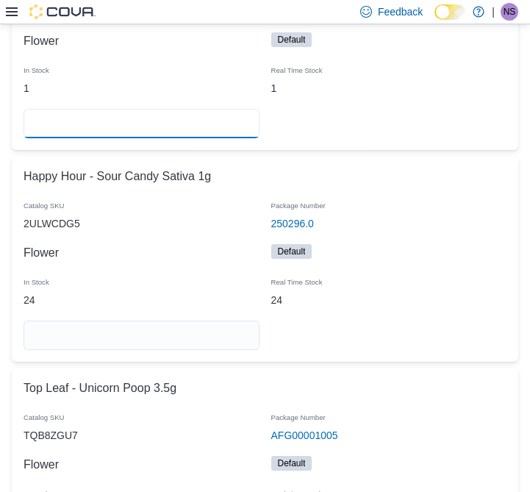
type input "*"
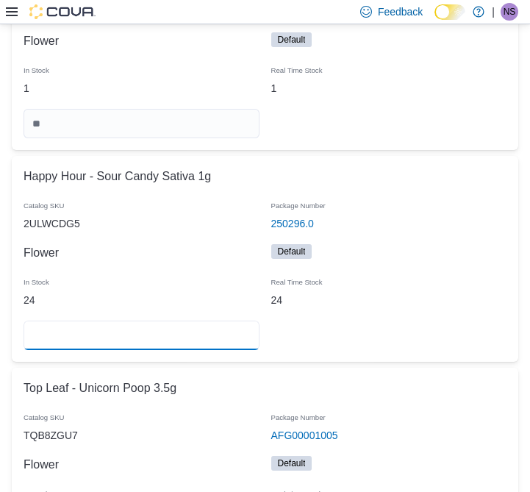
click at [213, 321] on input "number" at bounding box center [142, 335] width 236 height 29
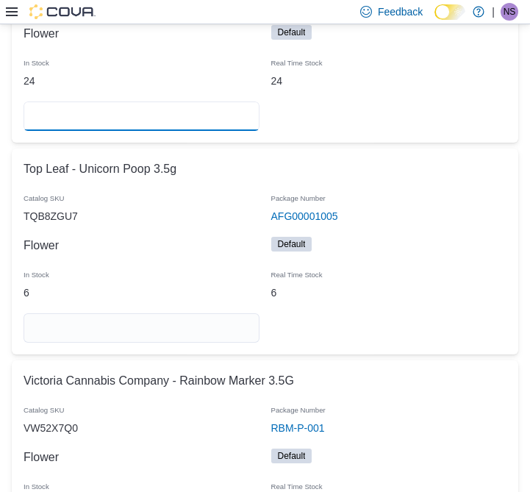
scroll to position [19421, 0]
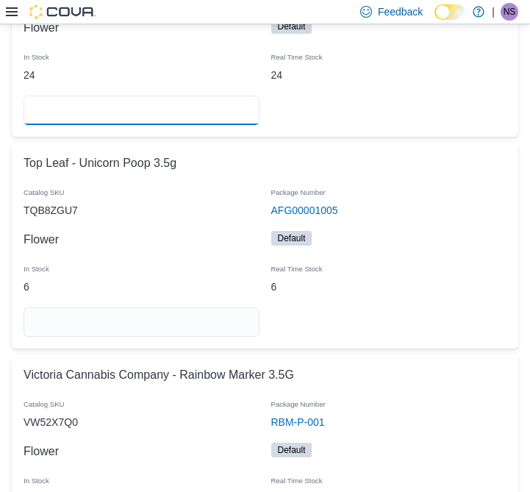
type input "**"
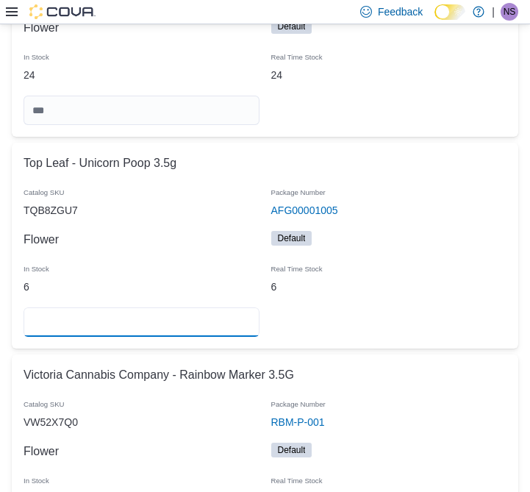
click at [205, 307] on input "number" at bounding box center [142, 321] width 236 height 29
type input "*"
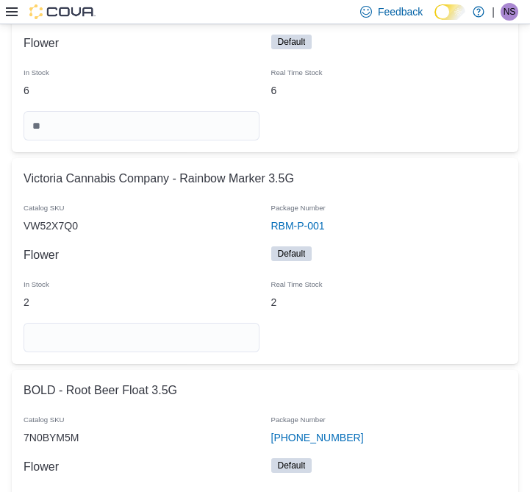
scroll to position [19633, 0]
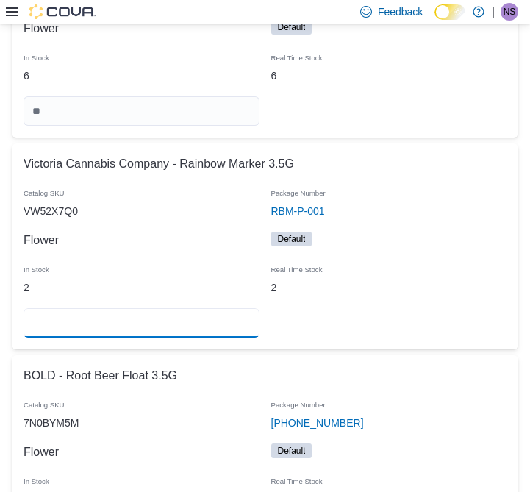
click at [124, 308] on input "number" at bounding box center [142, 322] width 236 height 29
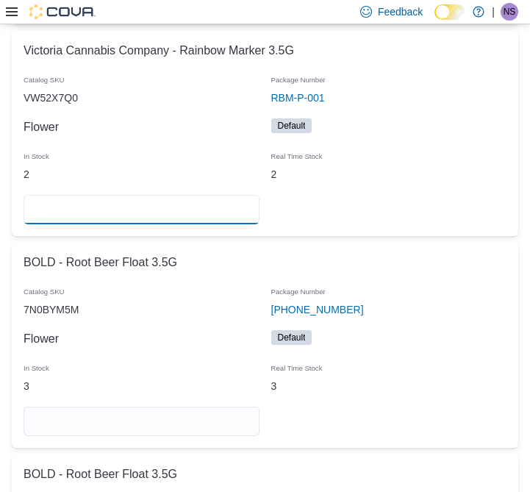
scroll to position [19806, 0]
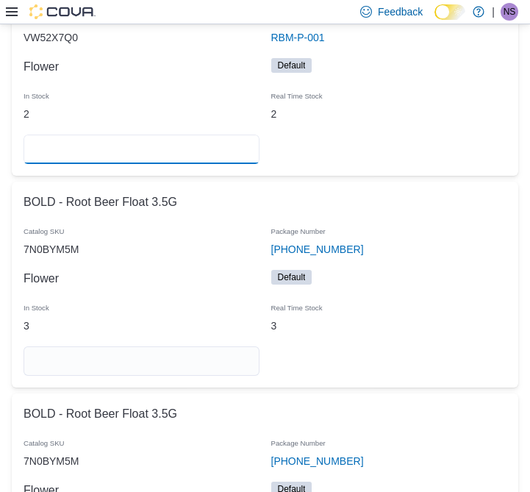
type input "*"
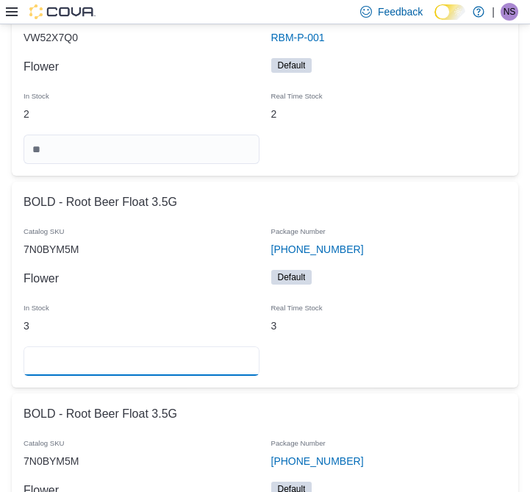
click at [214, 346] on input "number" at bounding box center [142, 360] width 236 height 29
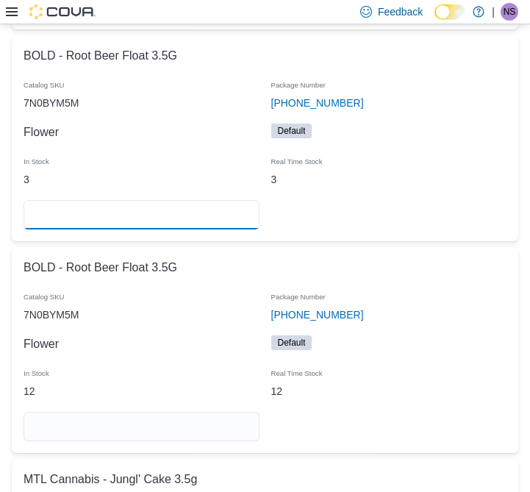
scroll to position [19960, 0]
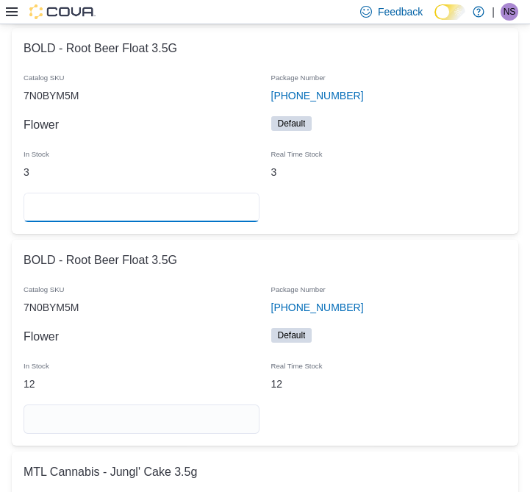
type input "*"
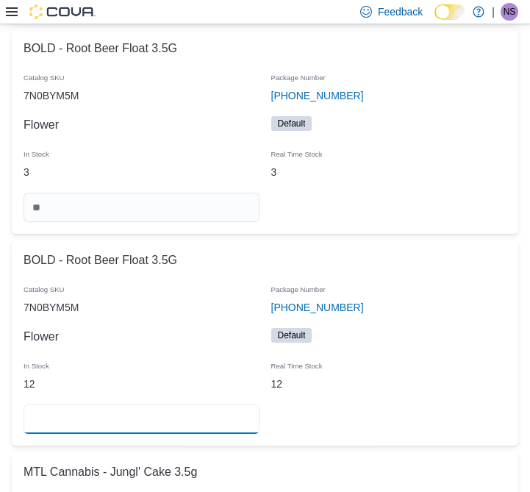
click at [207, 405] on input "number" at bounding box center [142, 419] width 236 height 29
type input "**"
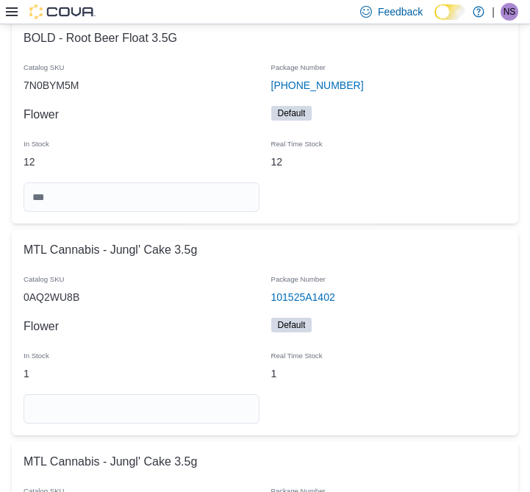
scroll to position [20187, 0]
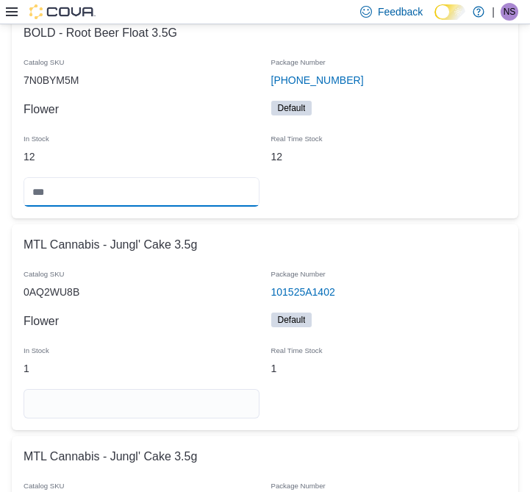
type input "*"
click at [199, 389] on input "number" at bounding box center [142, 403] width 236 height 29
click at [168, 177] on input "number" at bounding box center [142, 191] width 236 height 29
type input "*"
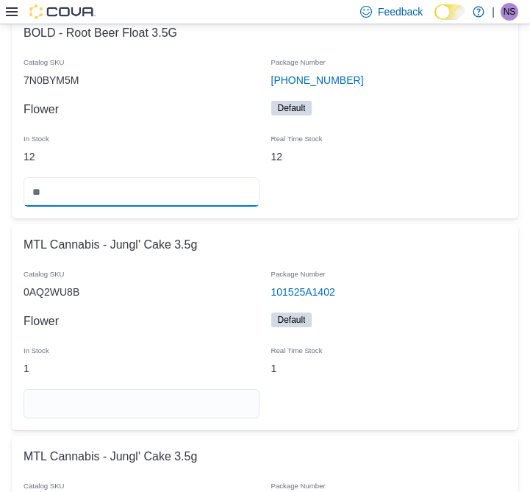
type input "**"
click at [118, 389] on input "number" at bounding box center [142, 403] width 236 height 29
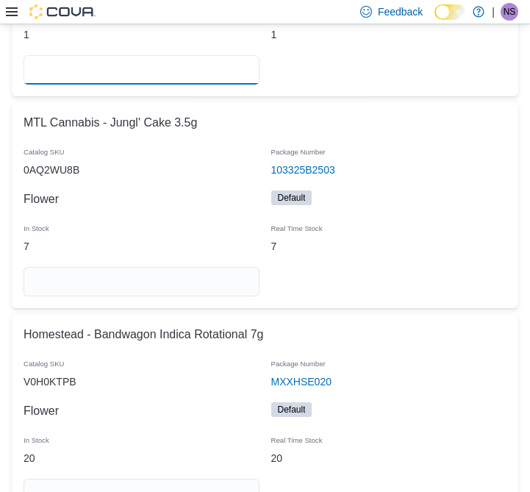
scroll to position [20526, 0]
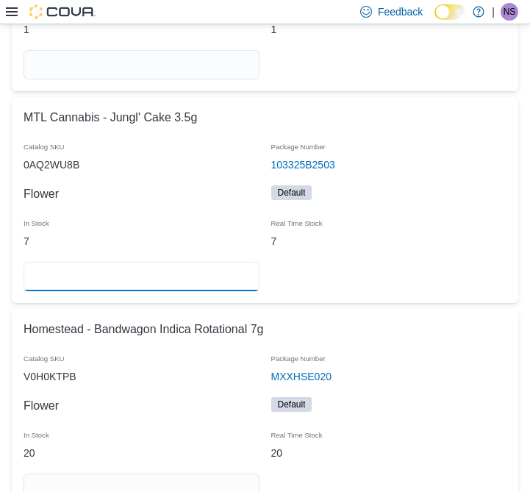
click at [182, 262] on input "number" at bounding box center [142, 276] width 236 height 29
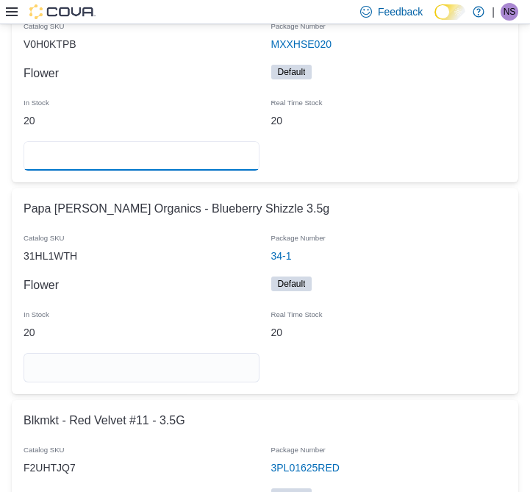
click at [144, 141] on input "number" at bounding box center [142, 155] width 236 height 29
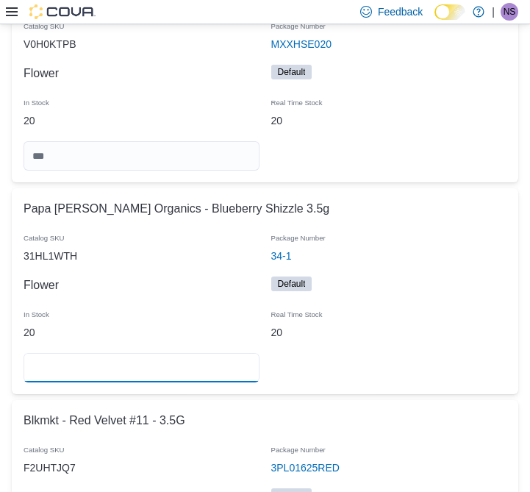
click at [143, 353] on input "number" at bounding box center [142, 367] width 236 height 29
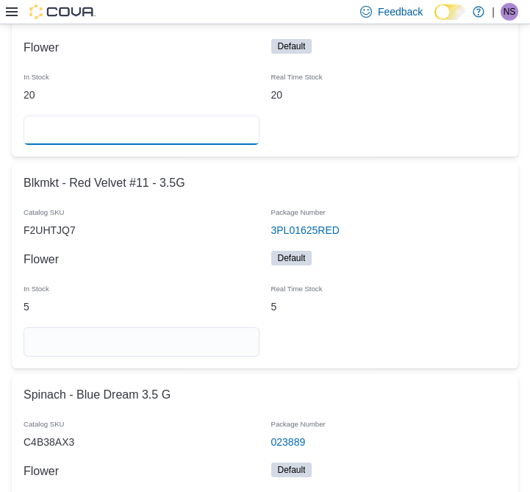
scroll to position [21095, 0]
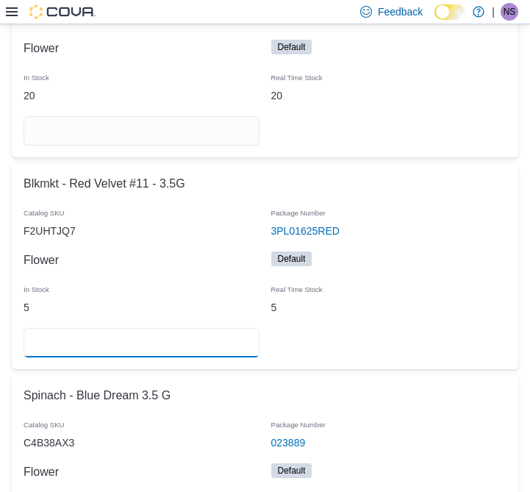
click at [197, 328] on input "number" at bounding box center [142, 342] width 236 height 29
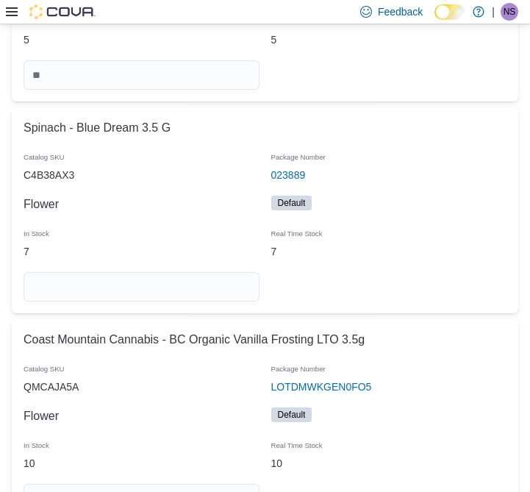
scroll to position [21382, 0]
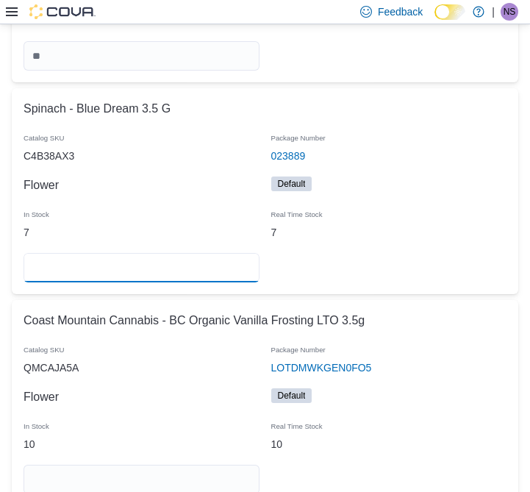
click at [174, 253] on input "number" at bounding box center [142, 267] width 236 height 29
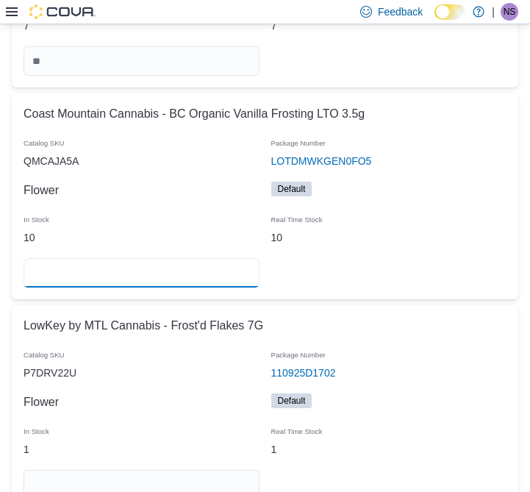
click at [187, 258] on input "number" at bounding box center [142, 272] width 236 height 29
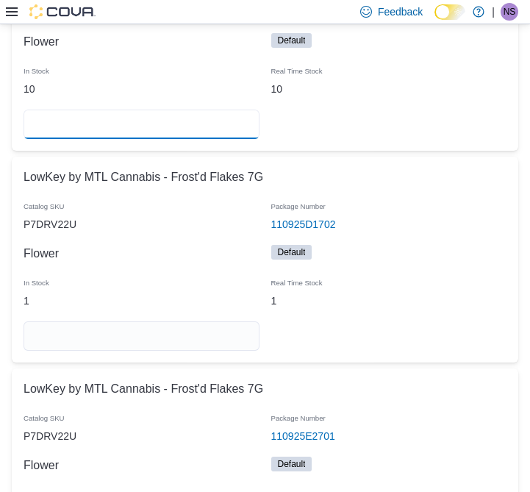
scroll to position [21740, 0]
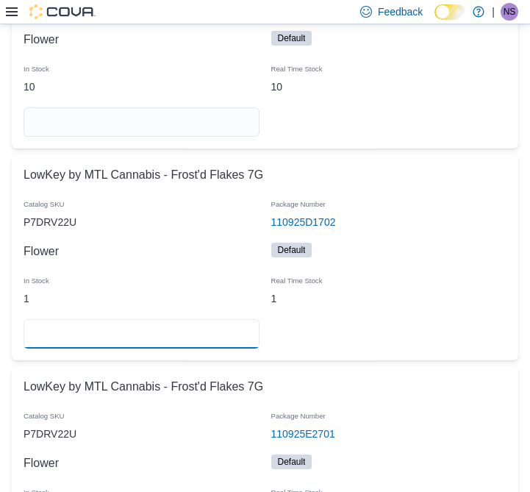
click at [172, 319] on input "number" at bounding box center [142, 333] width 236 height 29
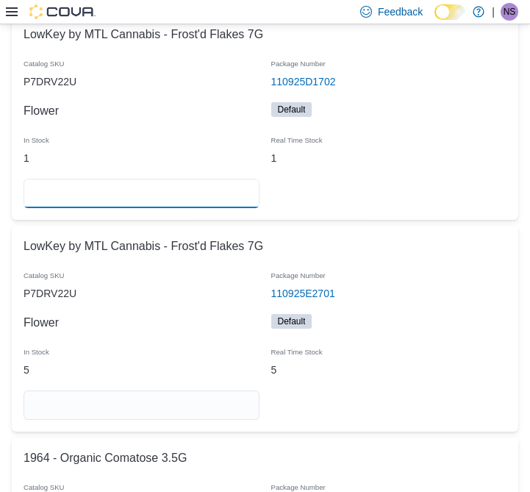
scroll to position [21881, 0]
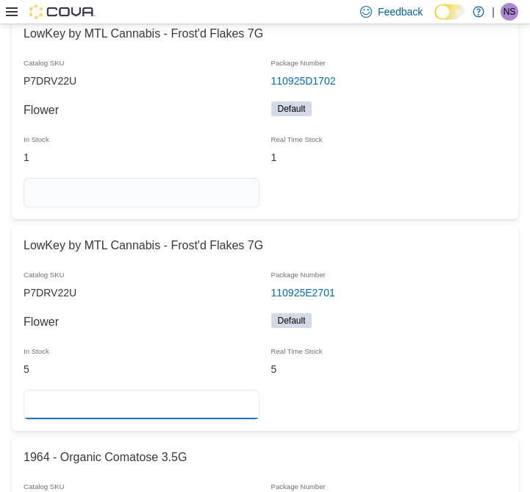
click at [157, 390] on input "number" at bounding box center [142, 404] width 236 height 29
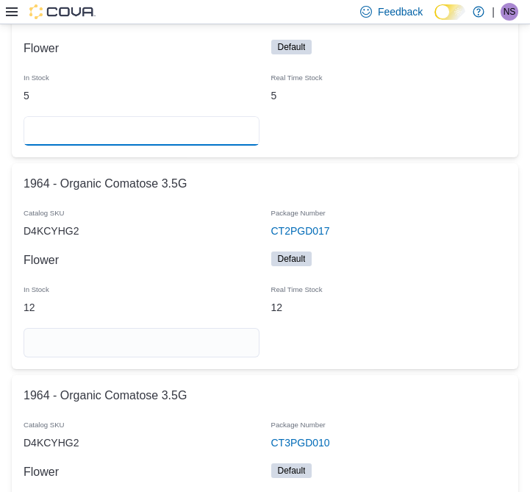
scroll to position [22154, 0]
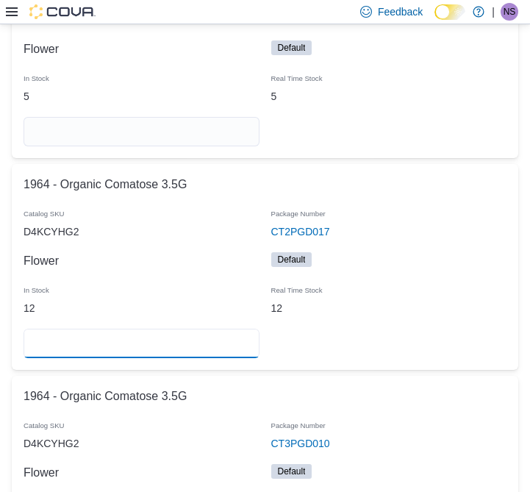
click at [227, 329] on input "number" at bounding box center [142, 343] width 236 height 29
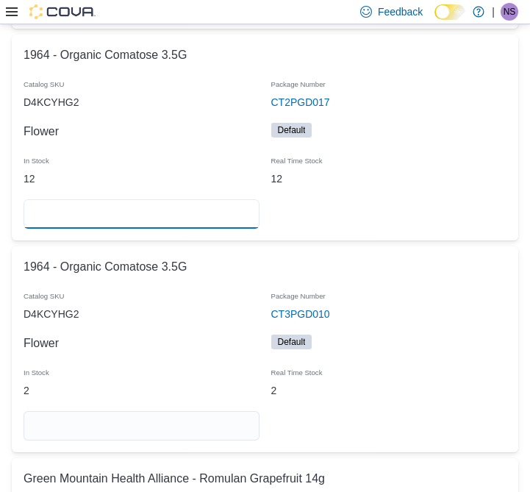
scroll to position [22325, 0]
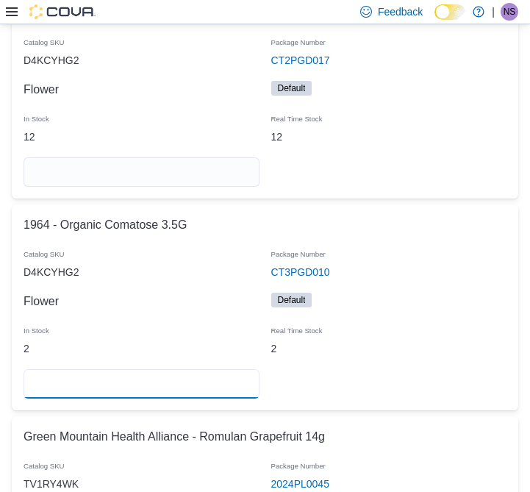
click at [167, 369] on input "number" at bounding box center [142, 383] width 236 height 29
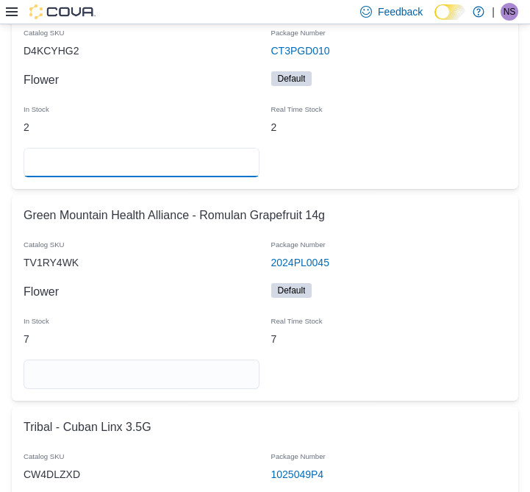
scroll to position [22547, 0]
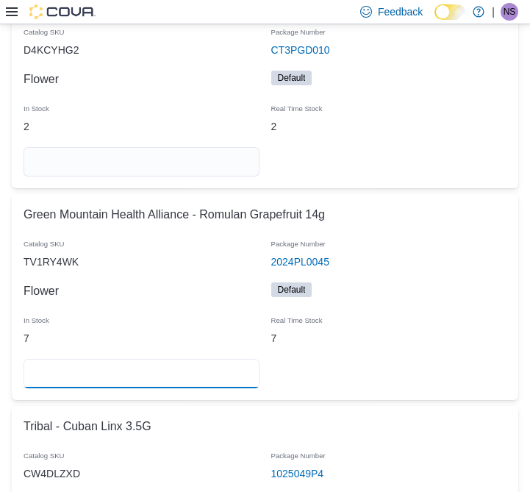
click at [210, 359] on input "number" at bounding box center [142, 373] width 236 height 29
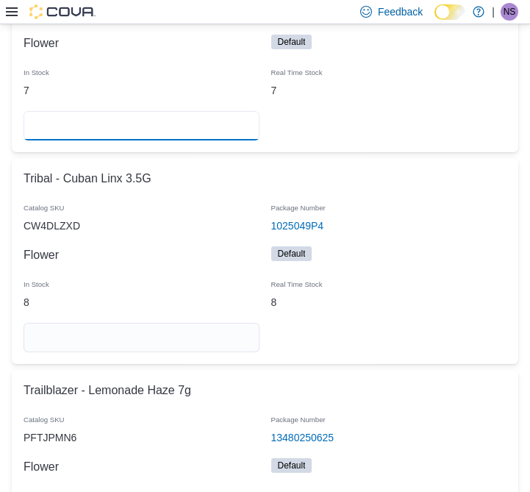
scroll to position [22798, 0]
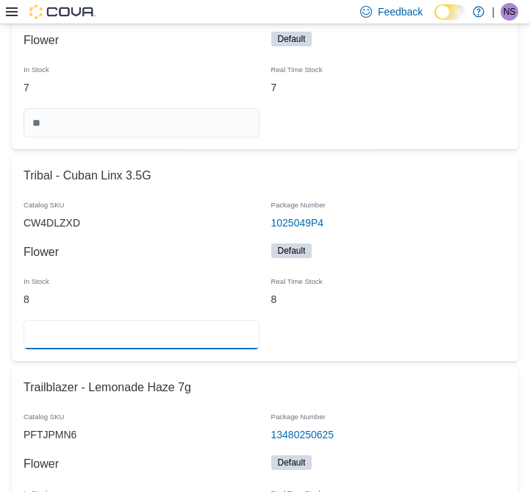
click at [224, 320] on input "number" at bounding box center [142, 334] width 236 height 29
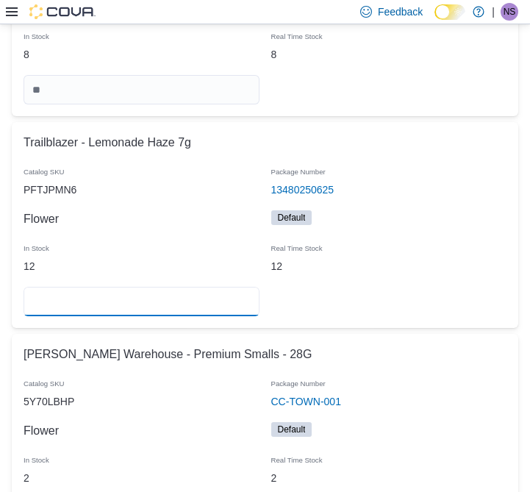
click at [163, 287] on input "number" at bounding box center [142, 301] width 236 height 29
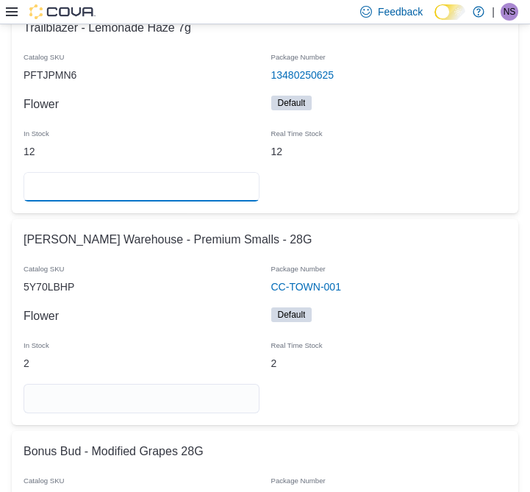
scroll to position [23162, 0]
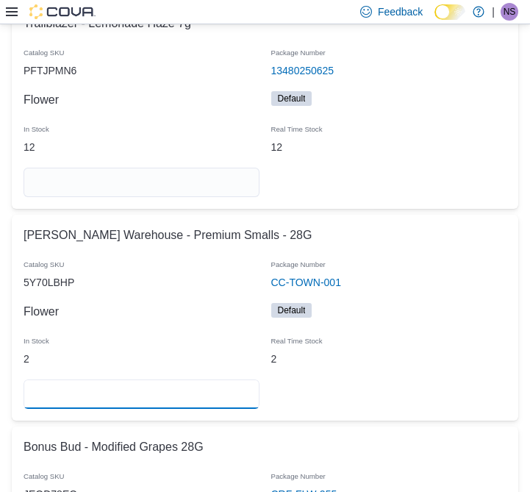
click at [165, 380] on input "number" at bounding box center [142, 394] width 236 height 29
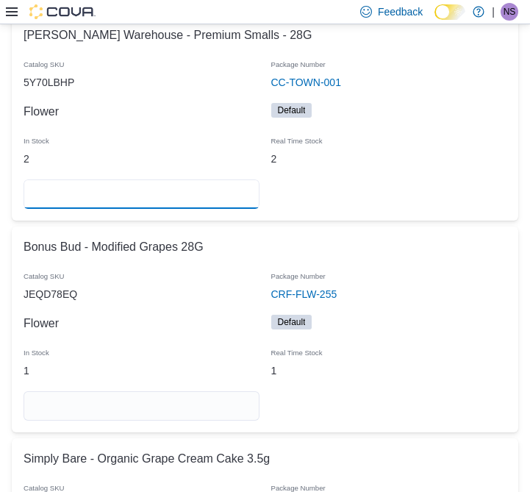
scroll to position [23459, 0]
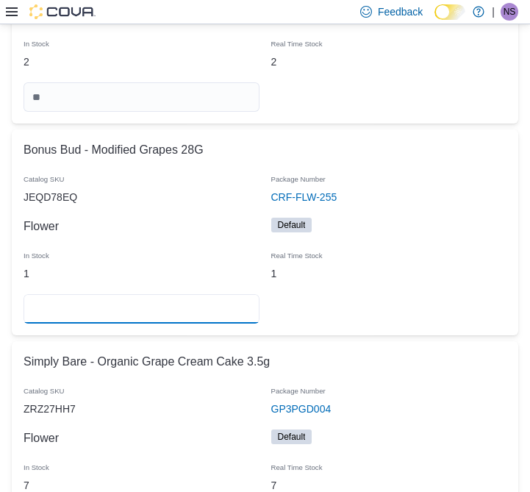
click at [174, 294] on input "number" at bounding box center [142, 308] width 236 height 29
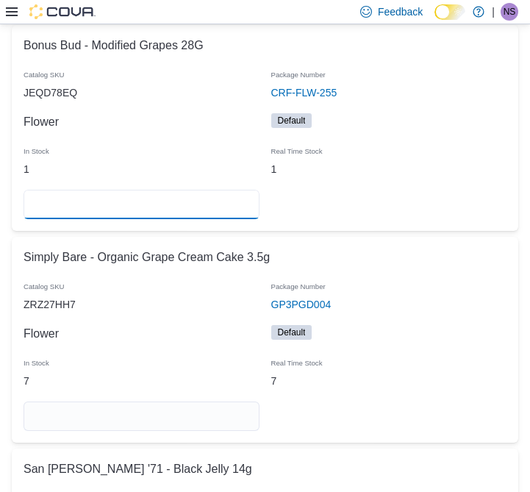
scroll to position [23607, 0]
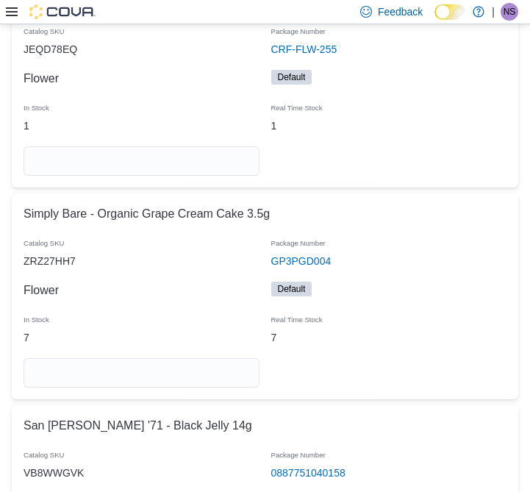
click at [182, 359] on div at bounding box center [142, 372] width 248 height 41
click at [171, 358] on input "number" at bounding box center [142, 372] width 236 height 29
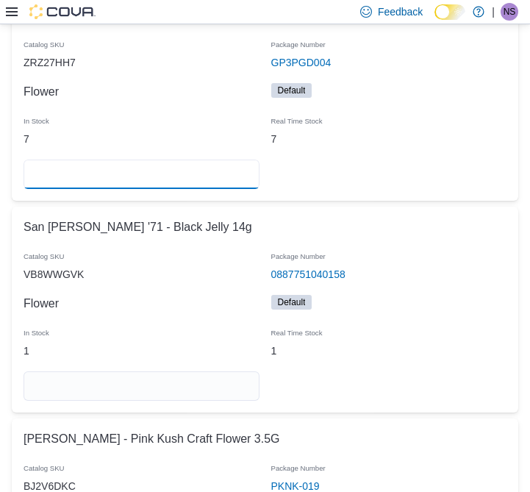
scroll to position [23806, 0]
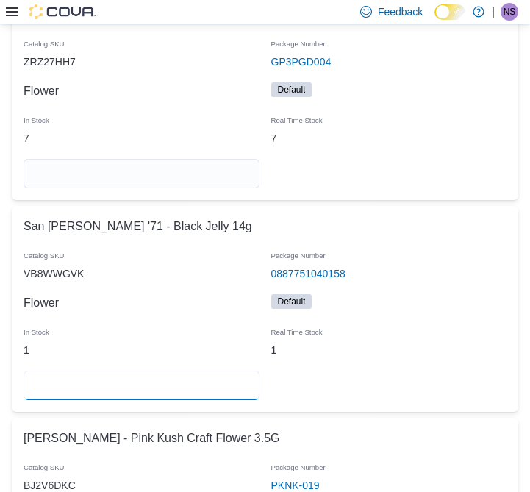
click at [152, 371] on input "number" at bounding box center [142, 385] width 236 height 29
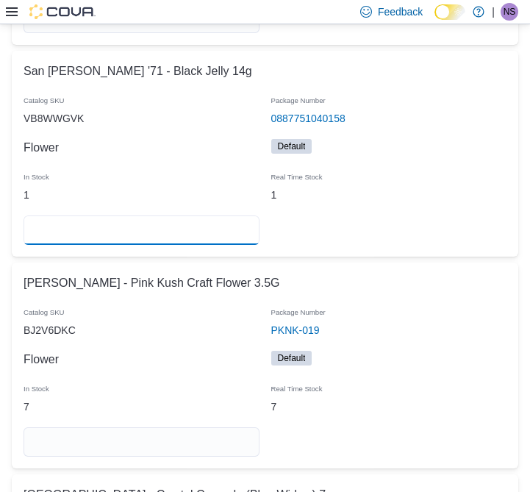
scroll to position [23975, 0]
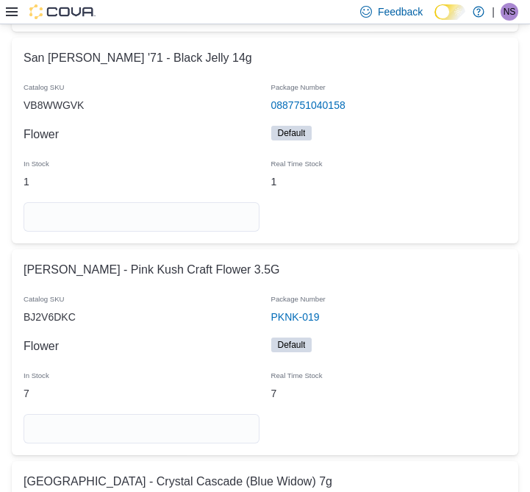
click at [154, 415] on div at bounding box center [142, 428] width 248 height 41
click at [154, 414] on input "number" at bounding box center [142, 428] width 236 height 29
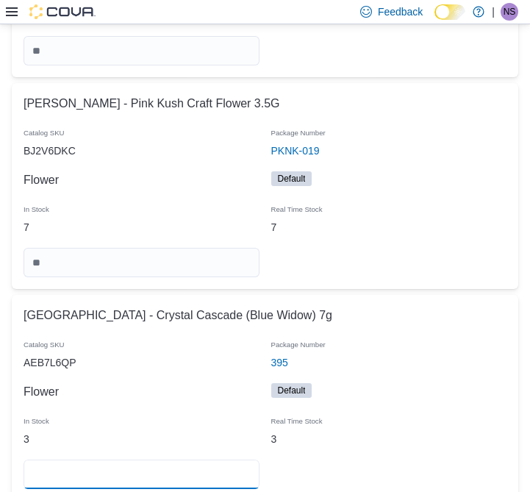
click at [116, 460] on input "number" at bounding box center [142, 474] width 236 height 29
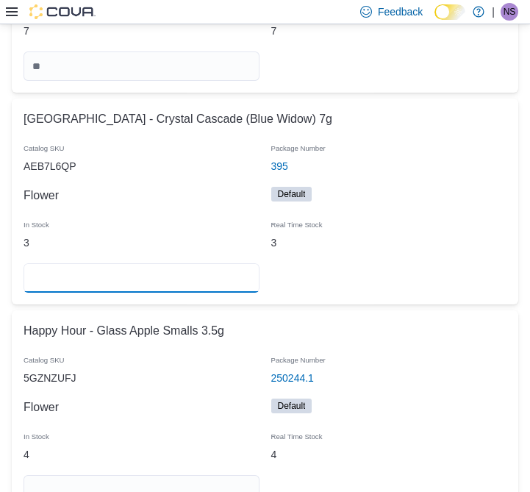
scroll to position [24340, 0]
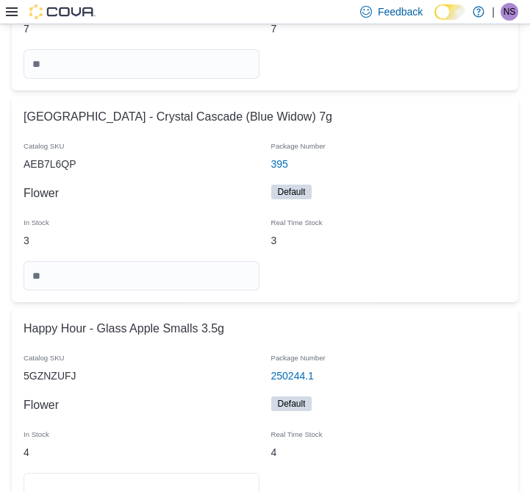
click at [134, 473] on input "number" at bounding box center [142, 487] width 236 height 29
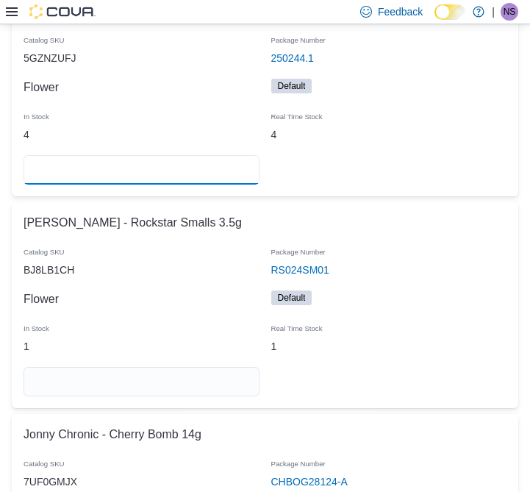
scroll to position [24658, 0]
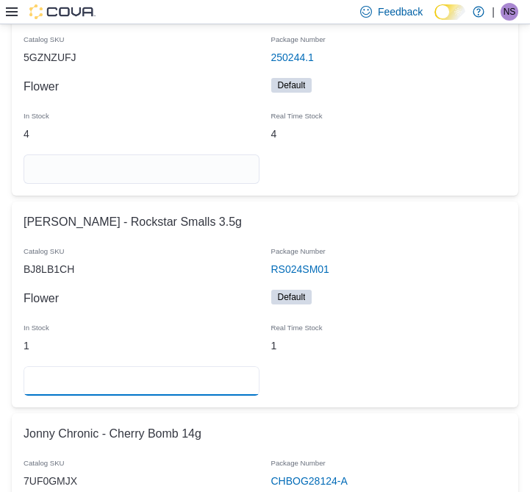
click at [194, 366] on input "number" at bounding box center [142, 380] width 236 height 29
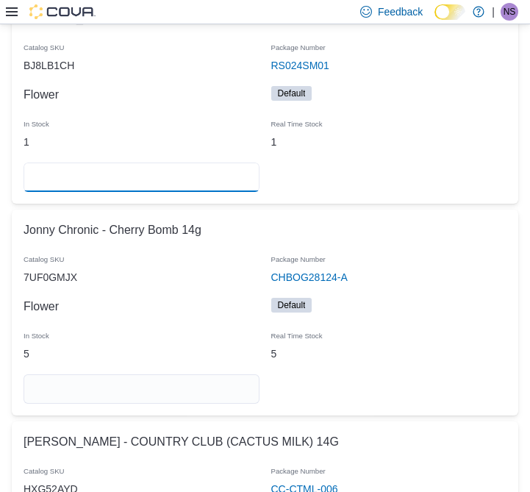
scroll to position [24861, 0]
click at [161, 383] on tr "Jonny Chronic - Cherry Bomb 14g Catalog SKU 7UF0GMJX Package Number CHBOG28124-…" at bounding box center [265, 313] width 507 height 206
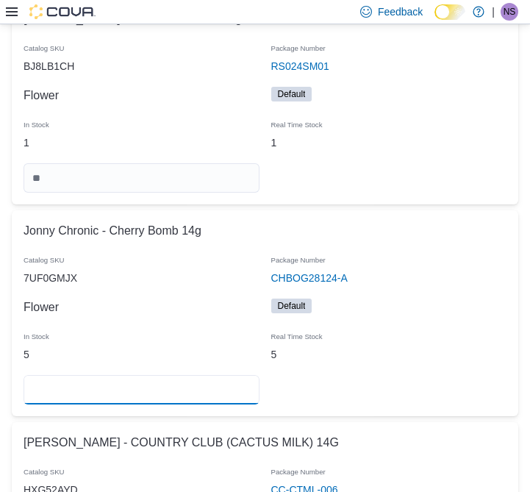
click at [159, 375] on input "number" at bounding box center [142, 389] width 236 height 29
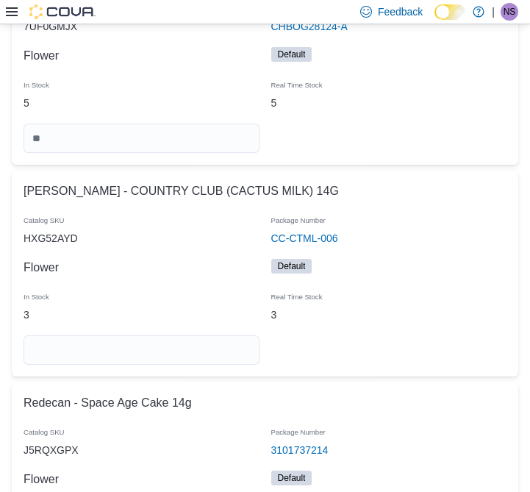
scroll to position [25129, 0]
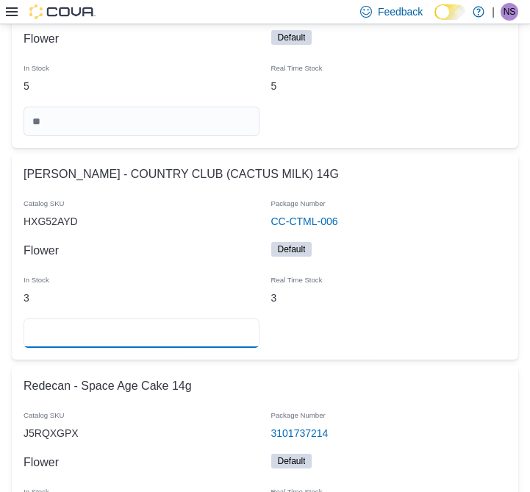
click at [124, 318] on input "number" at bounding box center [142, 332] width 236 height 29
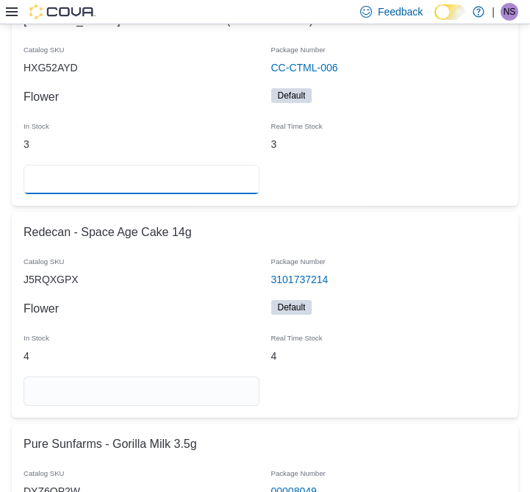
scroll to position [25343, 0]
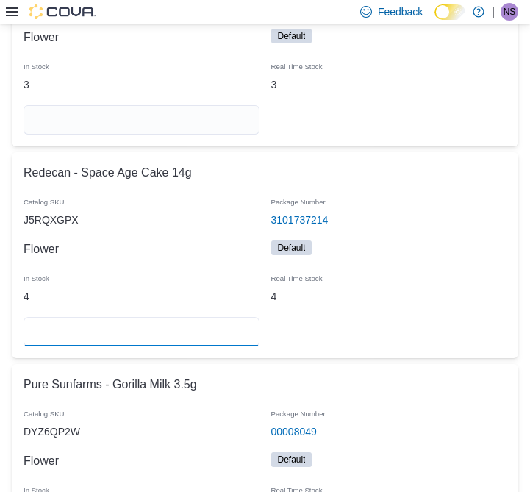
click at [177, 317] on input "number" at bounding box center [142, 331] width 236 height 29
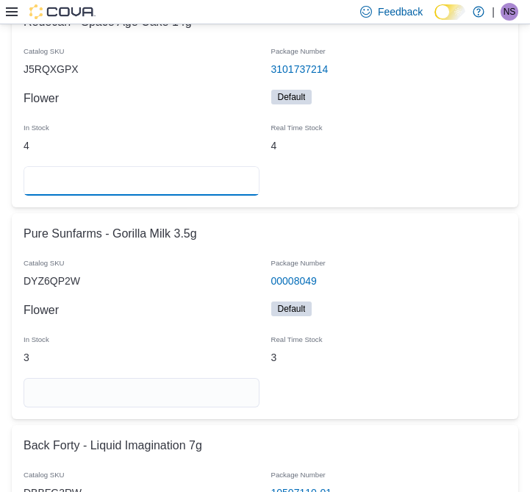
scroll to position [25514, 0]
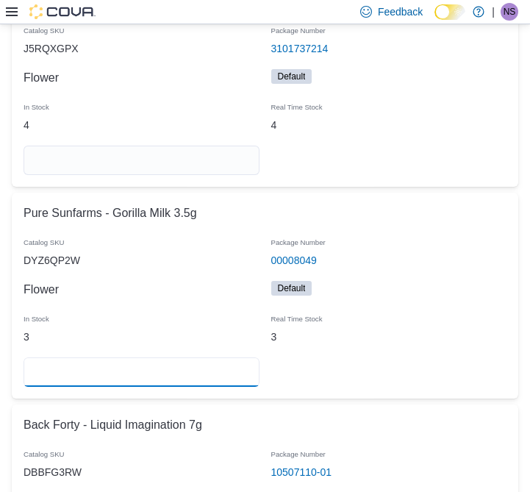
click at [234, 357] on input "number" at bounding box center [142, 371] width 236 height 29
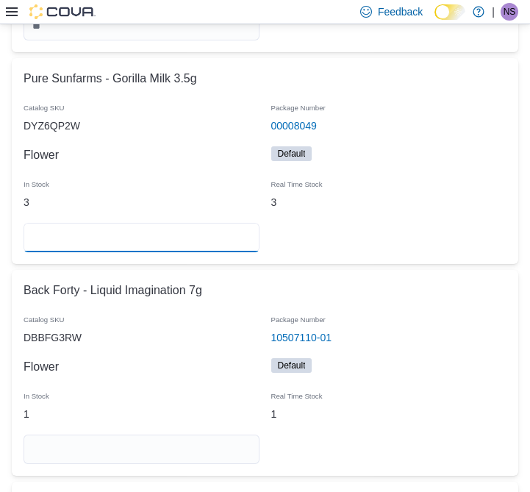
scroll to position [25658, 0]
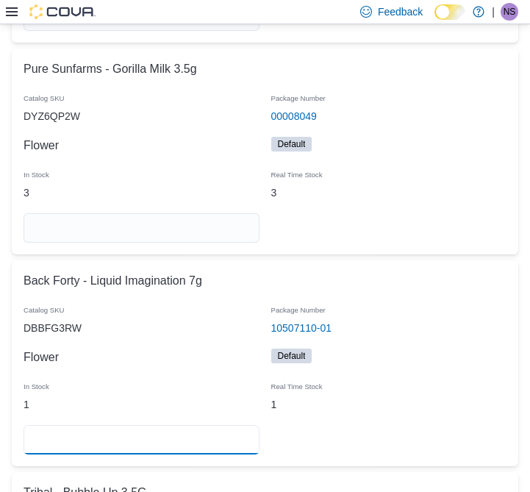
click at [185, 425] on input "number" at bounding box center [142, 439] width 236 height 29
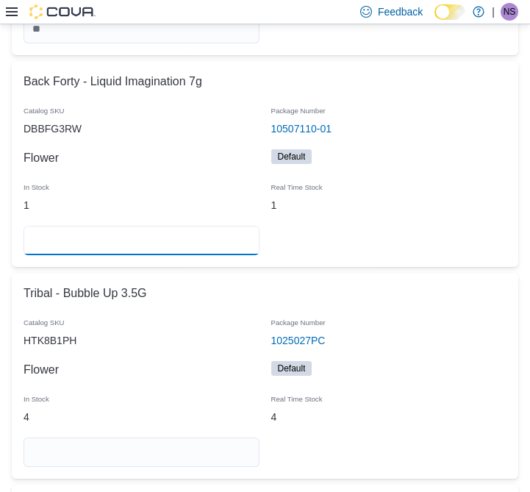
scroll to position [25863, 0]
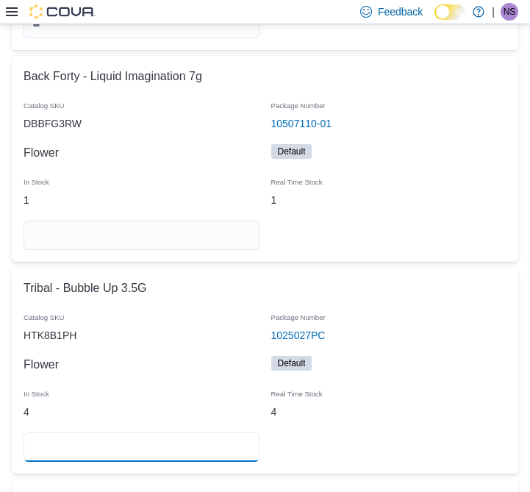
click at [195, 432] on input "number" at bounding box center [142, 446] width 236 height 29
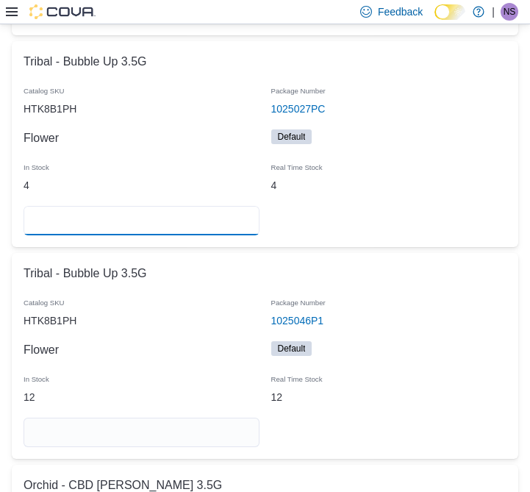
scroll to position [26090, 0]
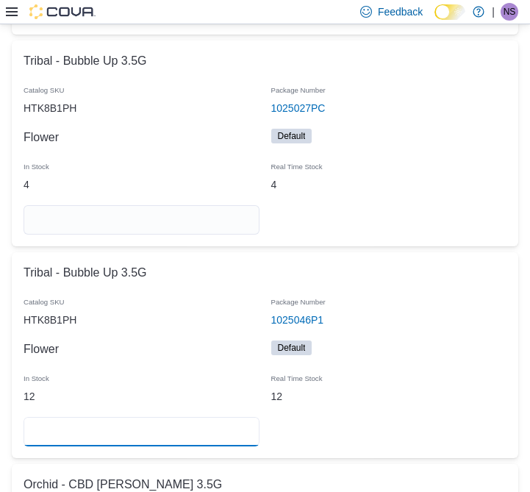
click at [206, 417] on input "number" at bounding box center [142, 431] width 236 height 29
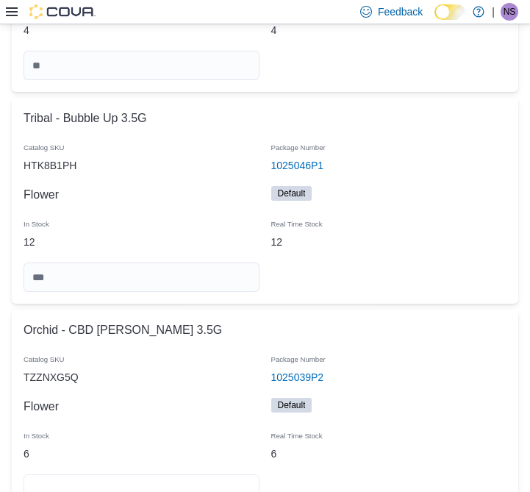
click at [182, 474] on input "number" at bounding box center [142, 488] width 236 height 29
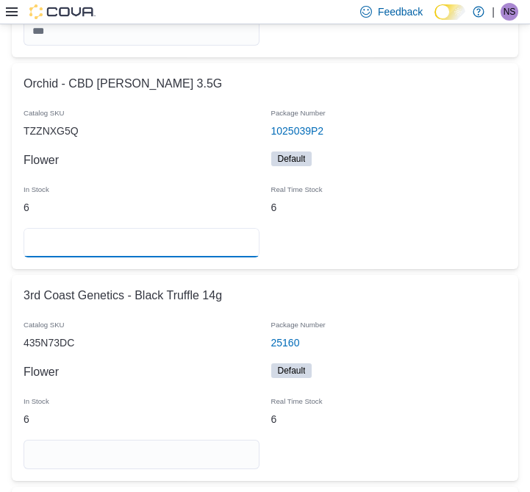
scroll to position [26494, 0]
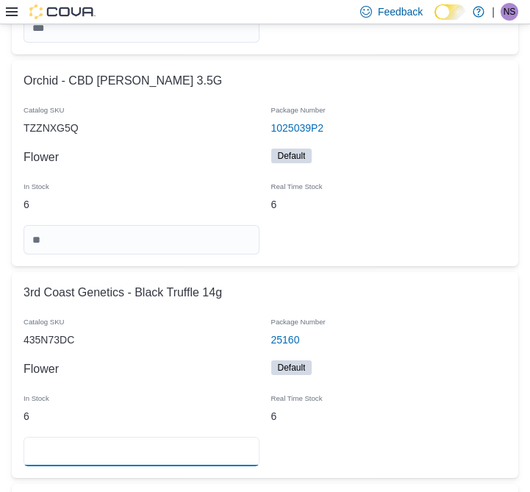
click at [193, 437] on input "number" at bounding box center [142, 451] width 236 height 29
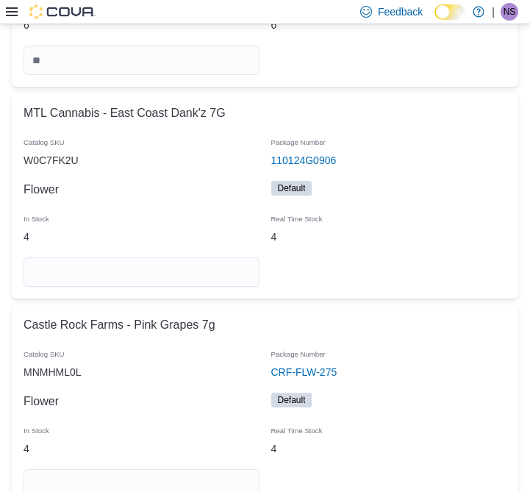
scroll to position [26884, 0]
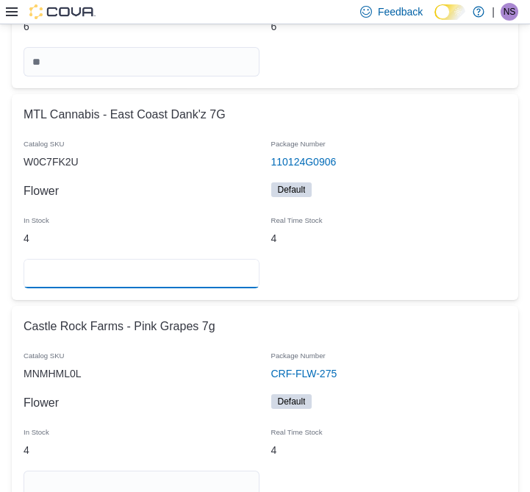
click at [150, 259] on input "number" at bounding box center [142, 273] width 236 height 29
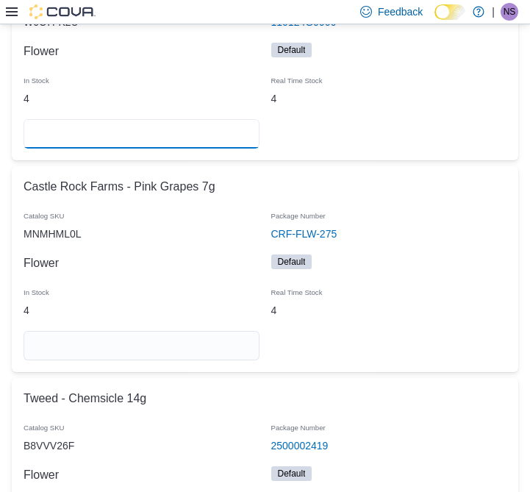
scroll to position [27024, 0]
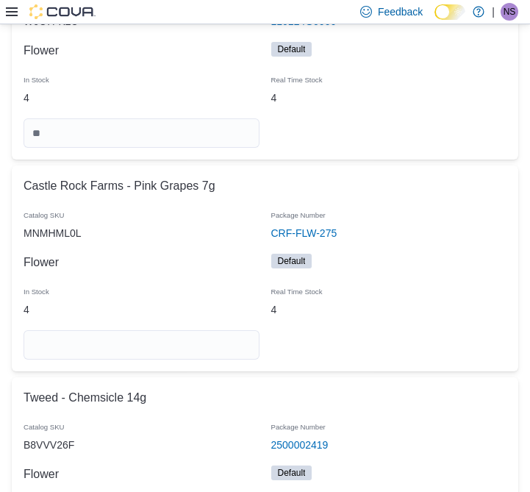
click at [196, 324] on div at bounding box center [142, 344] width 248 height 41
click at [196, 330] on input "number" at bounding box center [142, 344] width 236 height 29
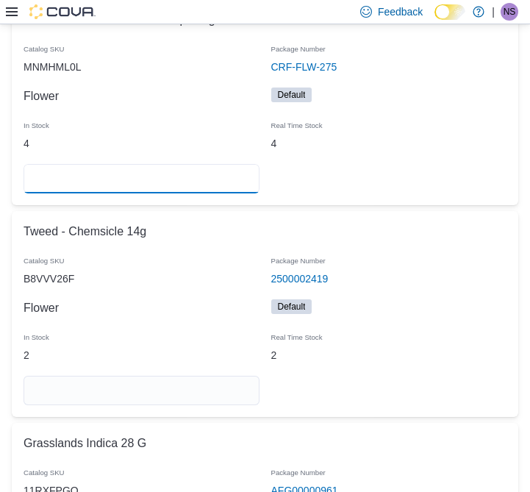
scroll to position [27191, 0]
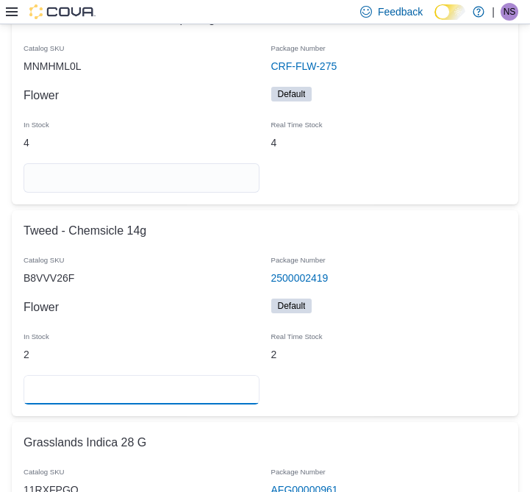
click at [201, 375] on input "number" at bounding box center [142, 389] width 236 height 29
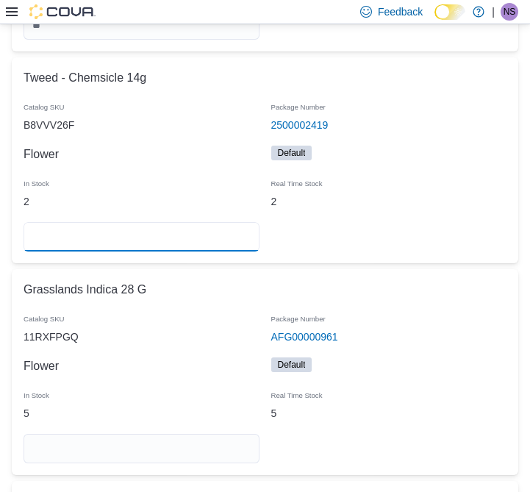
scroll to position [27345, 0]
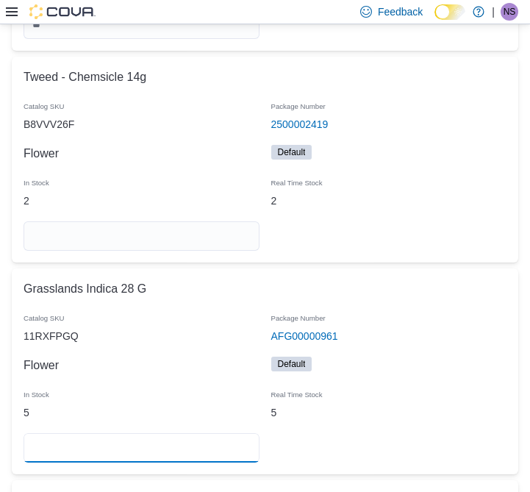
click at [176, 433] on input "number" at bounding box center [142, 447] width 236 height 29
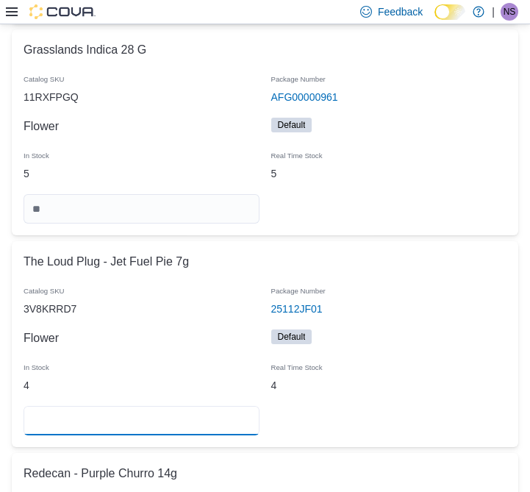
click at [106, 406] on input "number" at bounding box center [142, 420] width 236 height 29
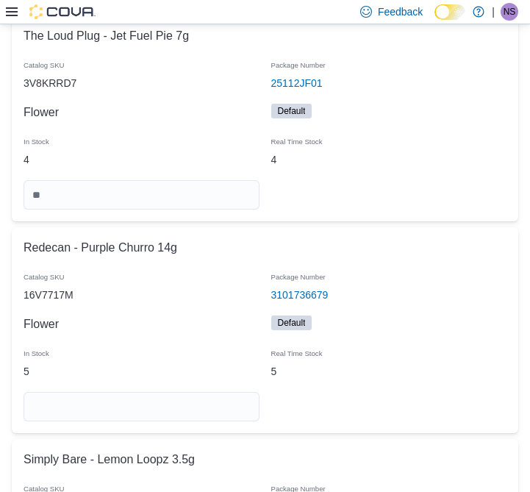
scroll to position [27812, 0]
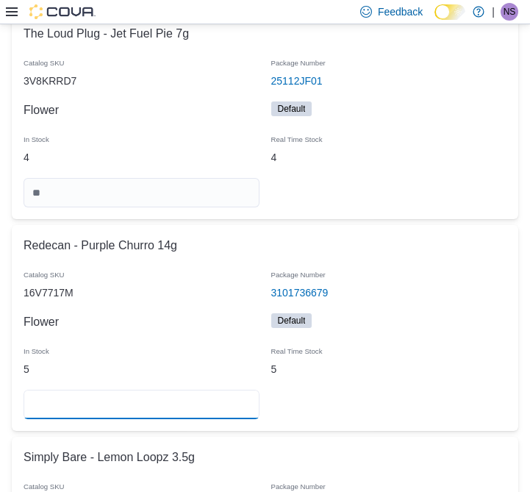
click at [63, 390] on input "number" at bounding box center [142, 404] width 236 height 29
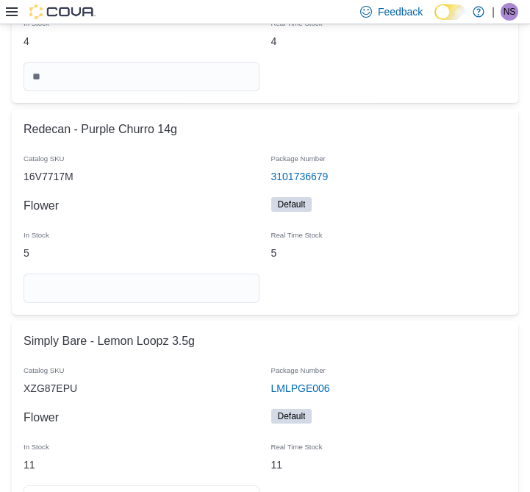
click at [185, 485] on input "number" at bounding box center [142, 499] width 236 height 29
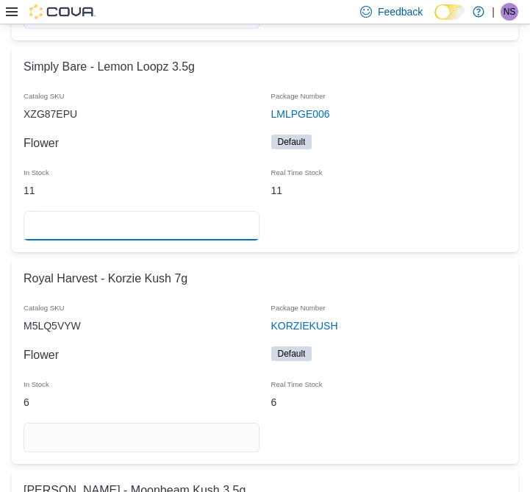
scroll to position [28208, 0]
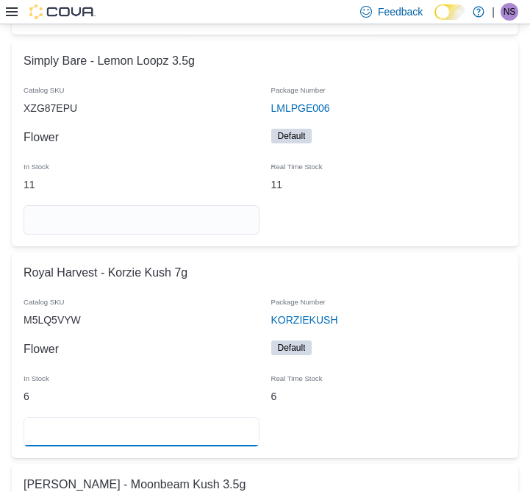
click at [186, 417] on input "number" at bounding box center [142, 431] width 236 height 29
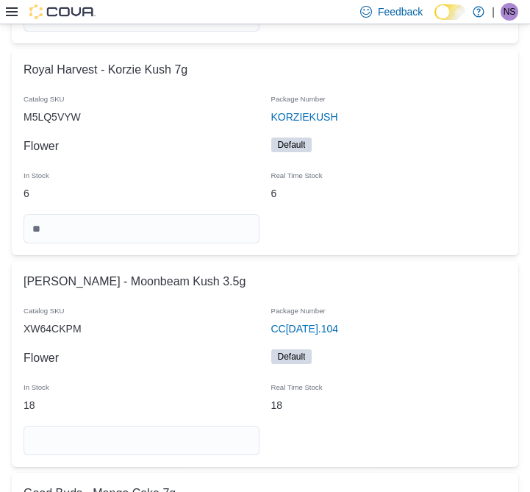
scroll to position [28412, 0]
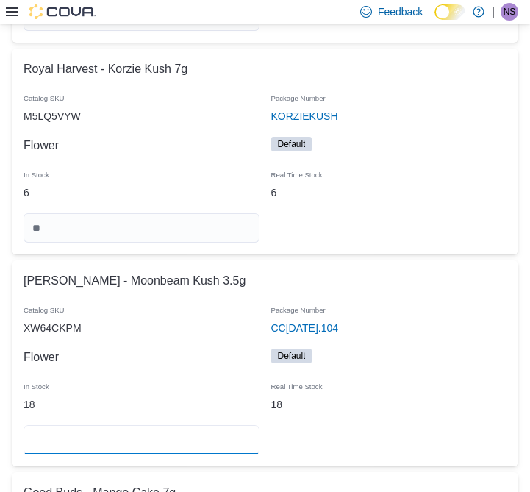
click at [153, 425] on input "number" at bounding box center [142, 439] width 236 height 29
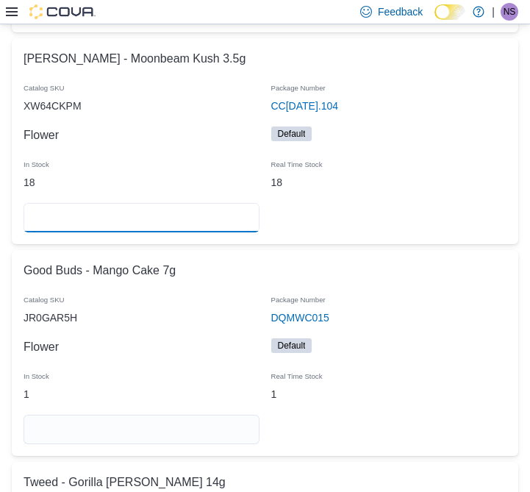
scroll to position [28637, 0]
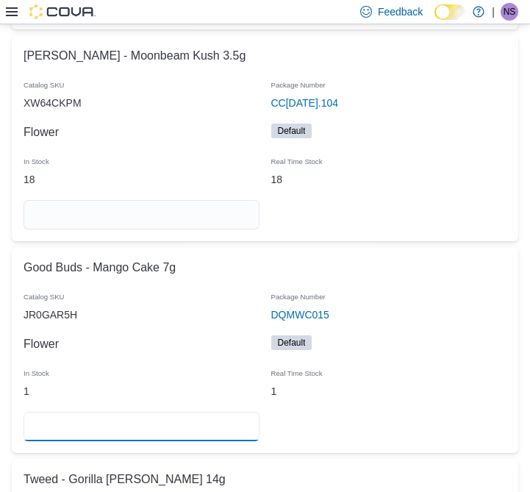
click at [195, 412] on input "number" at bounding box center [142, 426] width 236 height 29
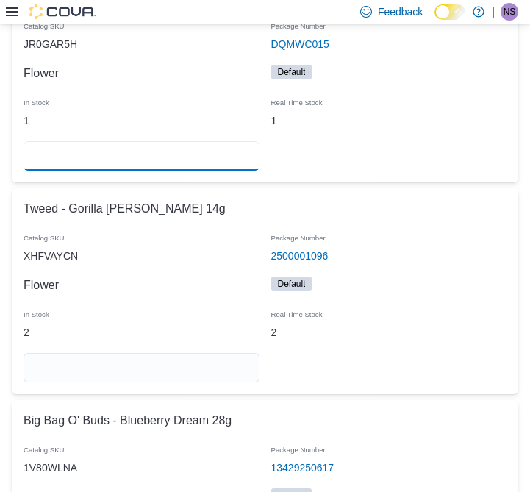
scroll to position [28919, 0]
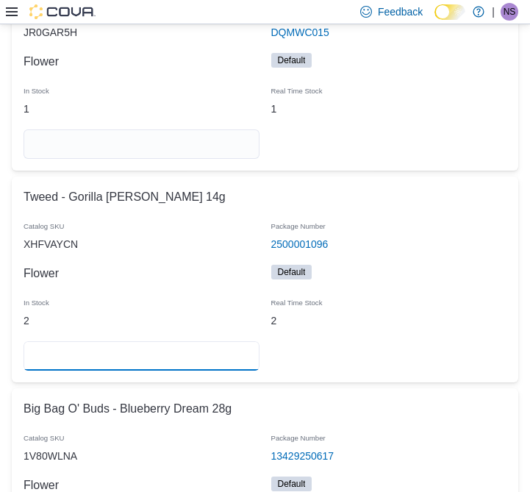
click at [203, 341] on input "number" at bounding box center [142, 355] width 236 height 29
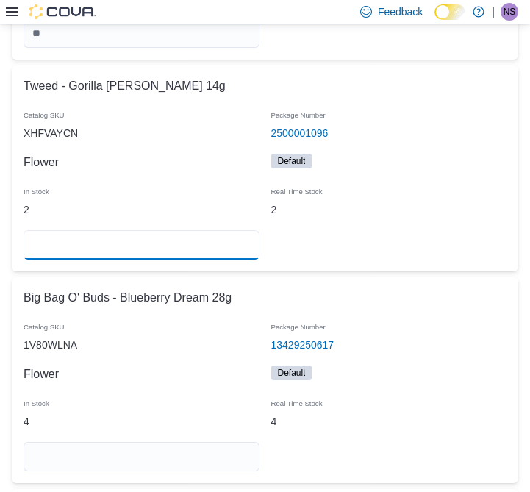
scroll to position [29063, 0]
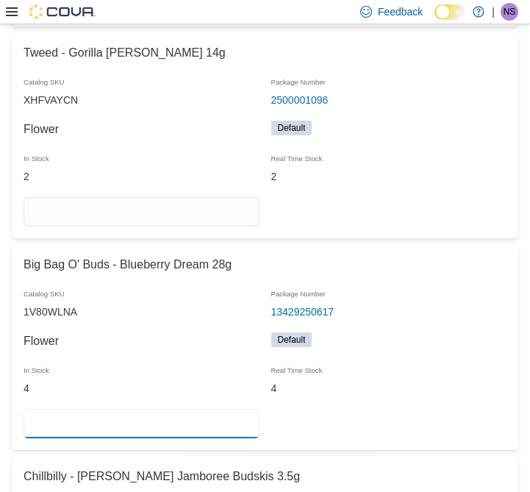
click at [219, 409] on input "number" at bounding box center [142, 423] width 236 height 29
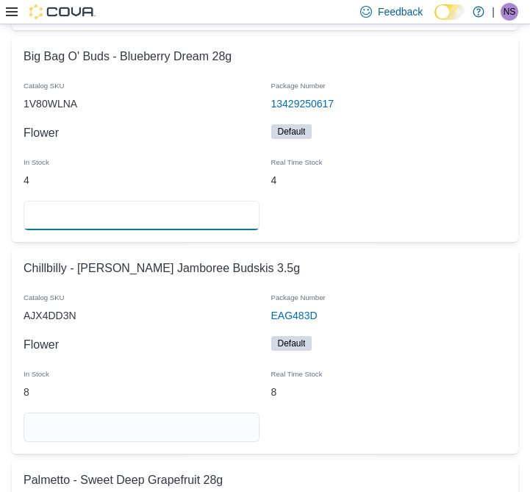
scroll to position [29273, 0]
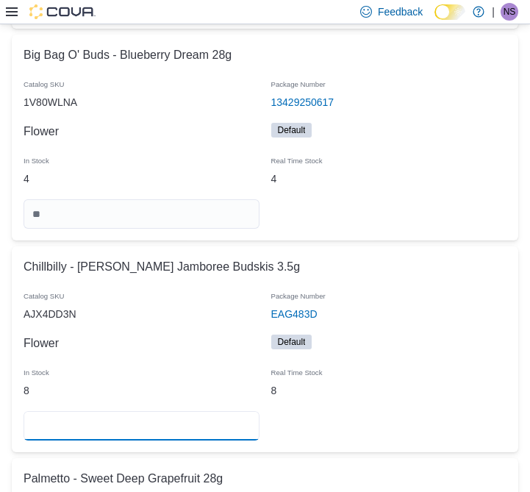
click at [235, 411] on input "number" at bounding box center [142, 425] width 236 height 29
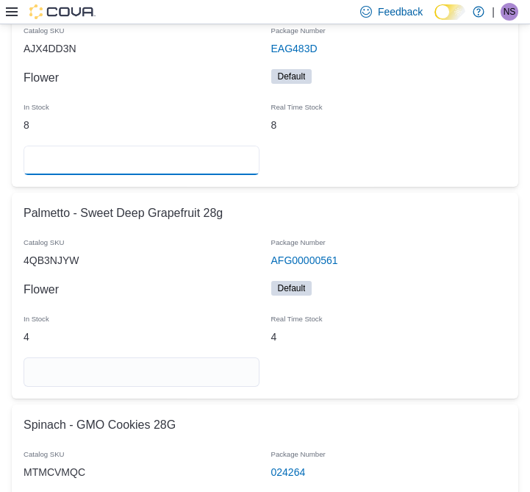
scroll to position [29538, 0]
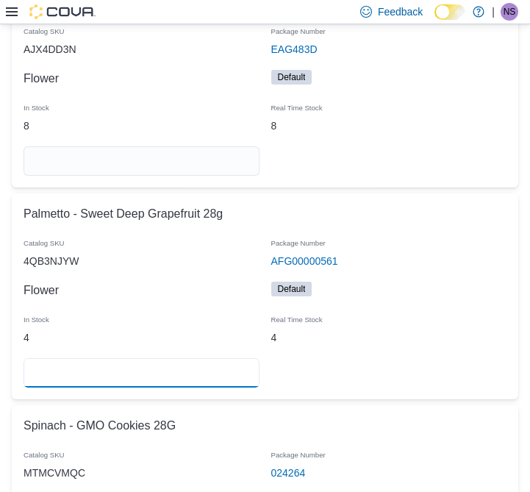
click at [193, 358] on input "number" at bounding box center [142, 372] width 236 height 29
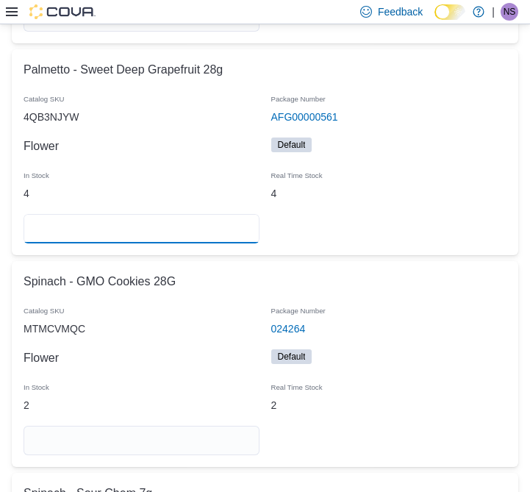
scroll to position [29684, 0]
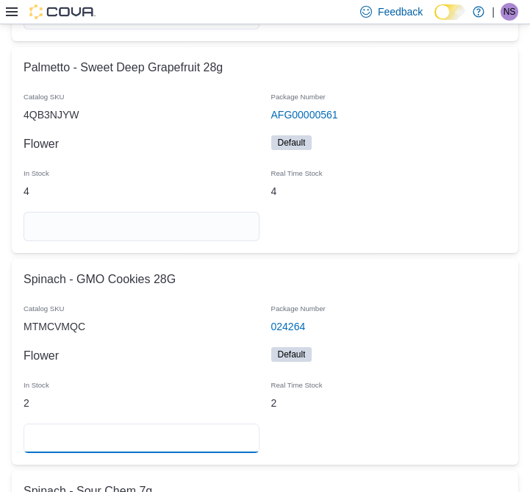
click at [252, 424] on input "number" at bounding box center [142, 438] width 236 height 29
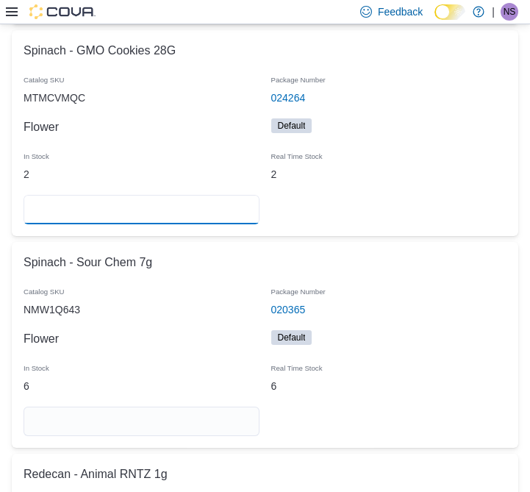
scroll to position [29938, 0]
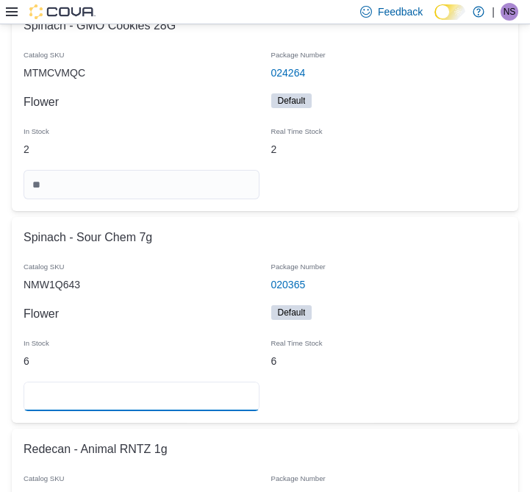
click at [196, 382] on input "number" at bounding box center [142, 396] width 236 height 29
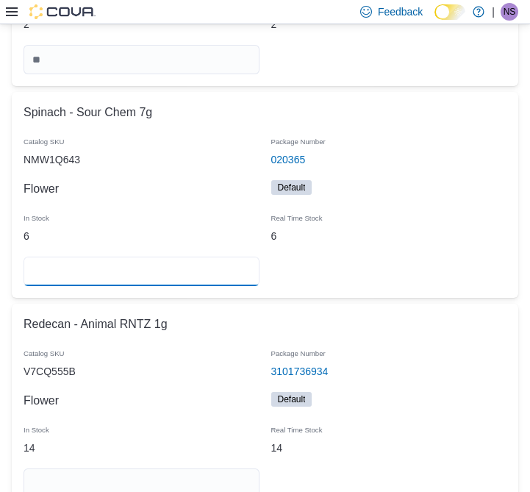
scroll to position [30098, 0]
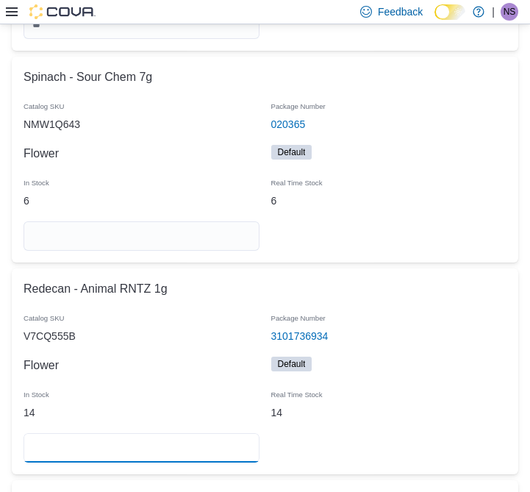
click at [141, 433] on input "number" at bounding box center [142, 447] width 236 height 29
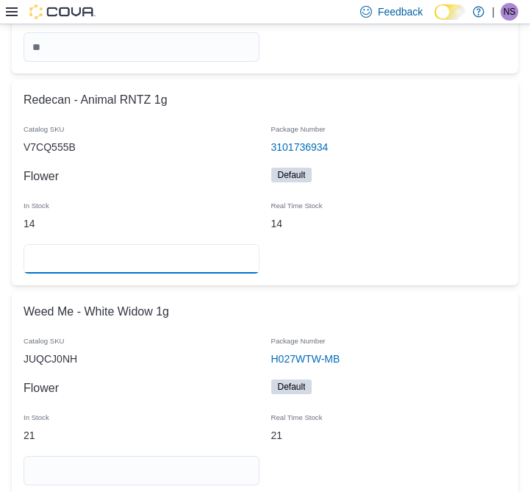
scroll to position [30297, 0]
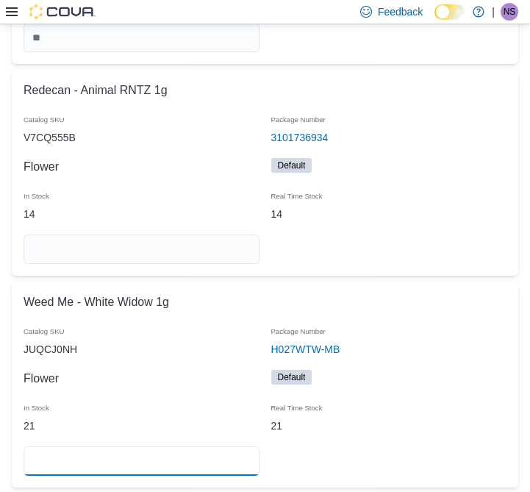
click at [179, 446] on input "number" at bounding box center [142, 460] width 236 height 29
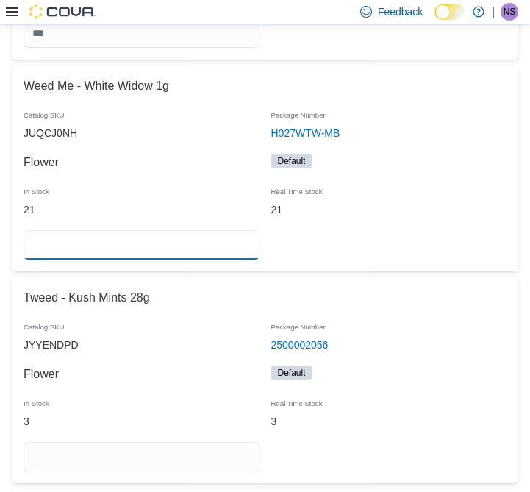
scroll to position [30515, 0]
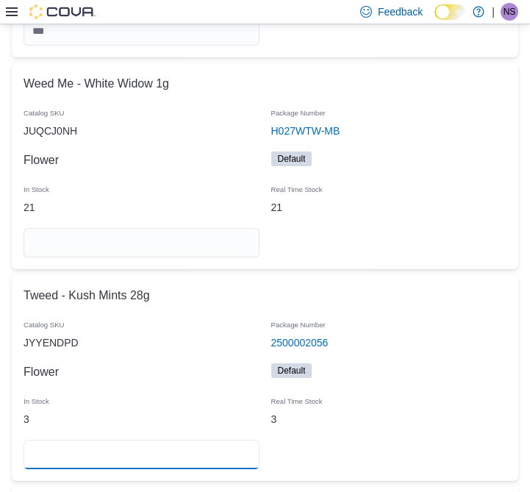
click at [140, 440] on input "number" at bounding box center [142, 454] width 236 height 29
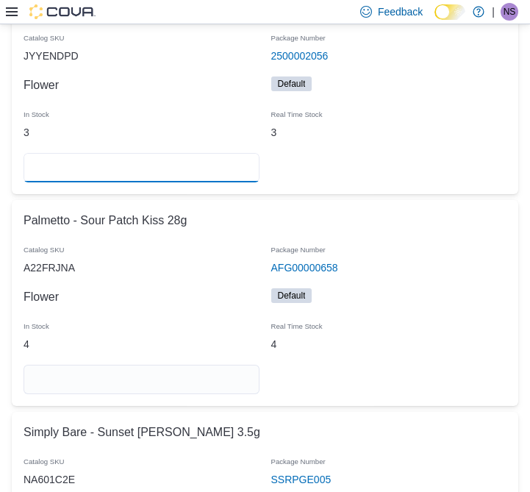
scroll to position [30806, 0]
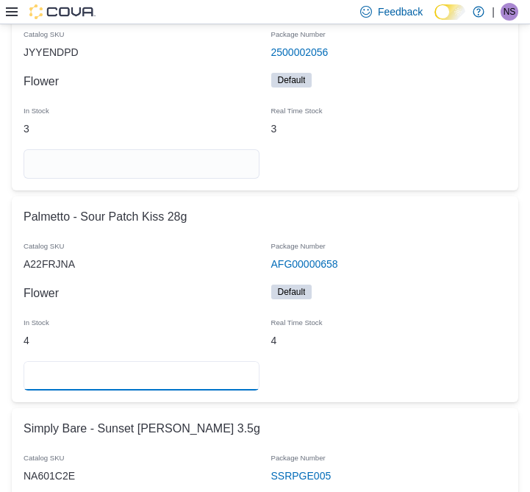
click at [151, 361] on div at bounding box center [142, 375] width 248 height 41
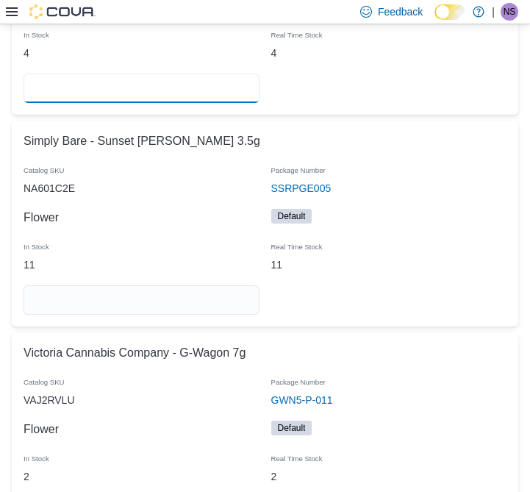
scroll to position [31095, 0]
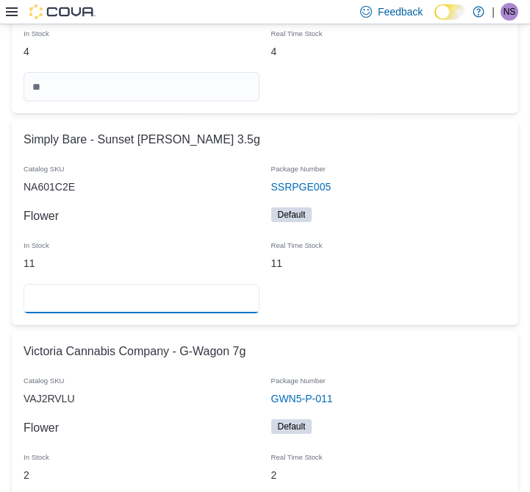
click at [171, 284] on input "number" at bounding box center [142, 298] width 236 height 29
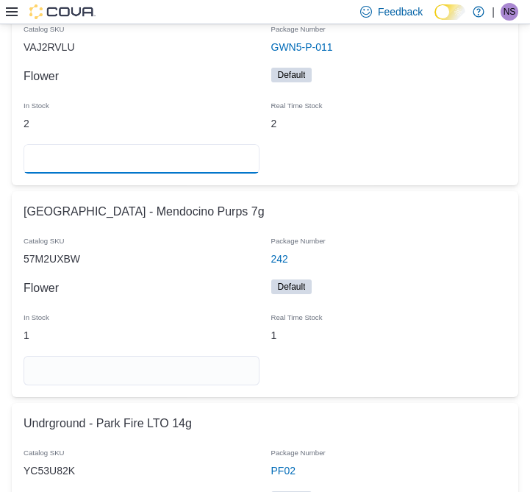
scroll to position [31446, 0]
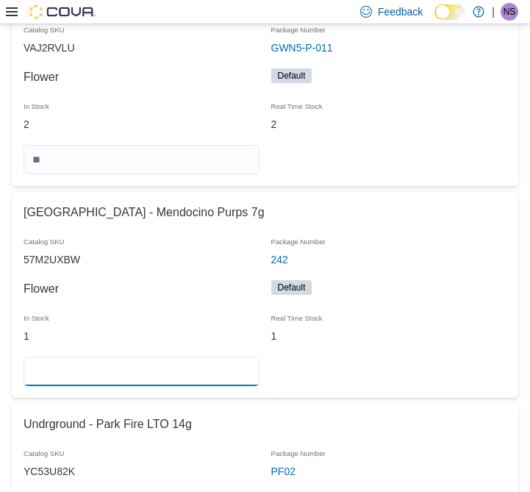
click at [201, 357] on input "number" at bounding box center [142, 371] width 236 height 29
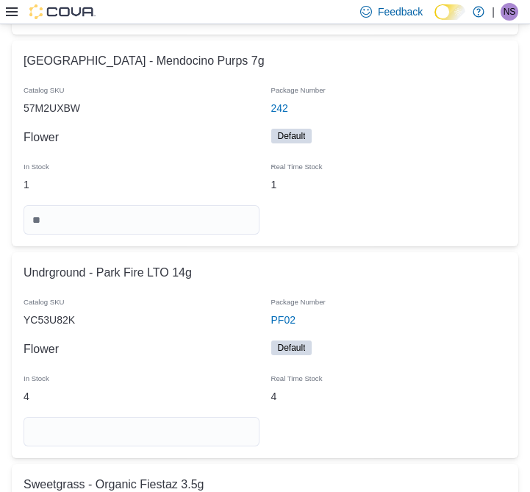
scroll to position [31617, 0]
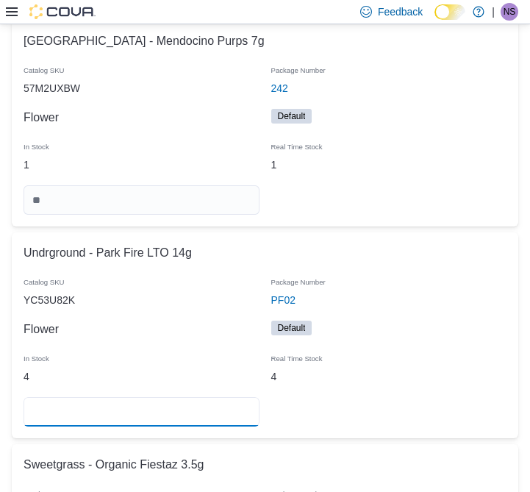
click at [136, 397] on input "number" at bounding box center [142, 411] width 236 height 29
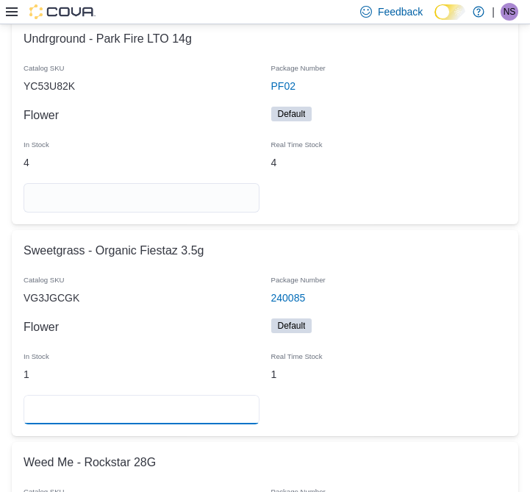
click at [209, 395] on input "number" at bounding box center [142, 409] width 236 height 29
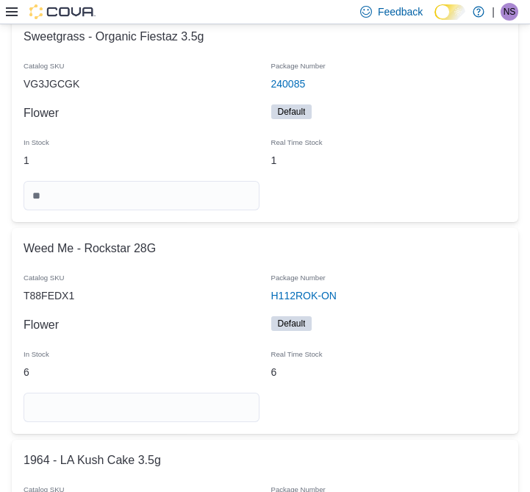
scroll to position [32047, 0]
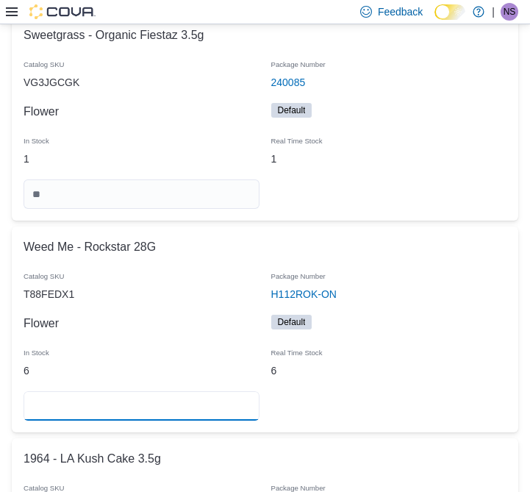
click at [152, 391] on input "number" at bounding box center [142, 405] width 236 height 29
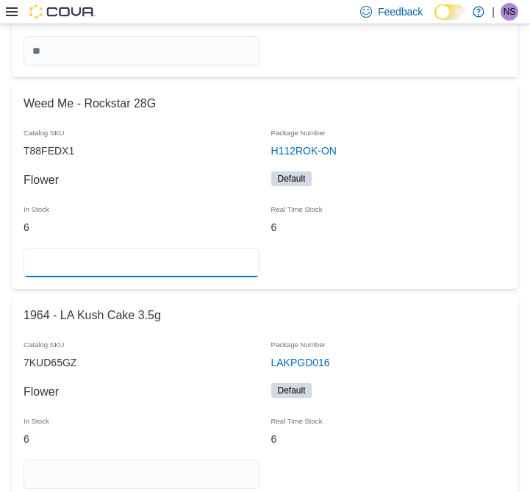
scroll to position [32191, 0]
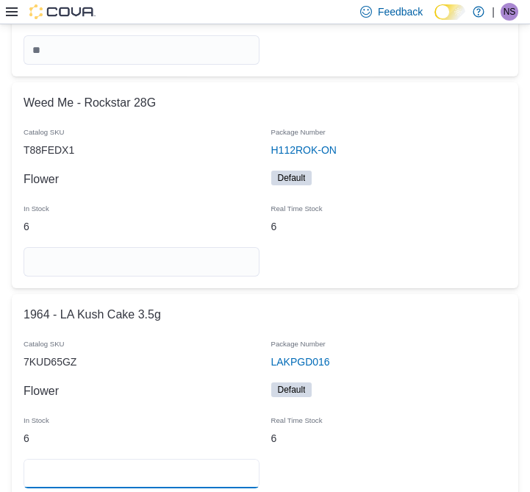
click at [188, 459] on input "number" at bounding box center [142, 473] width 236 height 29
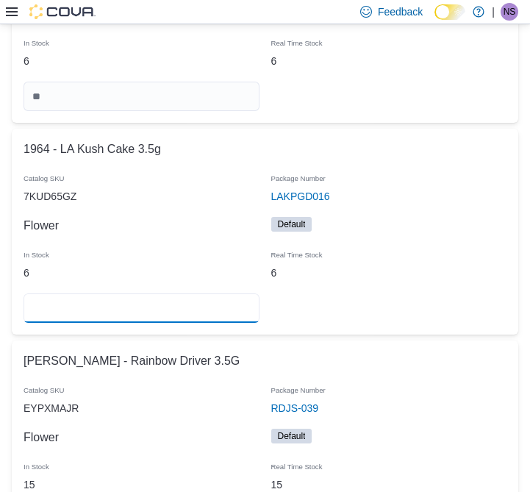
scroll to position [32399, 0]
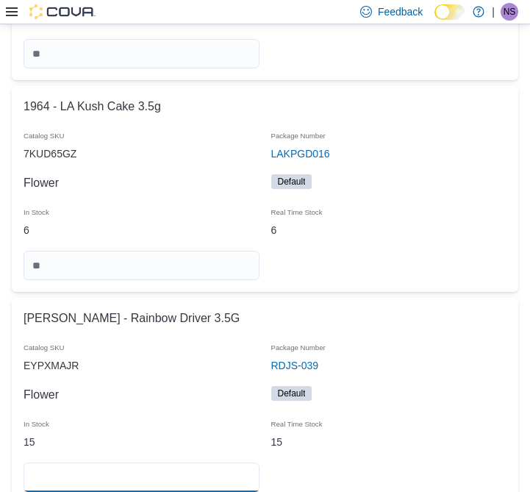
click at [185, 463] on input "number" at bounding box center [142, 477] width 236 height 29
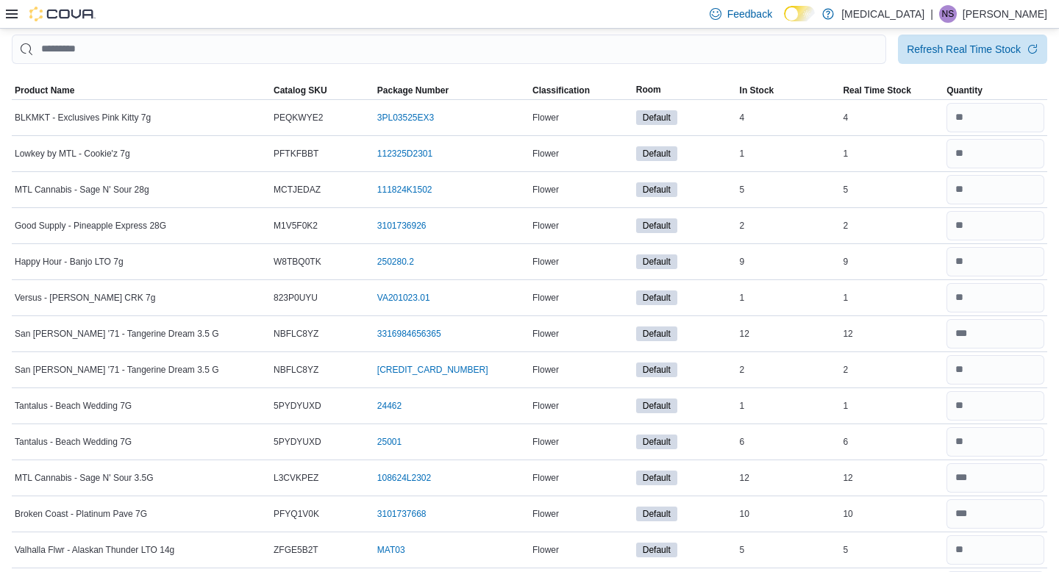
scroll to position [0, 0]
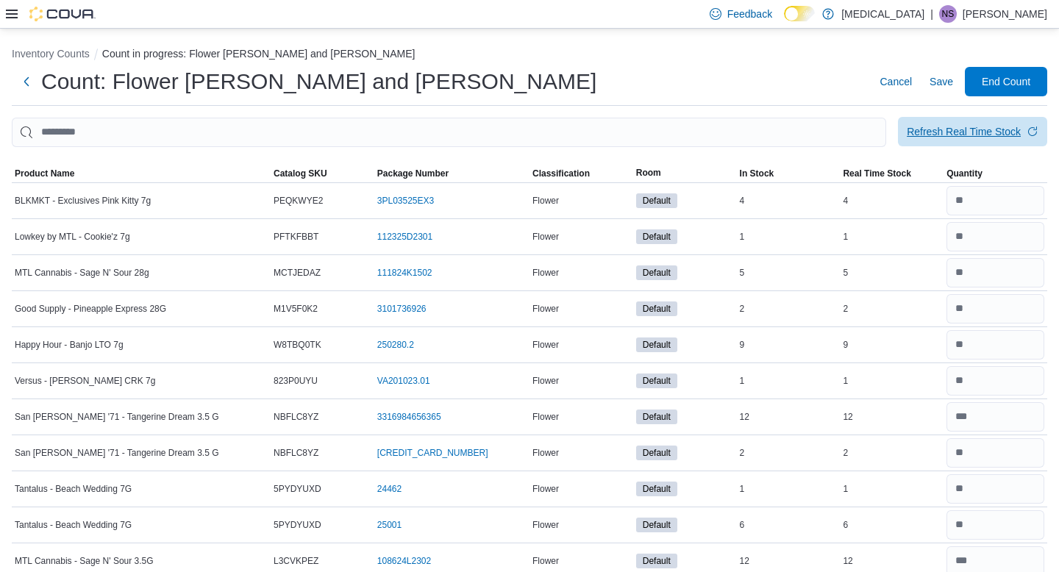
click at [961, 132] on div "Refresh Real Time Stock" at bounding box center [964, 131] width 114 height 15
click at [938, 83] on span "Save" at bounding box center [942, 81] width 24 height 15
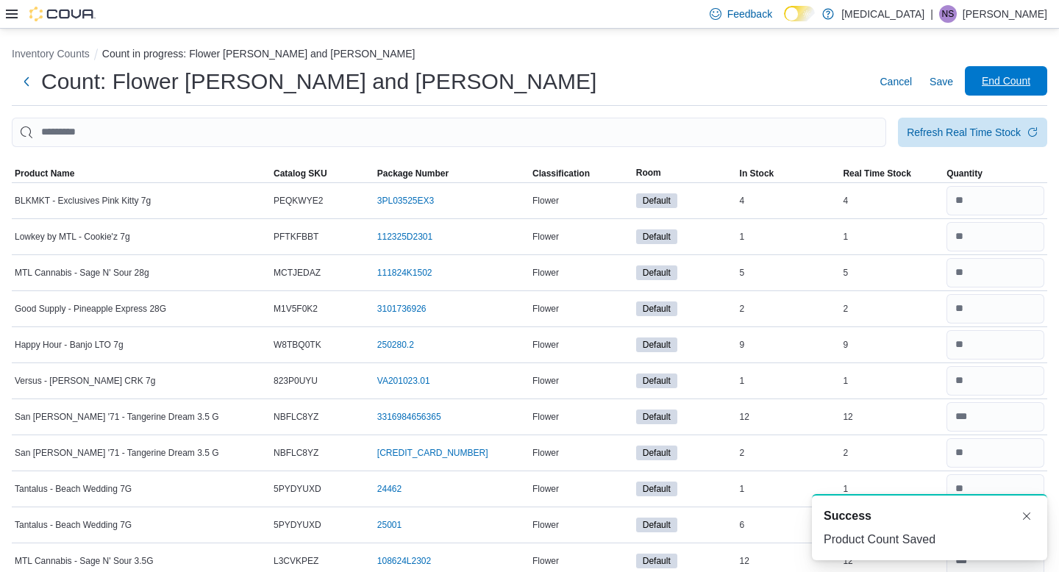
click at [993, 79] on span "End Count" at bounding box center [1006, 81] width 49 height 15
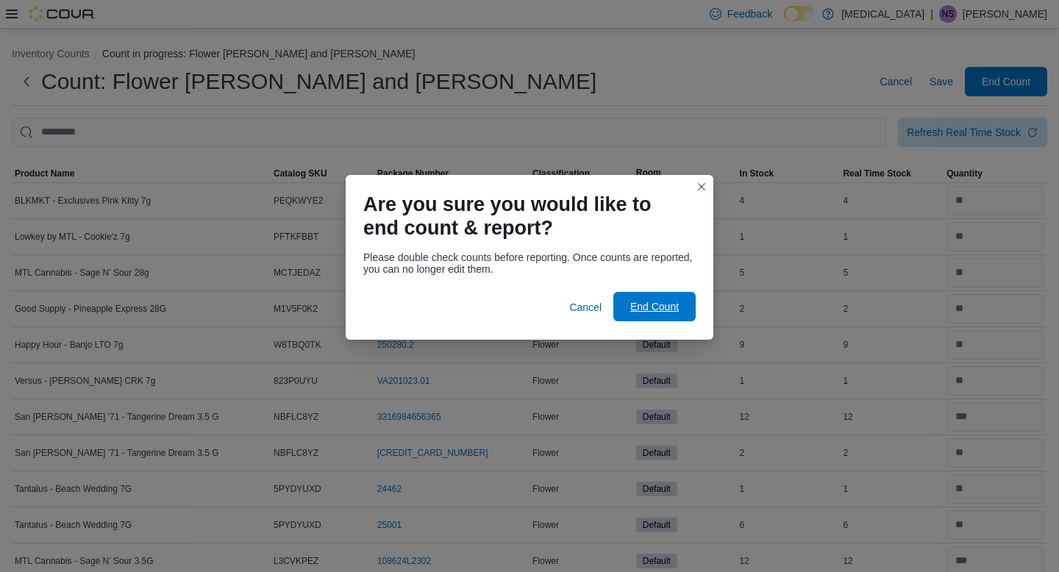
click at [666, 301] on span "End Count" at bounding box center [654, 306] width 49 height 15
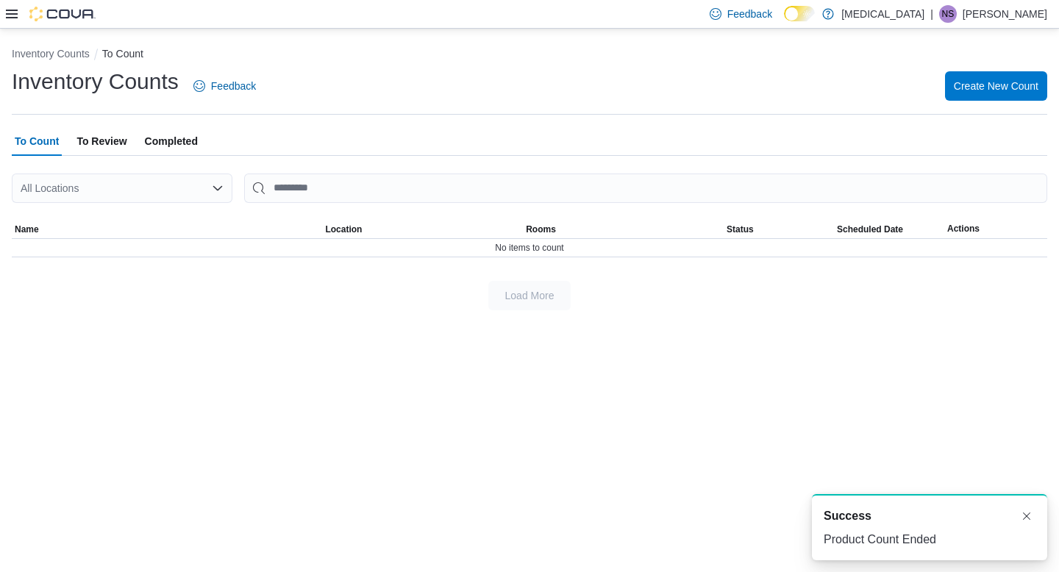
click at [121, 140] on span "To Review" at bounding box center [101, 141] width 50 height 29
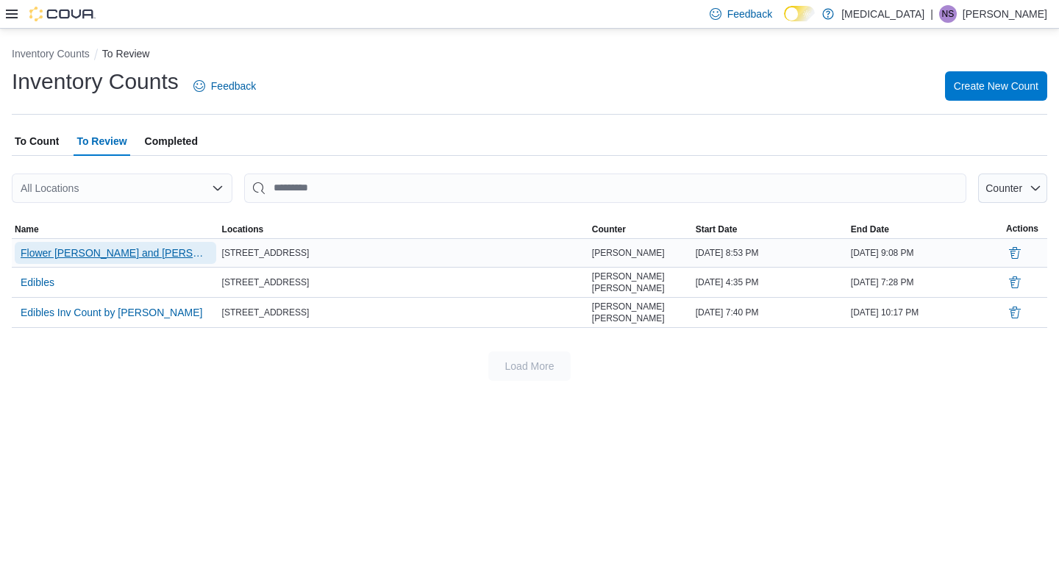
click at [94, 243] on span "Flower [PERSON_NAME] and [PERSON_NAME]" at bounding box center [116, 253] width 190 height 22
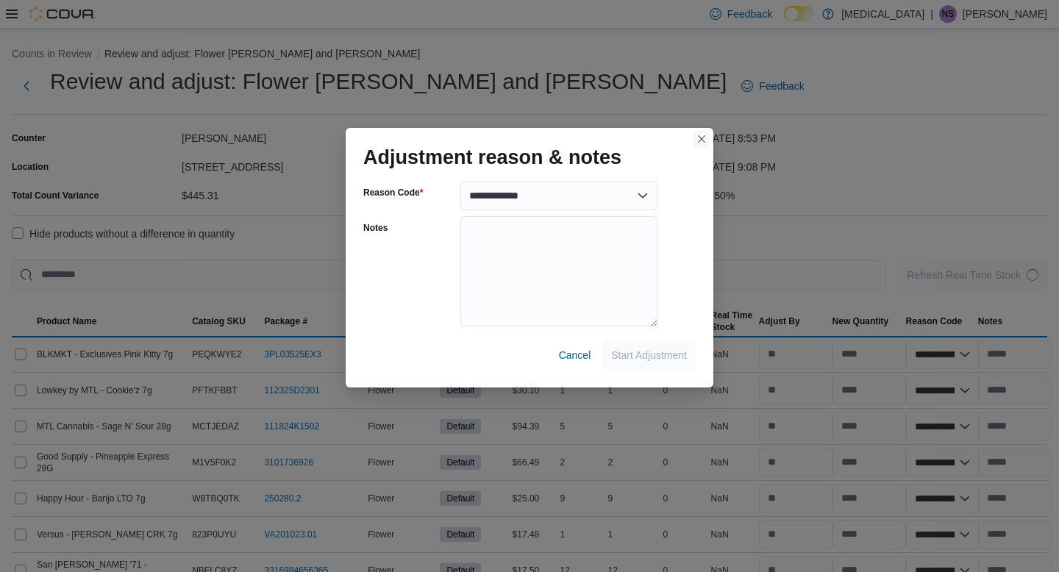
click at [703, 138] on button "Closes this modal window" at bounding box center [702, 139] width 18 height 18
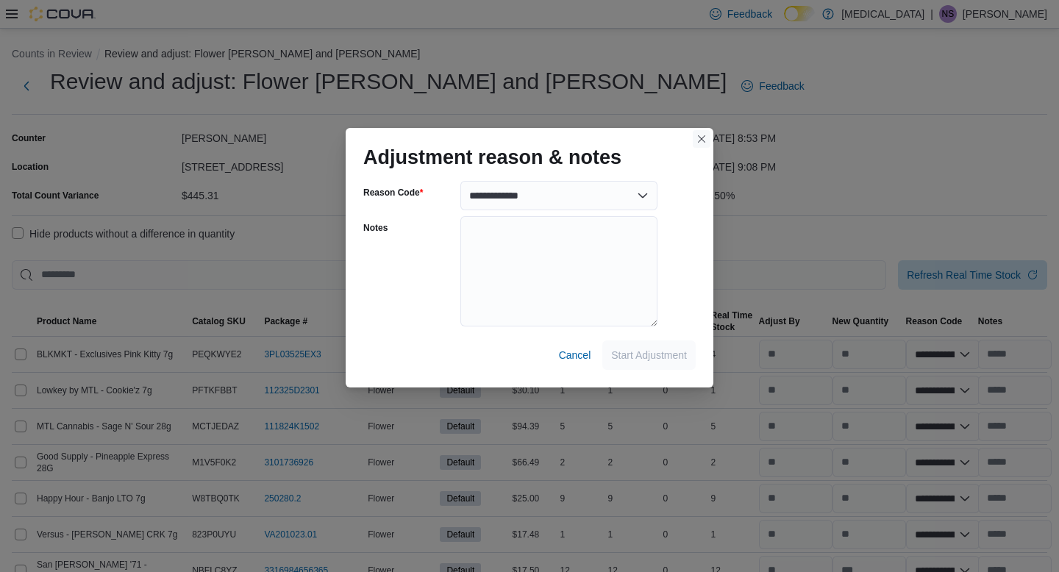
click at [695, 133] on button "Closes this modal window" at bounding box center [702, 139] width 18 height 18
click at [705, 145] on button "Closes this modal window" at bounding box center [702, 139] width 18 height 18
click at [581, 358] on span "Cancel" at bounding box center [575, 355] width 32 height 15
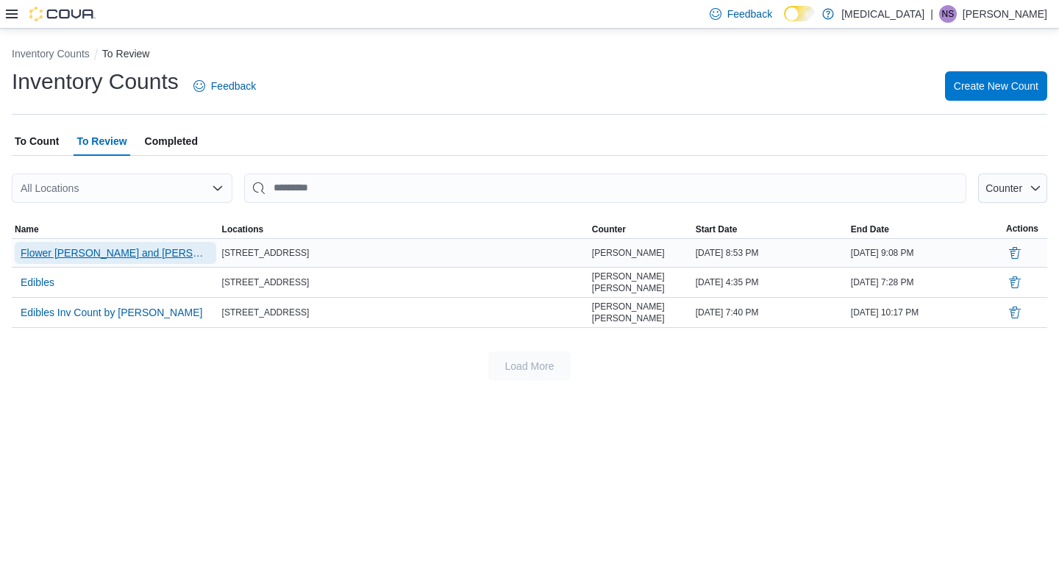
click at [93, 246] on span "Flower [PERSON_NAME] and [PERSON_NAME]" at bounding box center [116, 253] width 190 height 15
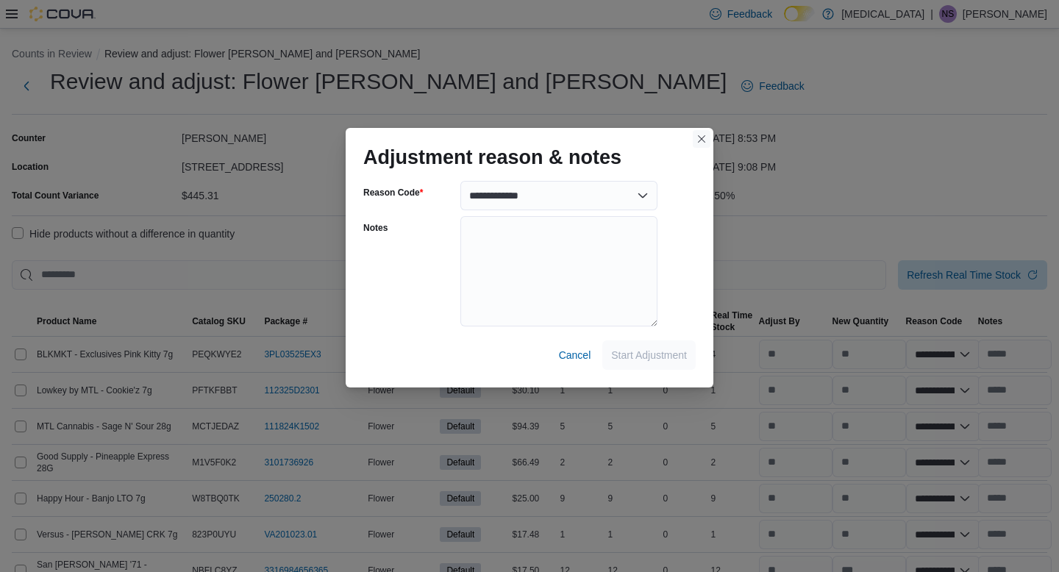
click at [698, 135] on button "Closes this modal window" at bounding box center [702, 139] width 18 height 18
click at [696, 139] on button "Closes this modal window" at bounding box center [702, 139] width 18 height 18
click at [571, 359] on span "Cancel" at bounding box center [575, 355] width 32 height 15
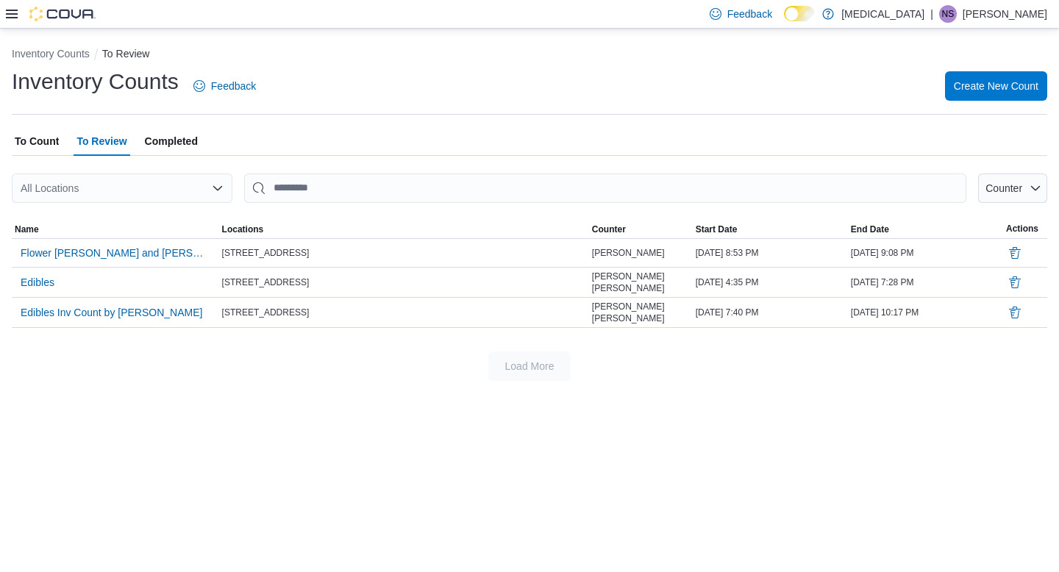
click at [2, 9] on div "Feedback Dark Mode [MEDICAL_DATA] | NS [PERSON_NAME]" at bounding box center [529, 14] width 1059 height 29
click at [13, 18] on icon at bounding box center [12, 14] width 12 height 9
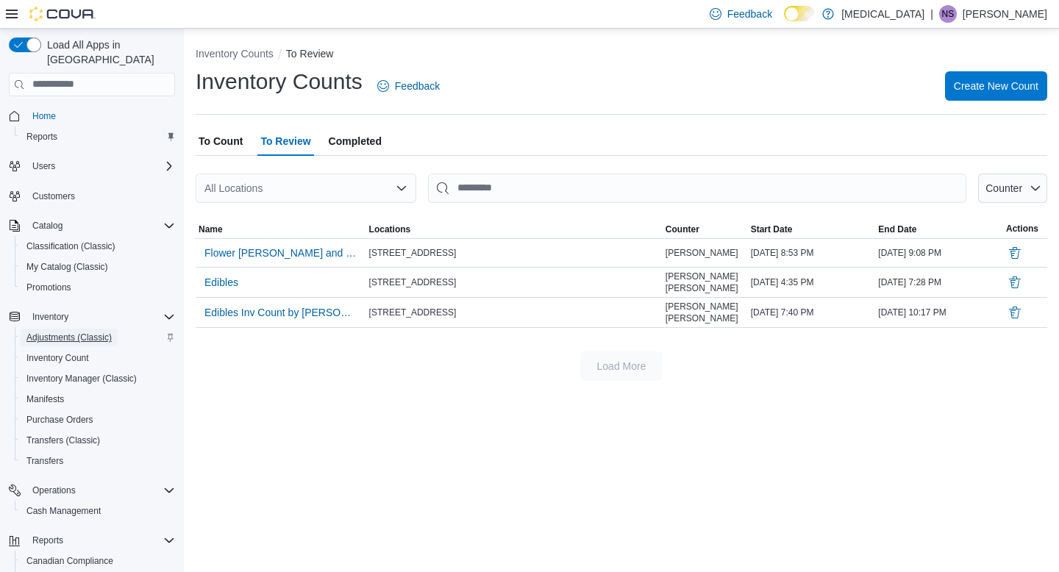
click at [100, 332] on span "Adjustments (Classic)" at bounding box center [68, 338] width 85 height 12
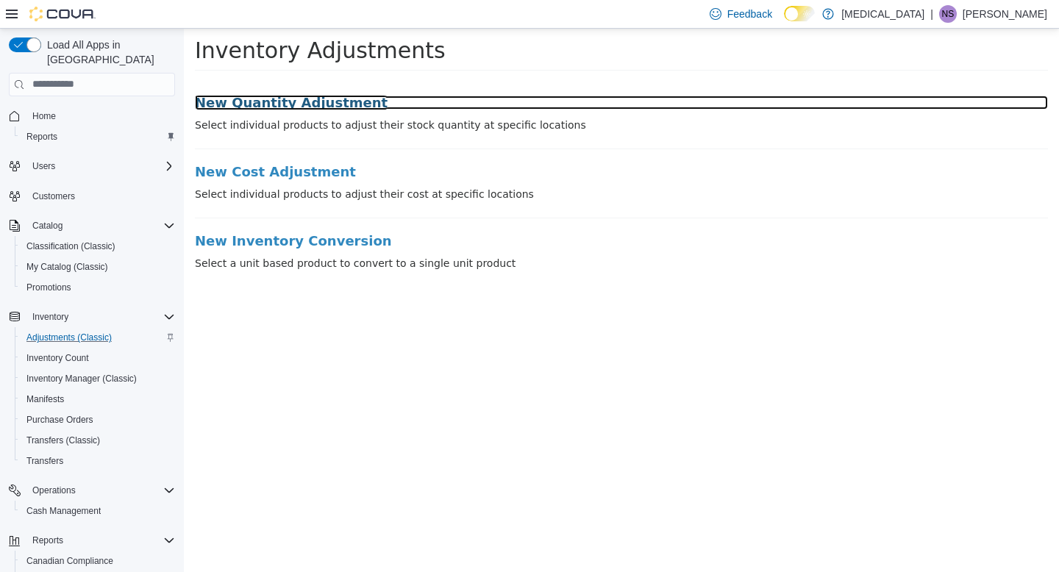
click at [293, 104] on h3 "New Quantity Adjustment" at bounding box center [621, 102] width 853 height 15
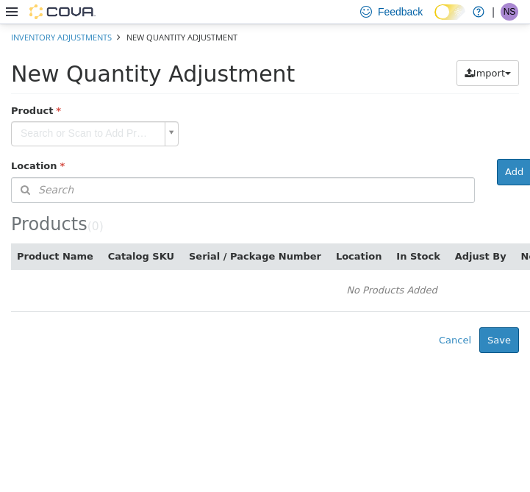
click at [133, 134] on body "× Inventory Adjustments New Quantity Adjustment New Quantity Adjustment Import …" at bounding box center [265, 188] width 530 height 329
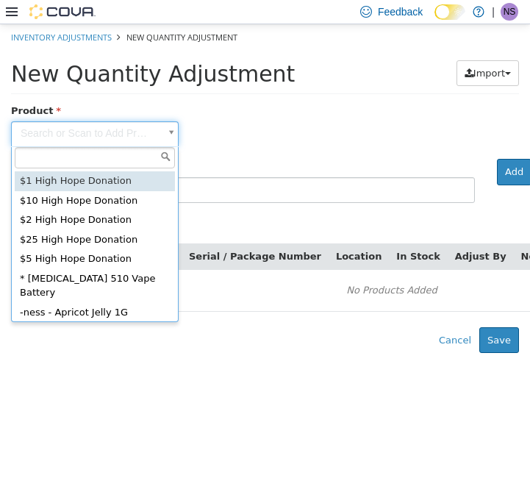
paste input "******"
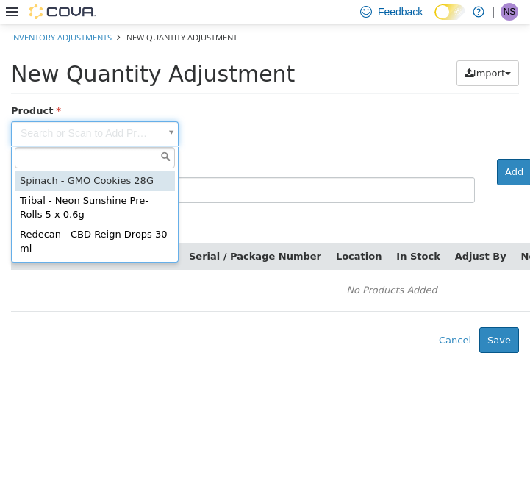
click at [311, 166] on body "× Inventory Adjustments New Quantity Adjustment New Quantity Adjustment Import …" at bounding box center [265, 188] width 530 height 329
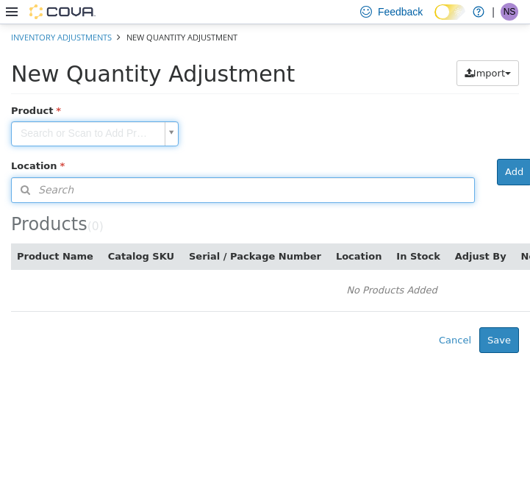
click at [225, 198] on button "Search" at bounding box center [243, 190] width 464 height 26
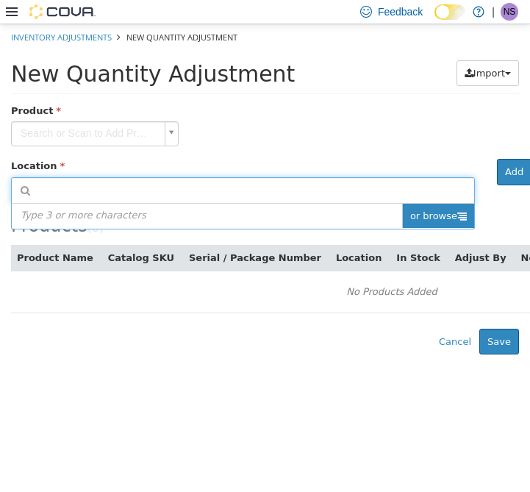
click at [446, 223] on span "or browse" at bounding box center [438, 216] width 72 height 25
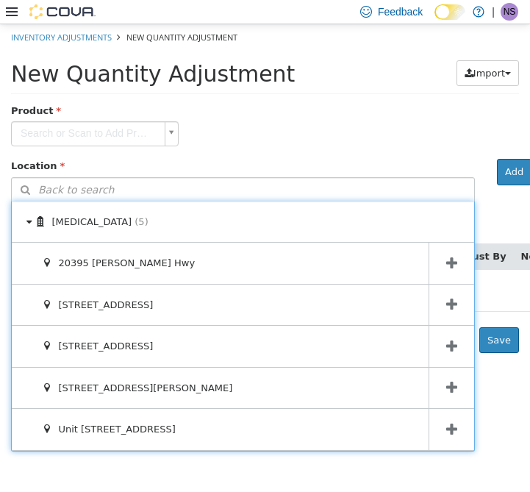
click at [444, 306] on span at bounding box center [452, 305] width 46 height 41
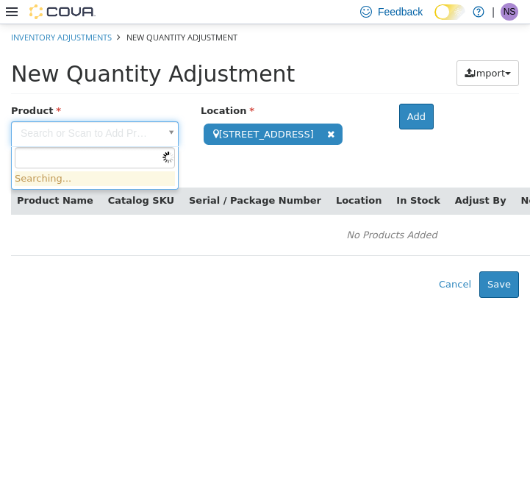
click at [142, 140] on body "**********" at bounding box center [265, 161] width 530 height 274
paste input "******"
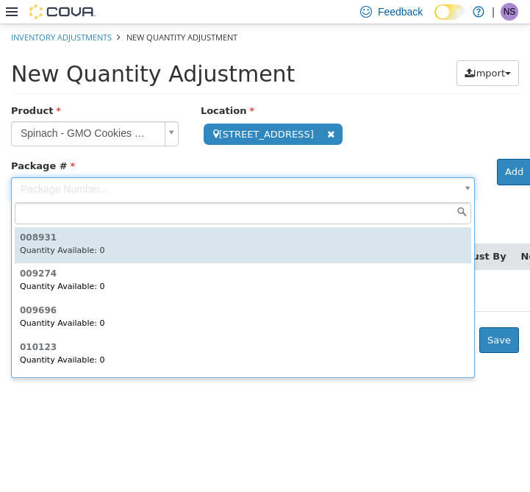
click at [369, 185] on body "**********" at bounding box center [265, 188] width 530 height 329
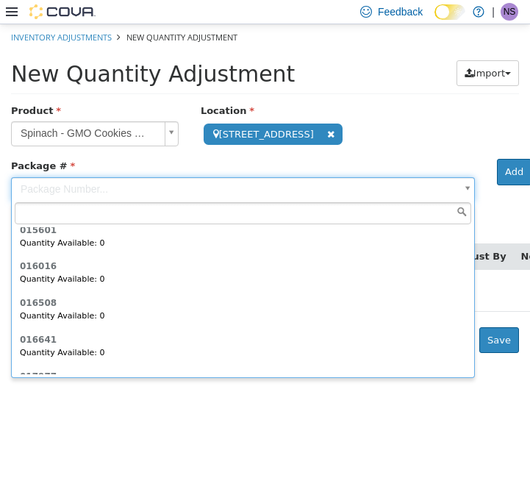
scroll to position [876, 0]
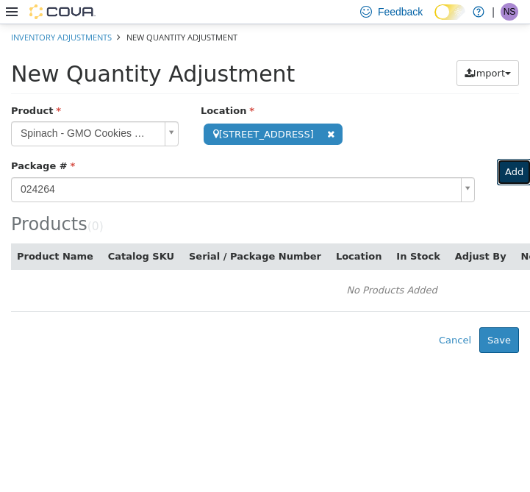
click at [515, 176] on button "Add" at bounding box center [514, 172] width 35 height 26
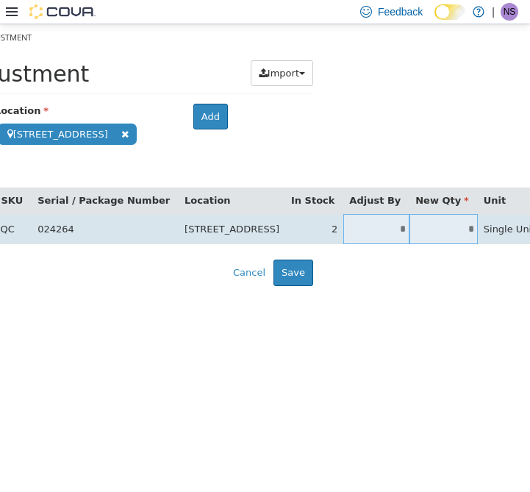
scroll to position [0, 207]
click at [349, 224] on input "*" at bounding box center [376, 229] width 66 height 11
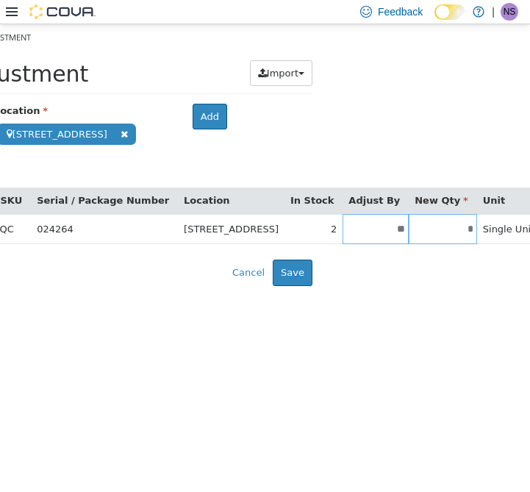
click at [324, 286] on html "**********" at bounding box center [58, 155] width 530 height 262
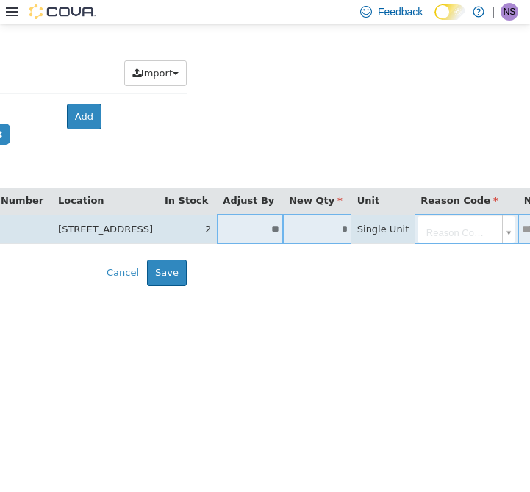
scroll to position [0, 266]
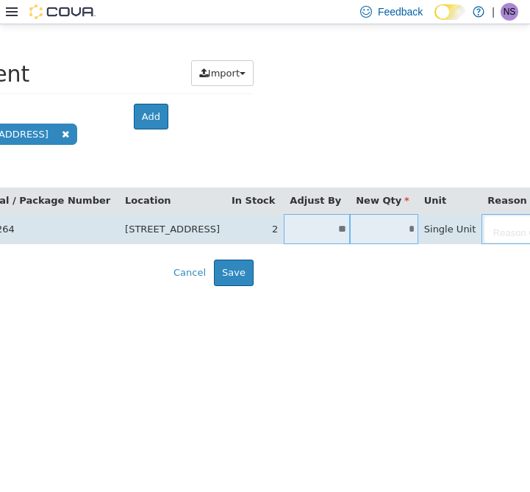
click at [265, 223] on body "**********" at bounding box center [-1, 155] width 530 height 262
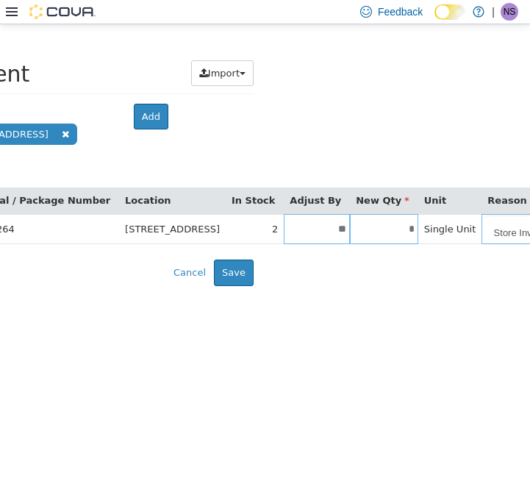
scroll to position [0, 0]
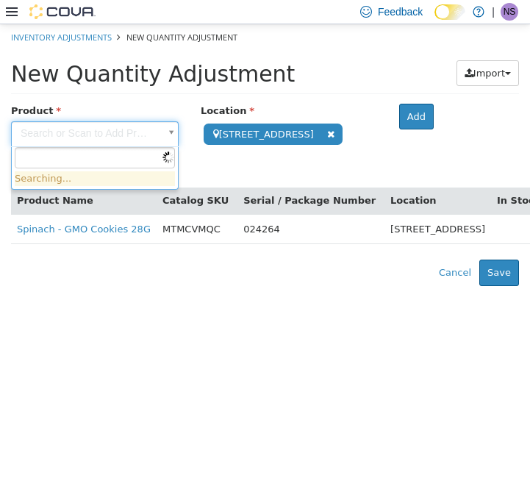
click at [115, 132] on body "**********" at bounding box center [265, 155] width 530 height 262
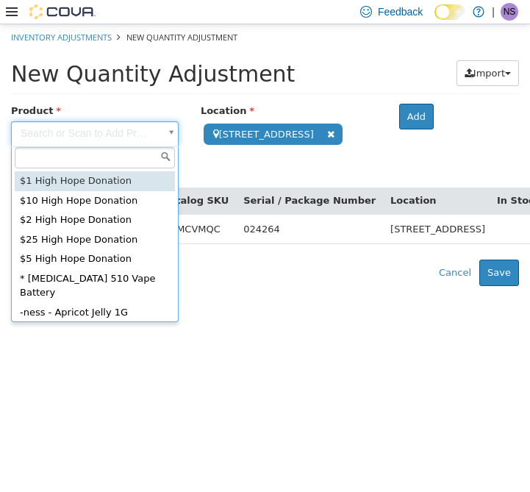
paste input "**********"
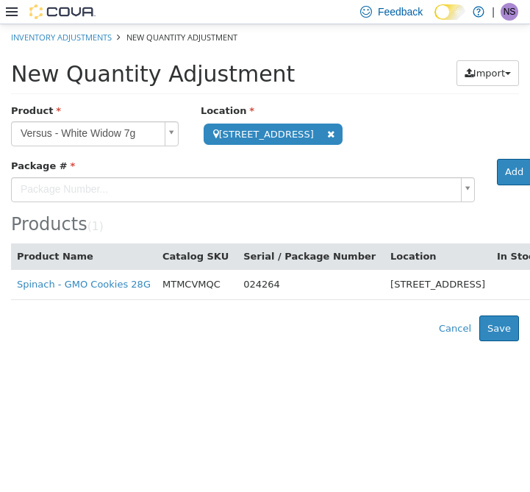
click at [274, 176] on div "Package #" at bounding box center [243, 168] width 486 height 18
click at [272, 185] on body "**********" at bounding box center [265, 182] width 530 height 317
click at [468, 188] on body "**********" at bounding box center [265, 182] width 530 height 317
click at [507, 176] on button "Add" at bounding box center [514, 172] width 35 height 26
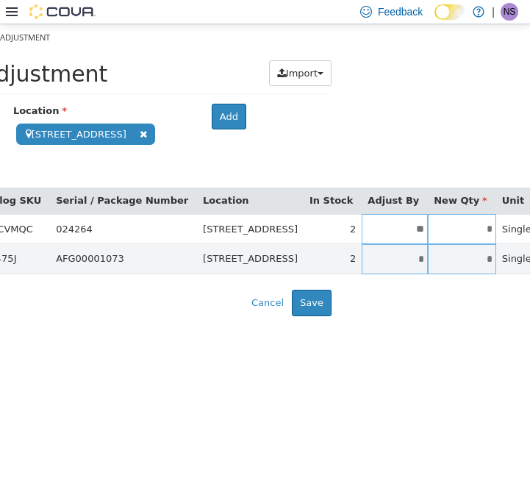
scroll to position [0, 187]
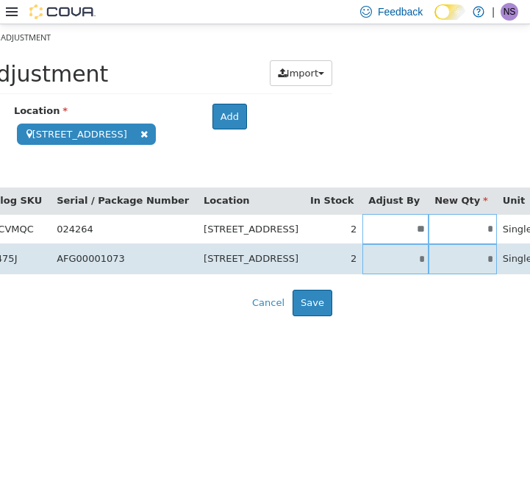
click at [375, 254] on input "*" at bounding box center [396, 259] width 66 height 11
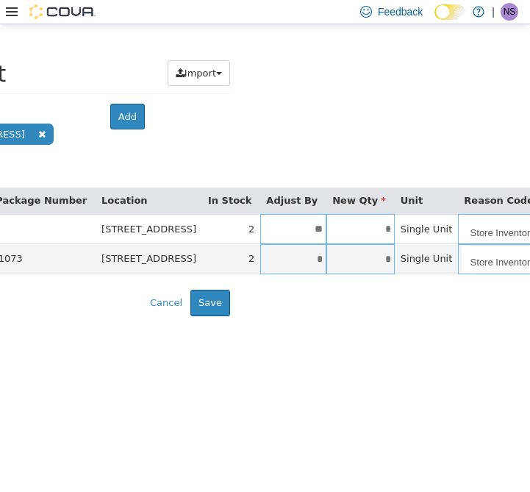
scroll to position [0, 0]
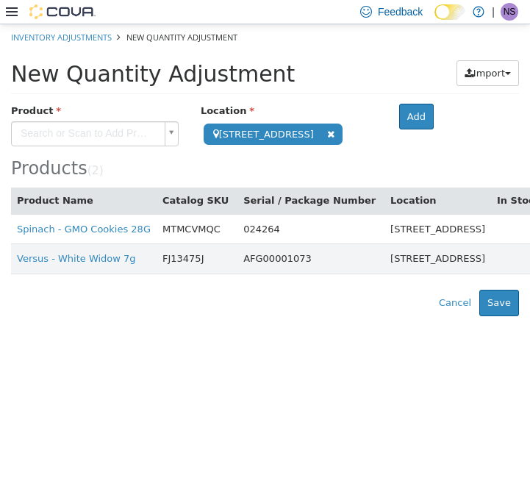
click at [102, 131] on body "**********" at bounding box center [265, 170] width 530 height 292
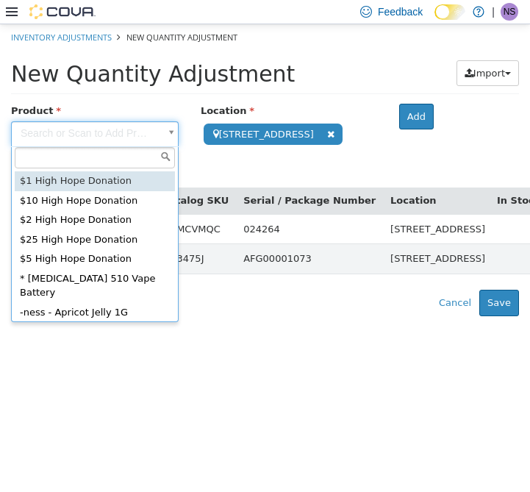
click at [106, 155] on input "text" at bounding box center [95, 158] width 160 height 22
paste input "*********"
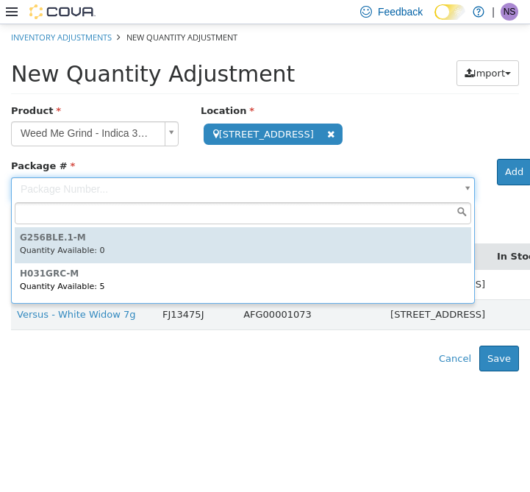
click at [264, 185] on body "**********" at bounding box center [265, 197] width 530 height 347
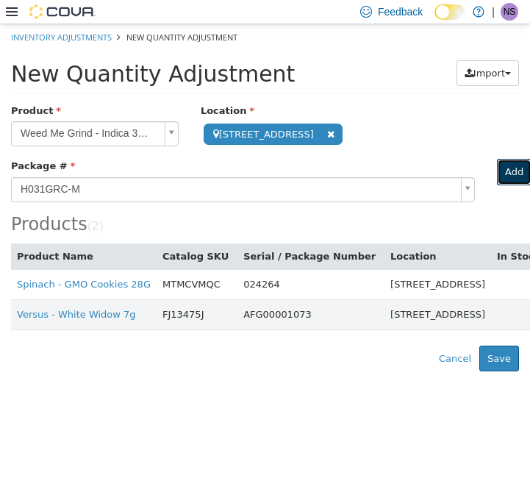
click at [519, 175] on button "Add" at bounding box center [514, 172] width 35 height 26
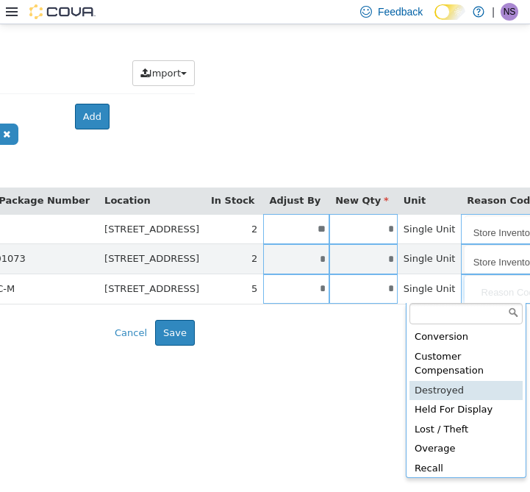
scroll to position [101, 0]
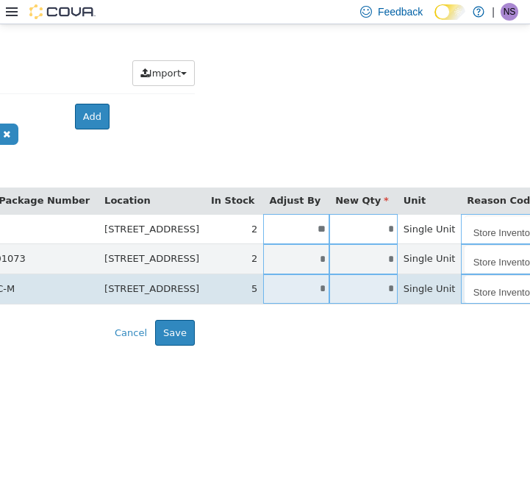
click at [263, 289] on input "*" at bounding box center [296, 288] width 66 height 11
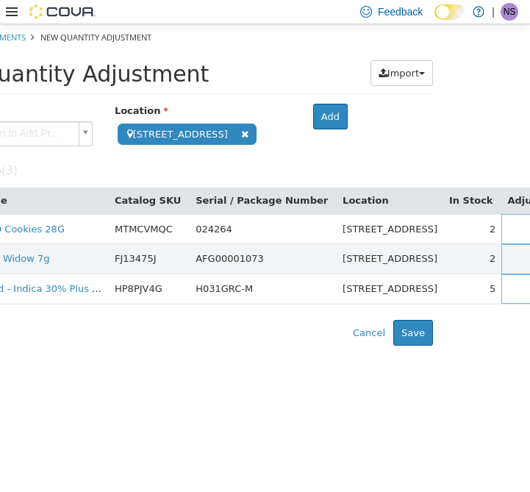
scroll to position [0, 0]
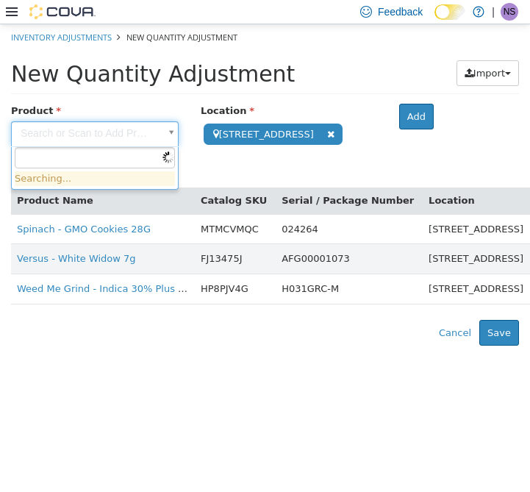
click at [118, 132] on body "**********" at bounding box center [265, 184] width 530 height 321
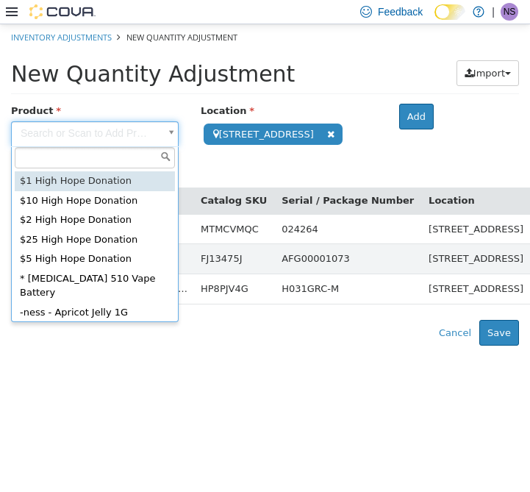
paste input "********"
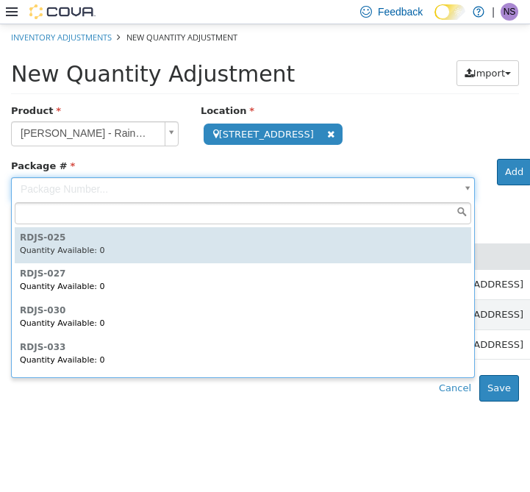
click at [312, 183] on body "**********" at bounding box center [265, 212] width 530 height 377
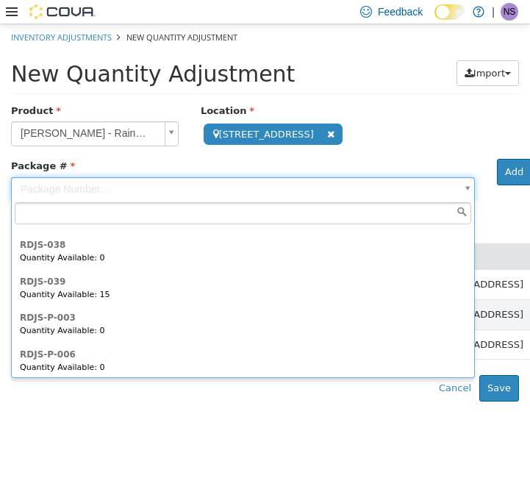
scroll to position [239, 0]
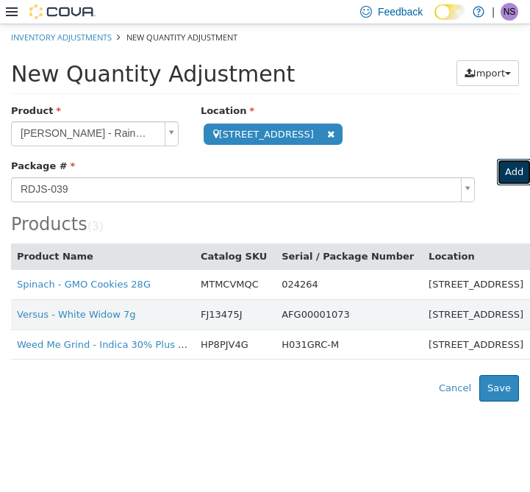
click at [514, 176] on button "Add" at bounding box center [514, 172] width 35 height 26
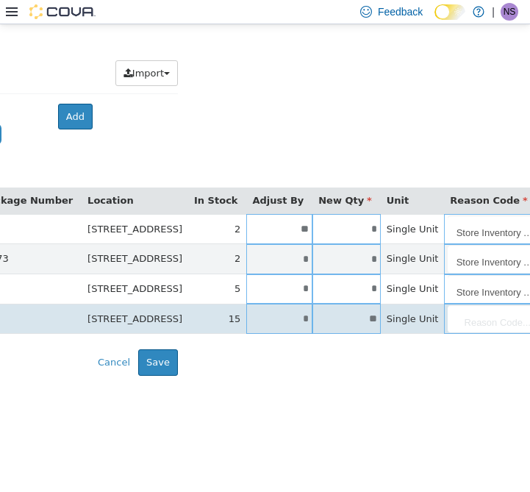
scroll to position [0, 393]
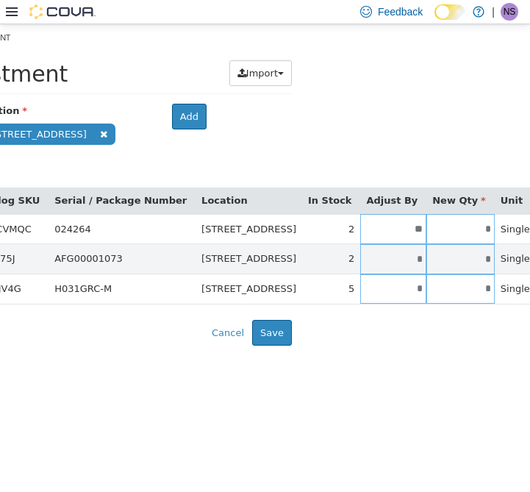
scroll to position [0, 190]
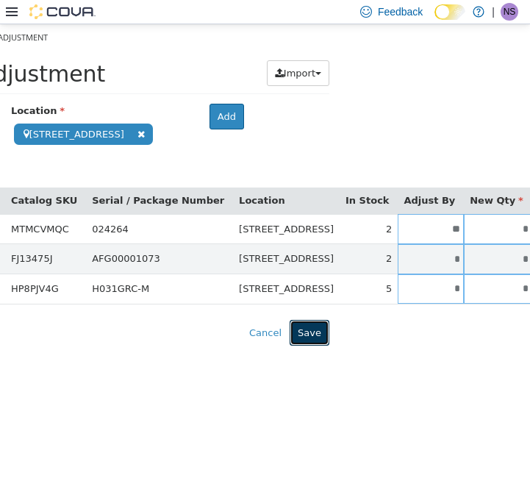
click at [311, 337] on button "Save" at bounding box center [310, 333] width 40 height 26
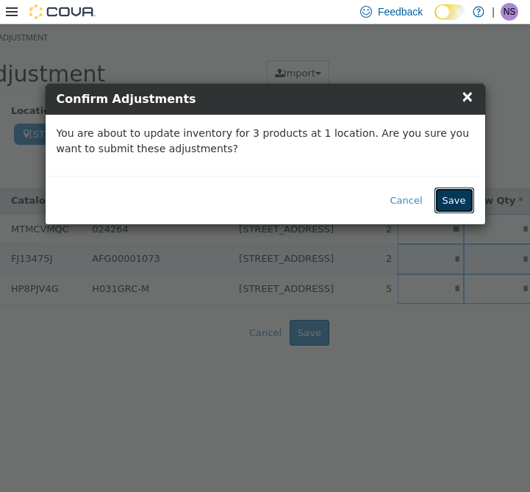
click at [458, 196] on button "Save" at bounding box center [455, 201] width 40 height 26
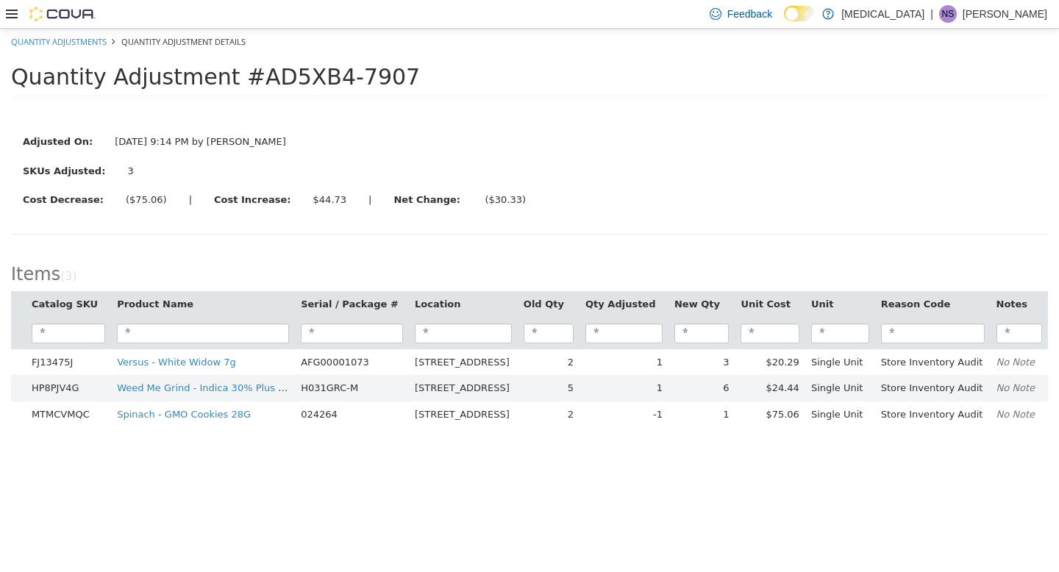
click at [480, 51] on ol "Quantity Adjustments Quantity Adjustment Details" at bounding box center [529, 41] width 1059 height 26
click at [577, 232] on div "Adjusted On: [DATE] 9:14 PM by [PERSON_NAME] SKUs Adjusted: 3 Cost Decrease: ($…" at bounding box center [529, 177] width 1037 height 111
